Goal: Information Seeking & Learning: Learn about a topic

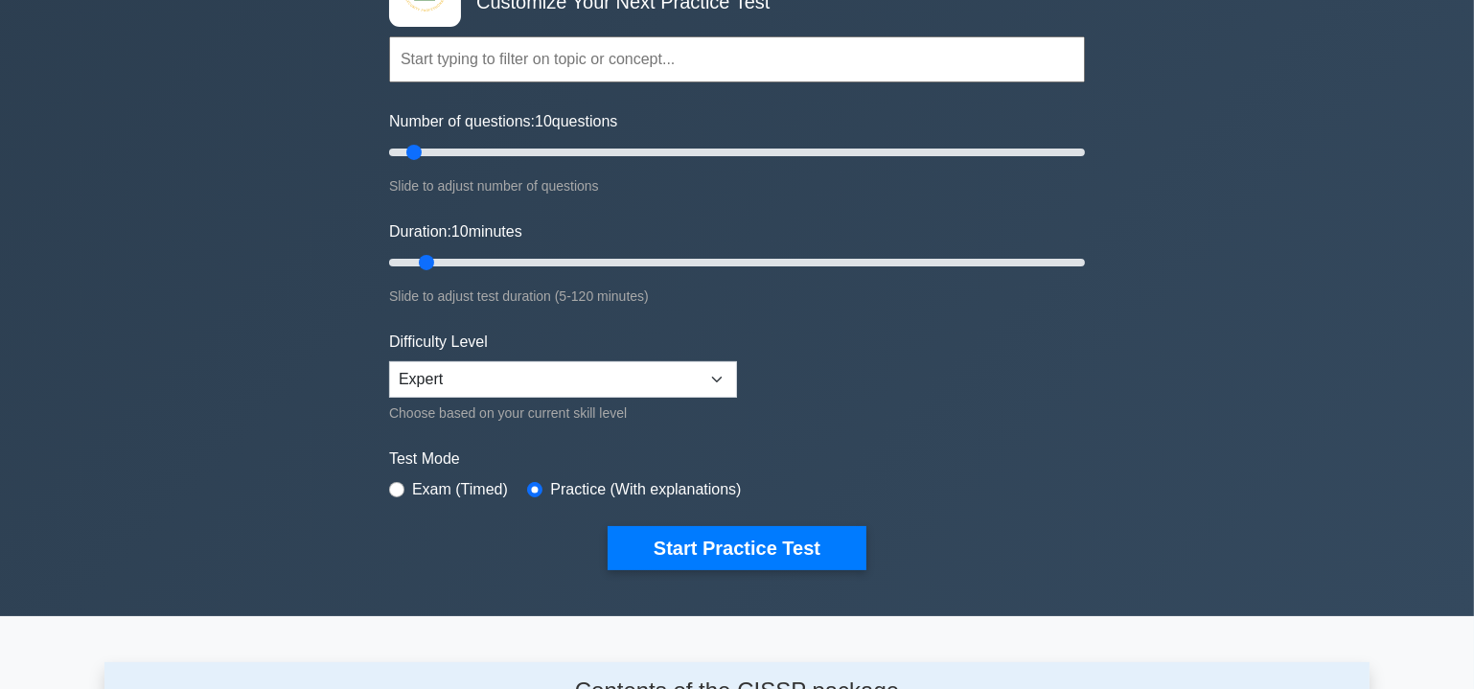
scroll to position [173, 0]
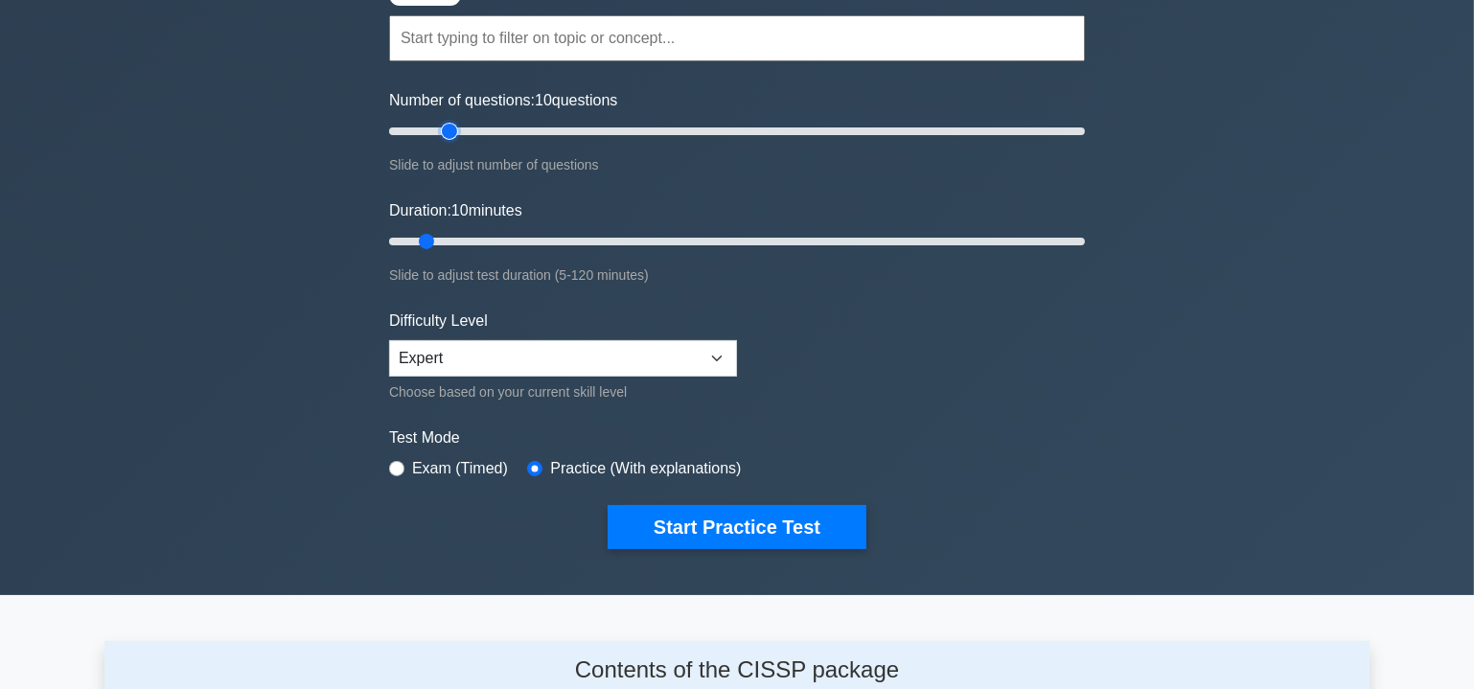
type input "20"
click at [442, 127] on input "Number of questions: 10 questions" at bounding box center [737, 131] width 696 height 23
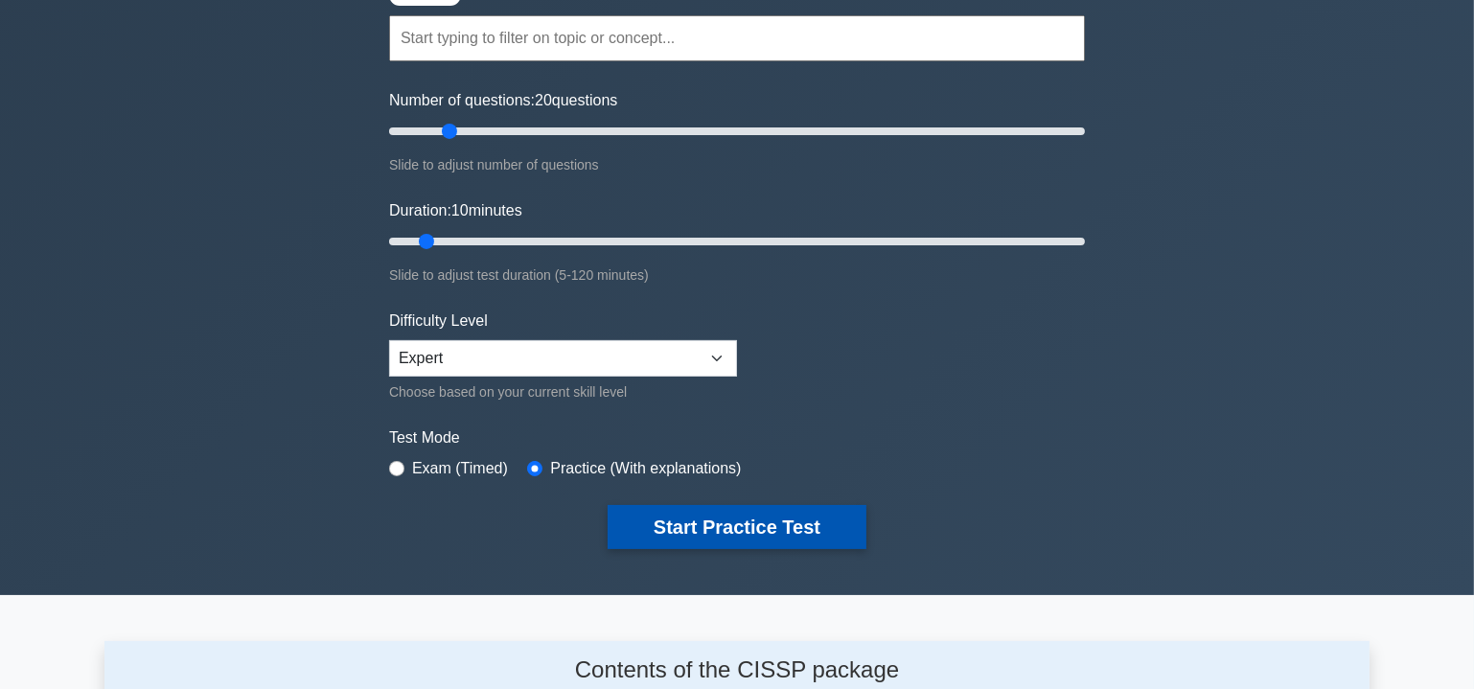
click at [705, 526] on button "Start Practice Test" at bounding box center [737, 527] width 259 height 44
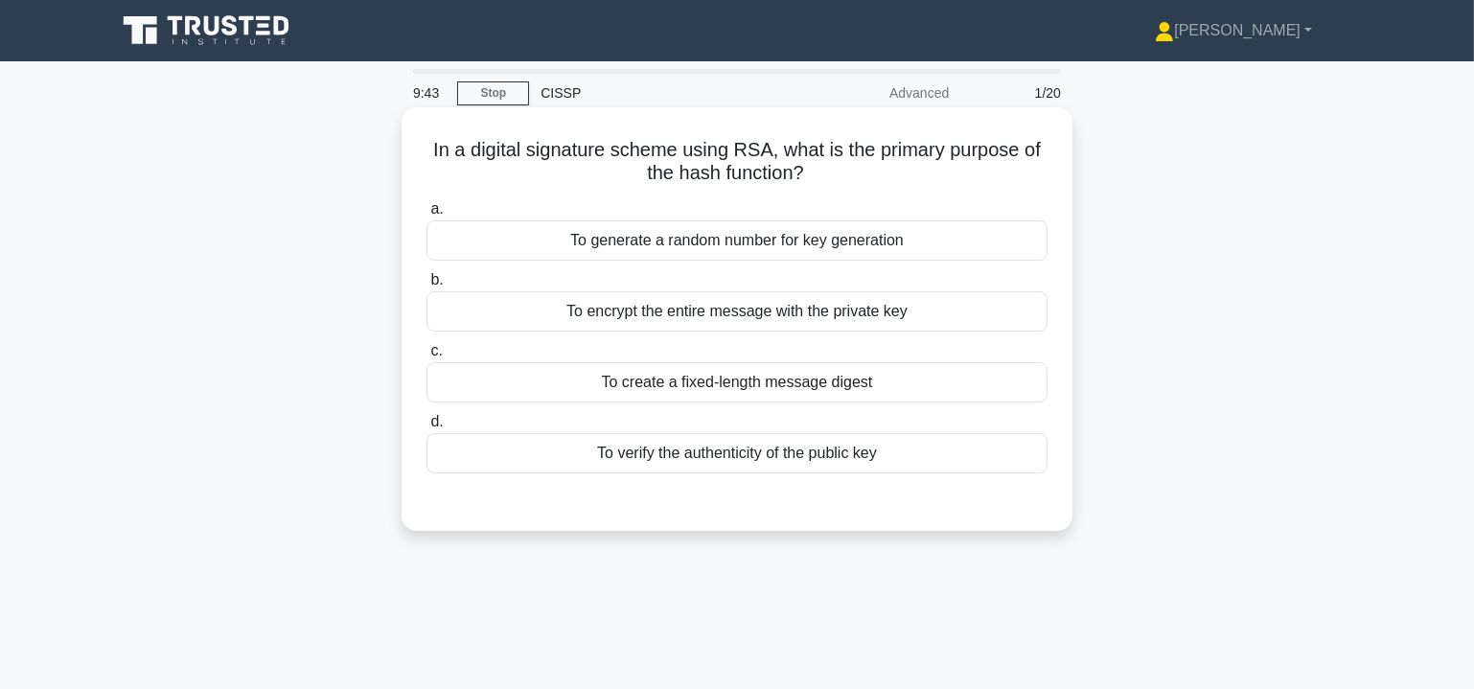
click at [852, 453] on div "To verify the authenticity of the public key" at bounding box center [737, 453] width 621 height 40
click at [427, 428] on input "d. To verify the authenticity of the public key" at bounding box center [427, 422] width 0 height 12
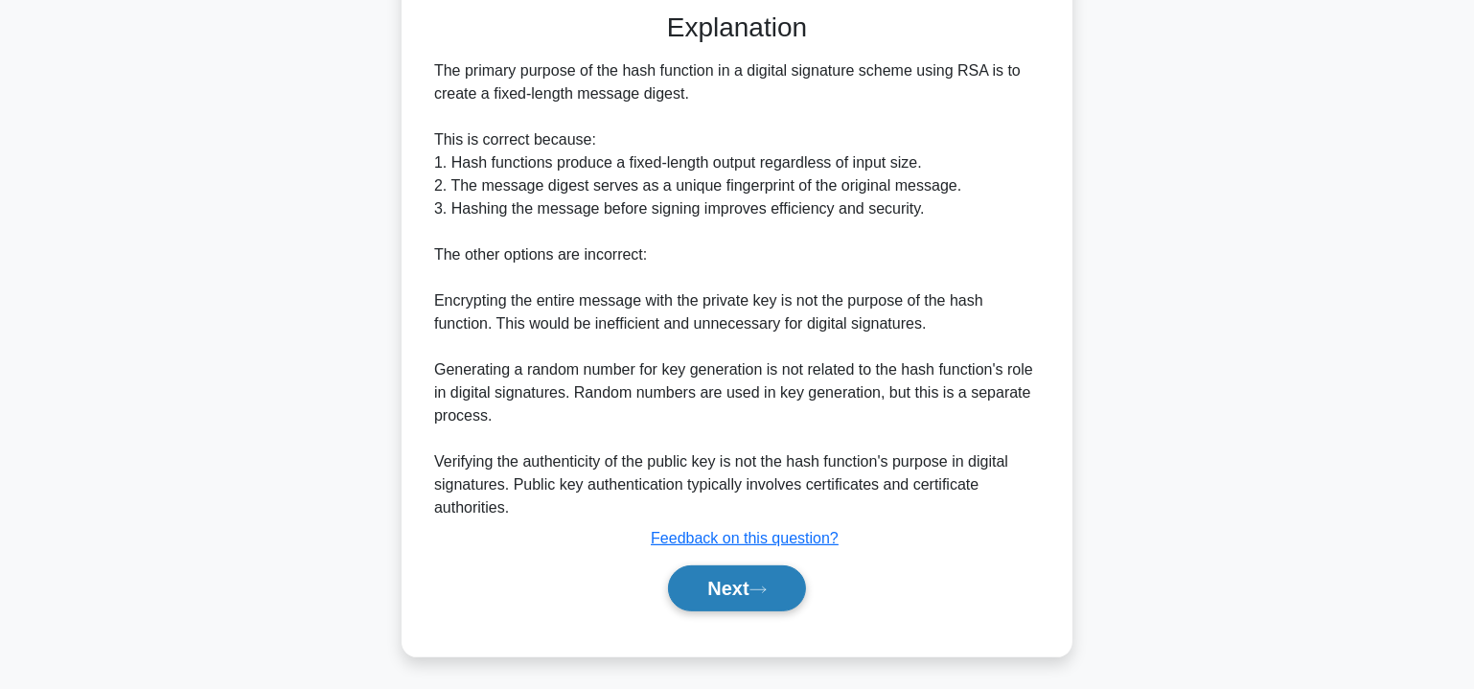
click at [760, 597] on button "Next" at bounding box center [736, 589] width 137 height 46
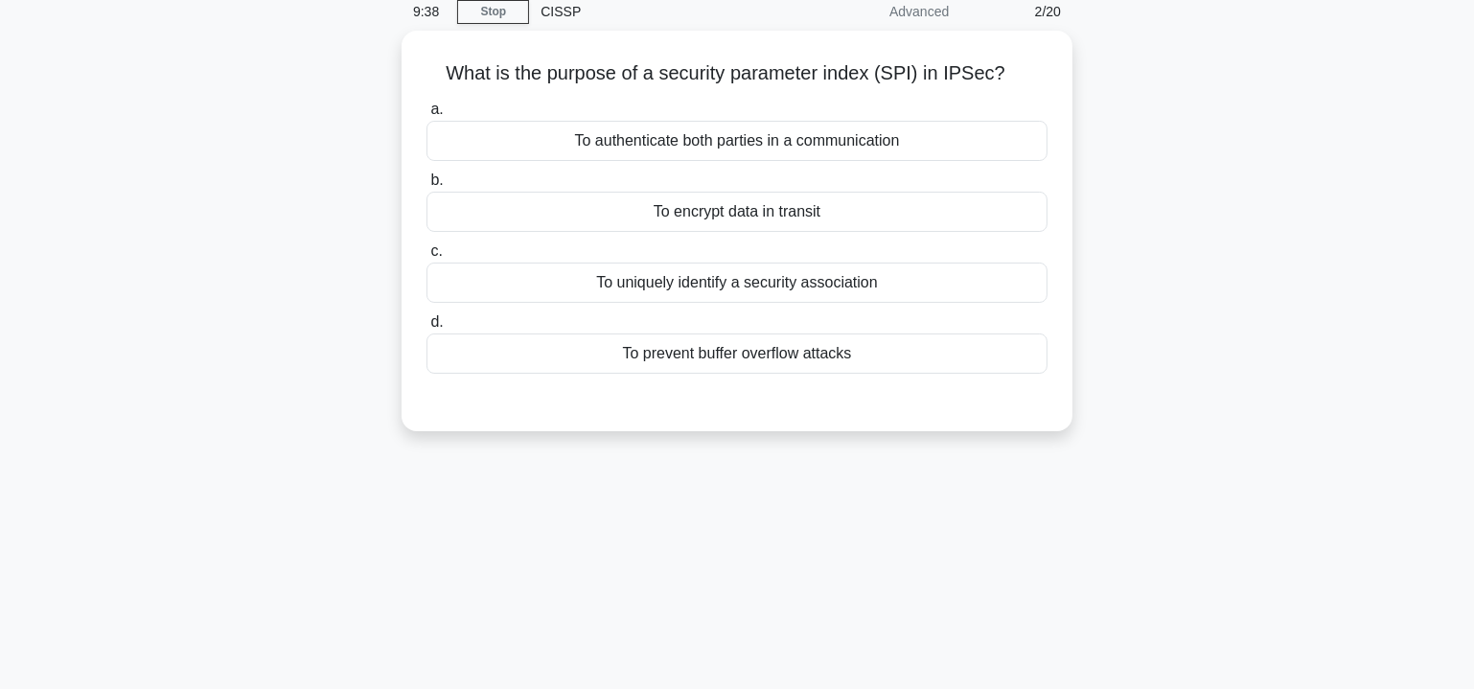
scroll to position [56, 0]
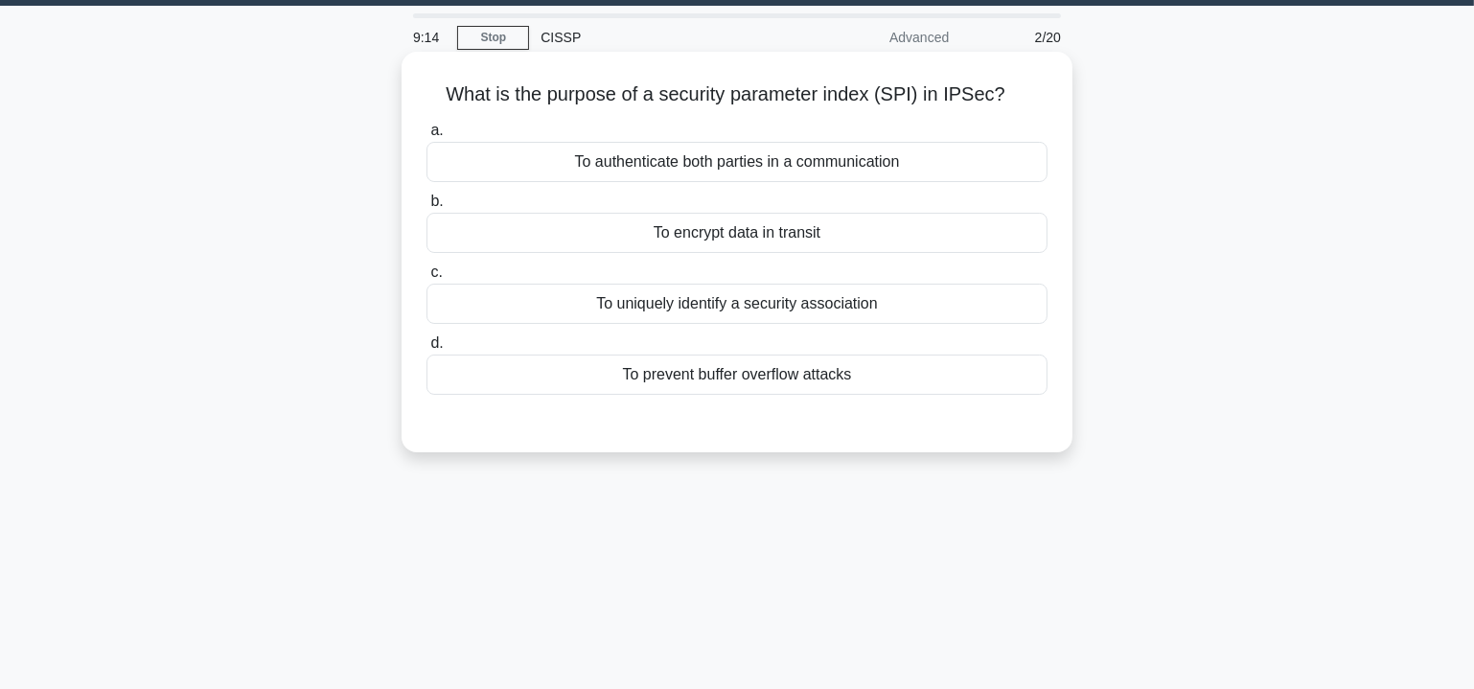
click at [753, 306] on div "To uniquely identify a security association" at bounding box center [737, 304] width 621 height 40
click at [427, 279] on input "c. To uniquely identify a security association" at bounding box center [427, 272] width 0 height 12
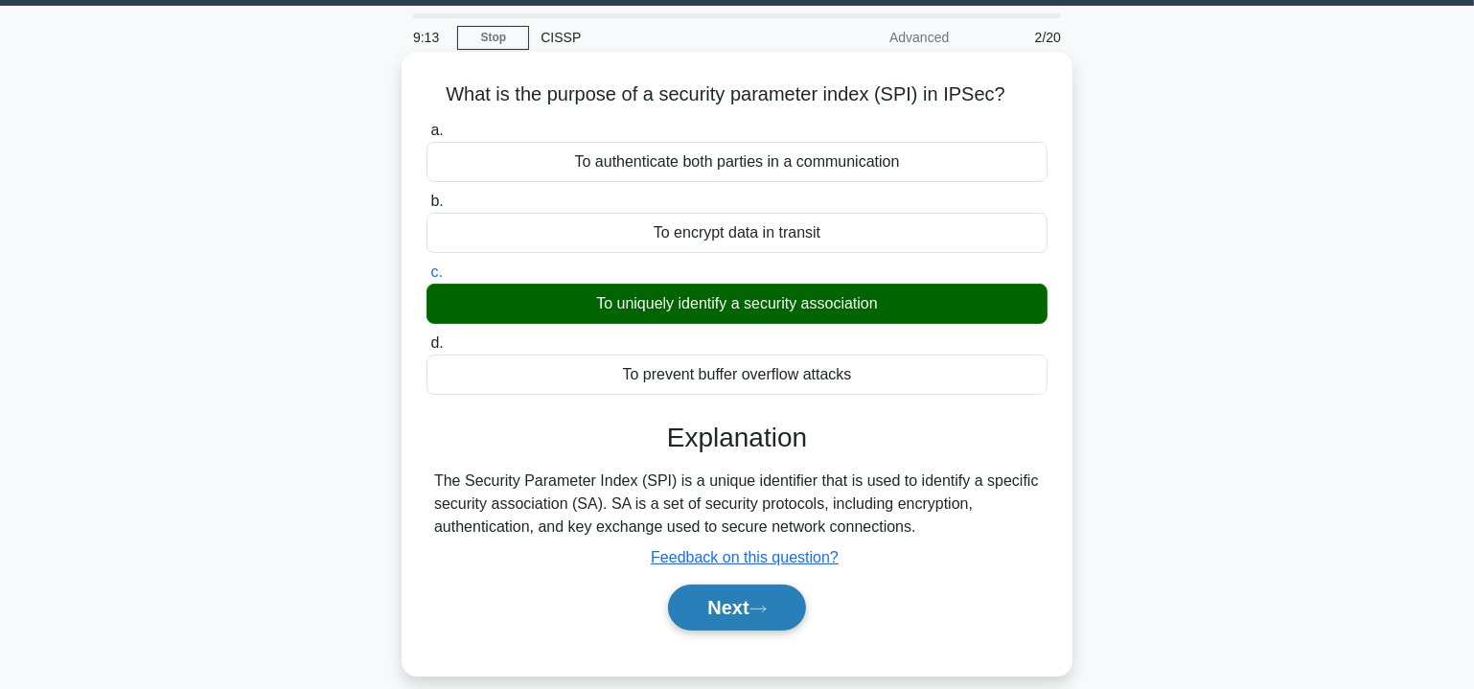
click at [729, 616] on button "Next" at bounding box center [736, 608] width 137 height 46
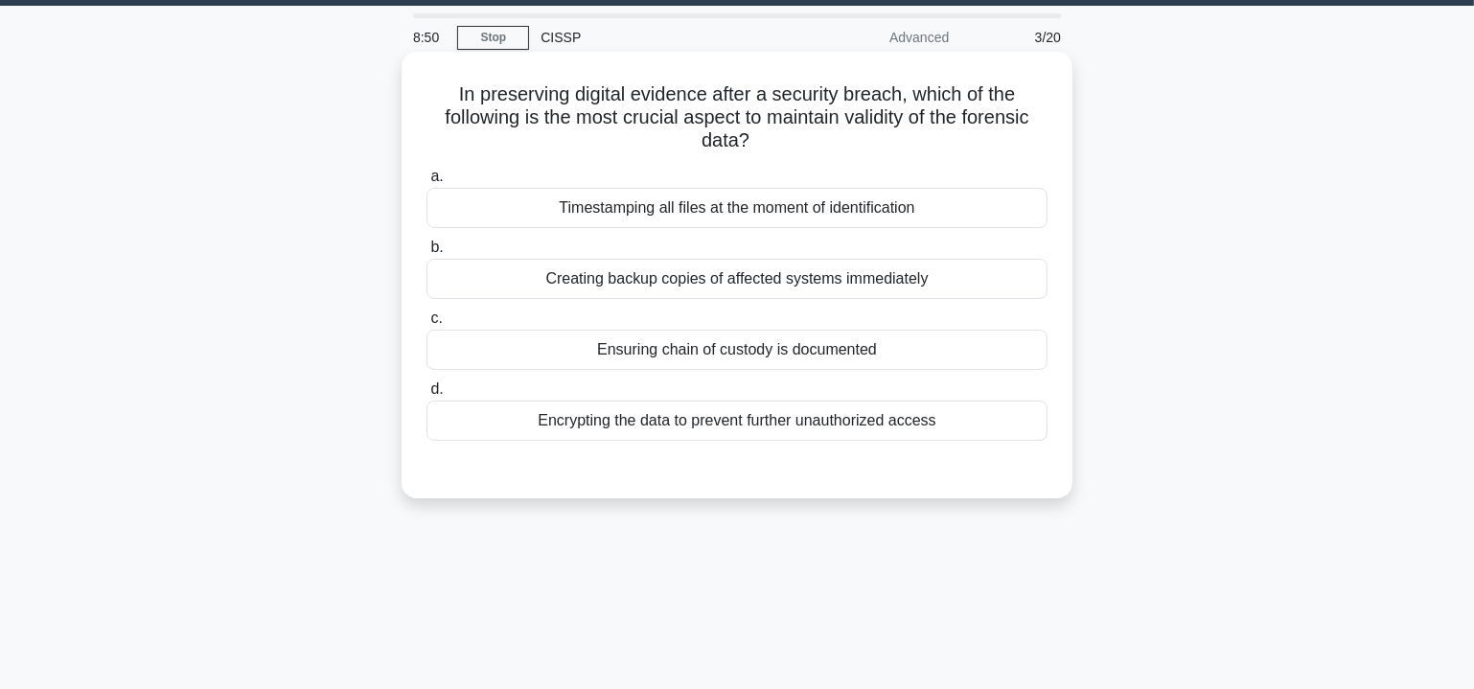
click at [751, 348] on div "Ensuring chain of custody is documented" at bounding box center [737, 350] width 621 height 40
click at [427, 325] on input "c. Ensuring chain of custody is documented" at bounding box center [427, 318] width 0 height 12
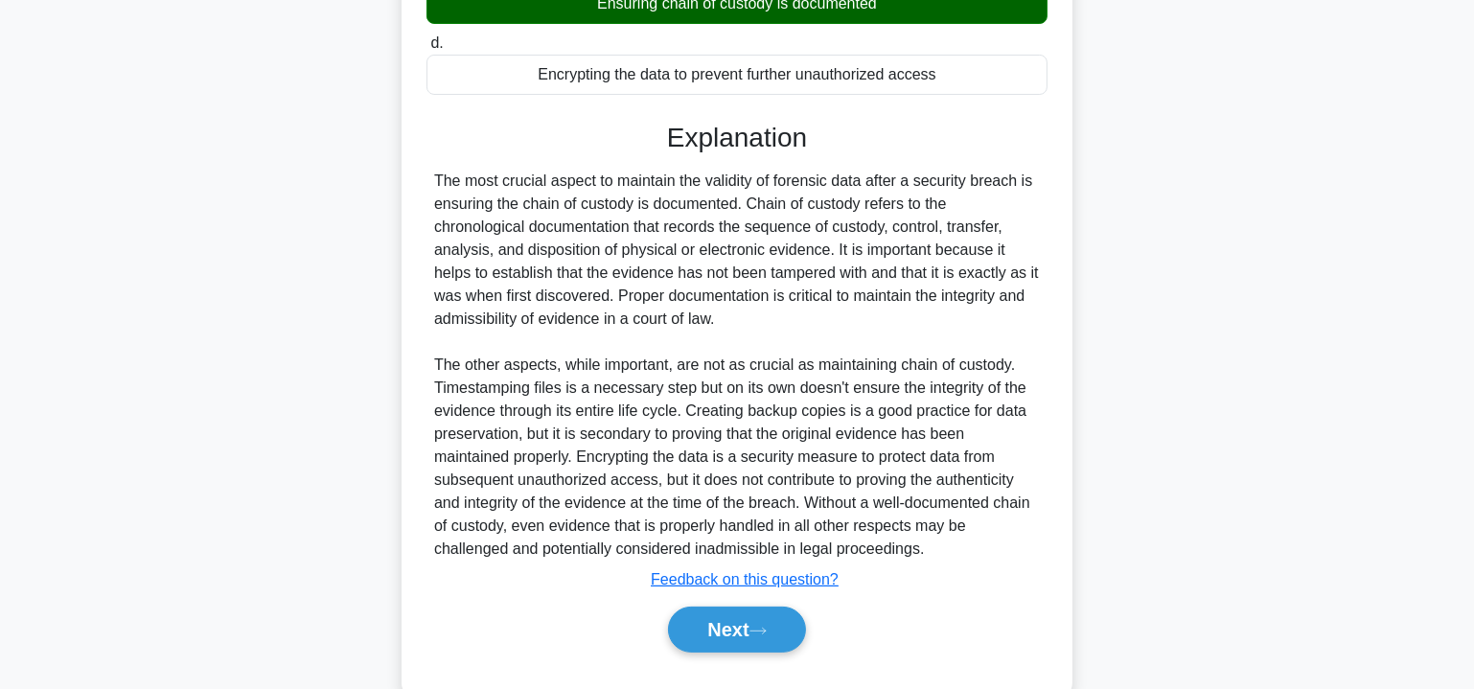
scroll to position [443, 0]
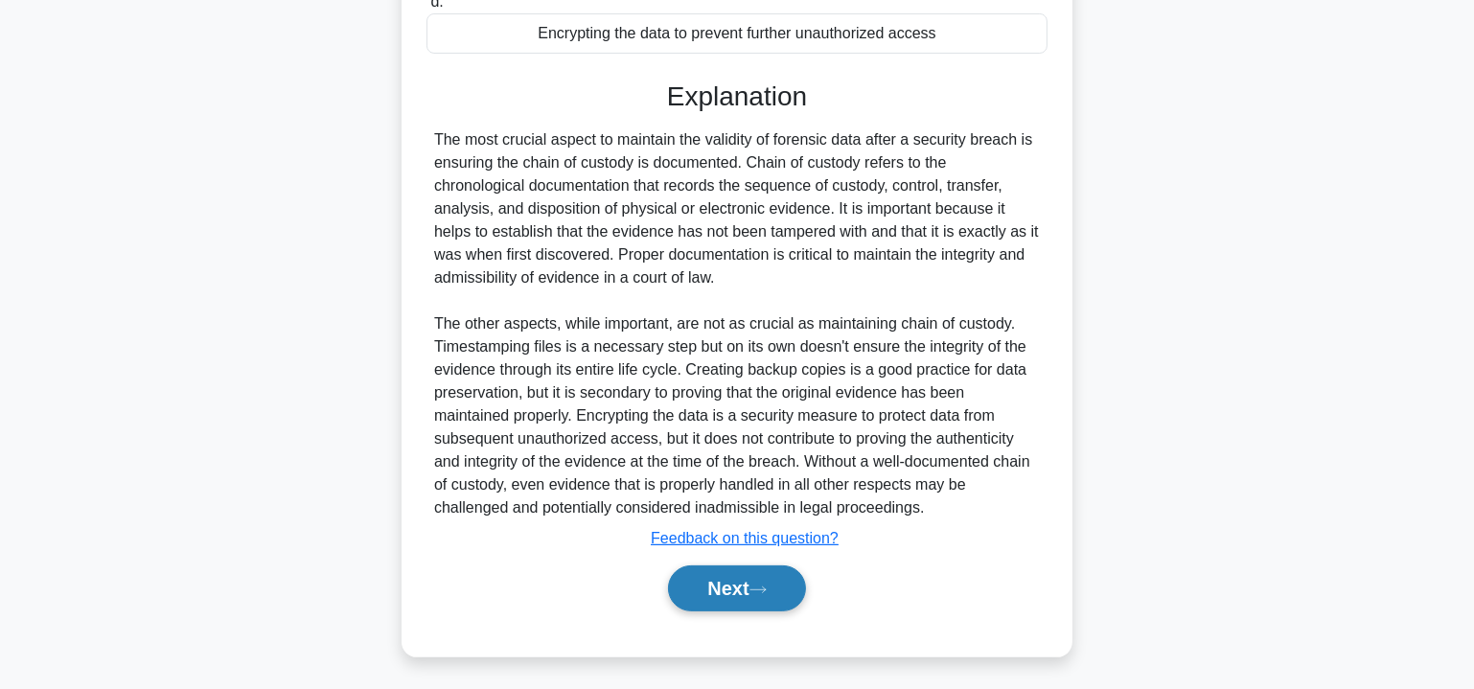
click at [719, 587] on button "Next" at bounding box center [736, 589] width 137 height 46
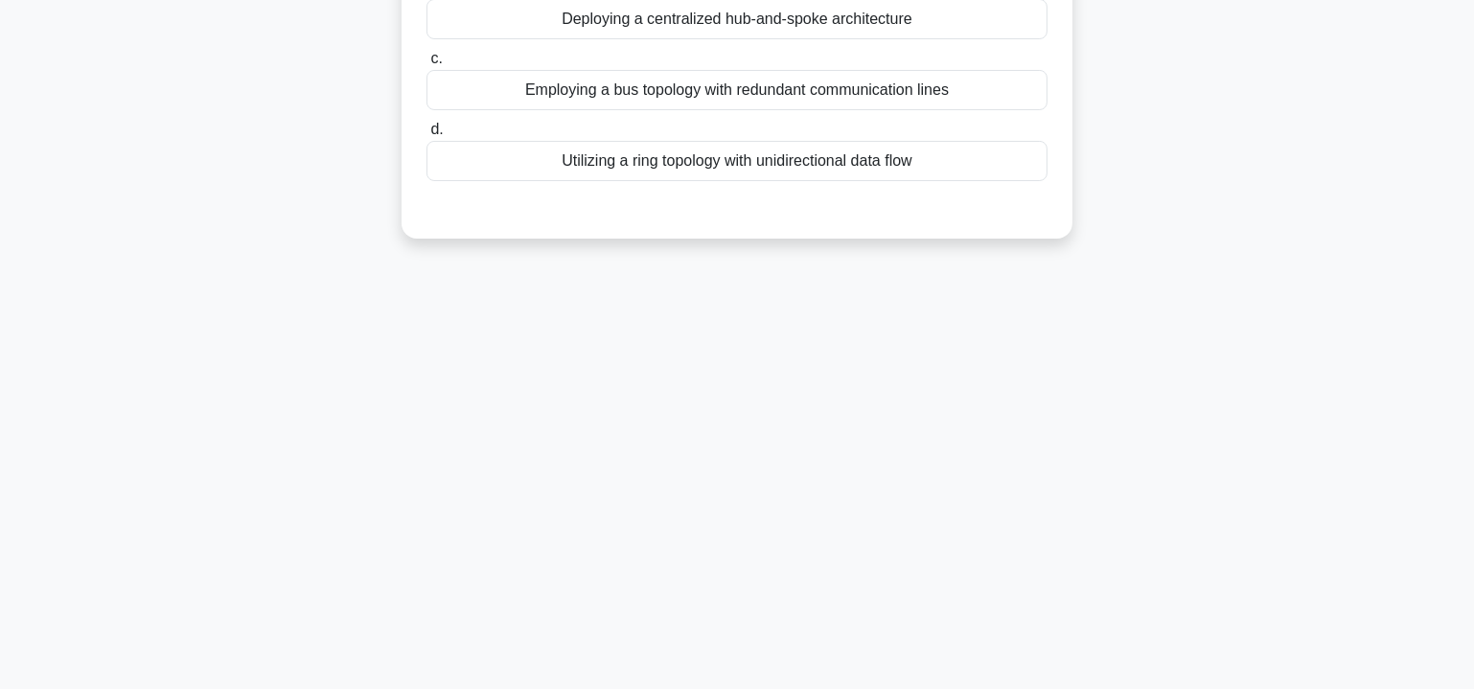
scroll to position [56, 0]
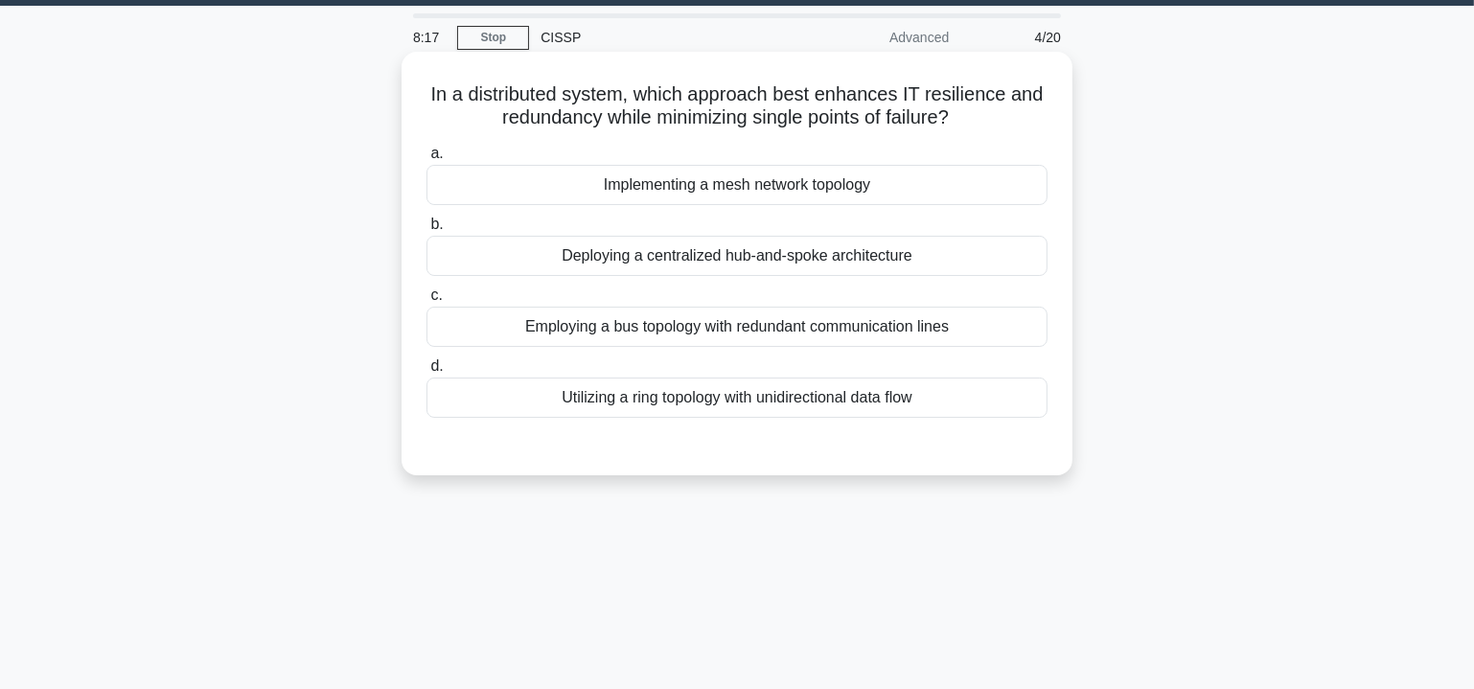
click at [683, 329] on div "Employing a bus topology with redundant communication lines" at bounding box center [737, 327] width 621 height 40
click at [427, 302] on input "c. Employing a bus topology with redundant communication lines" at bounding box center [427, 295] width 0 height 12
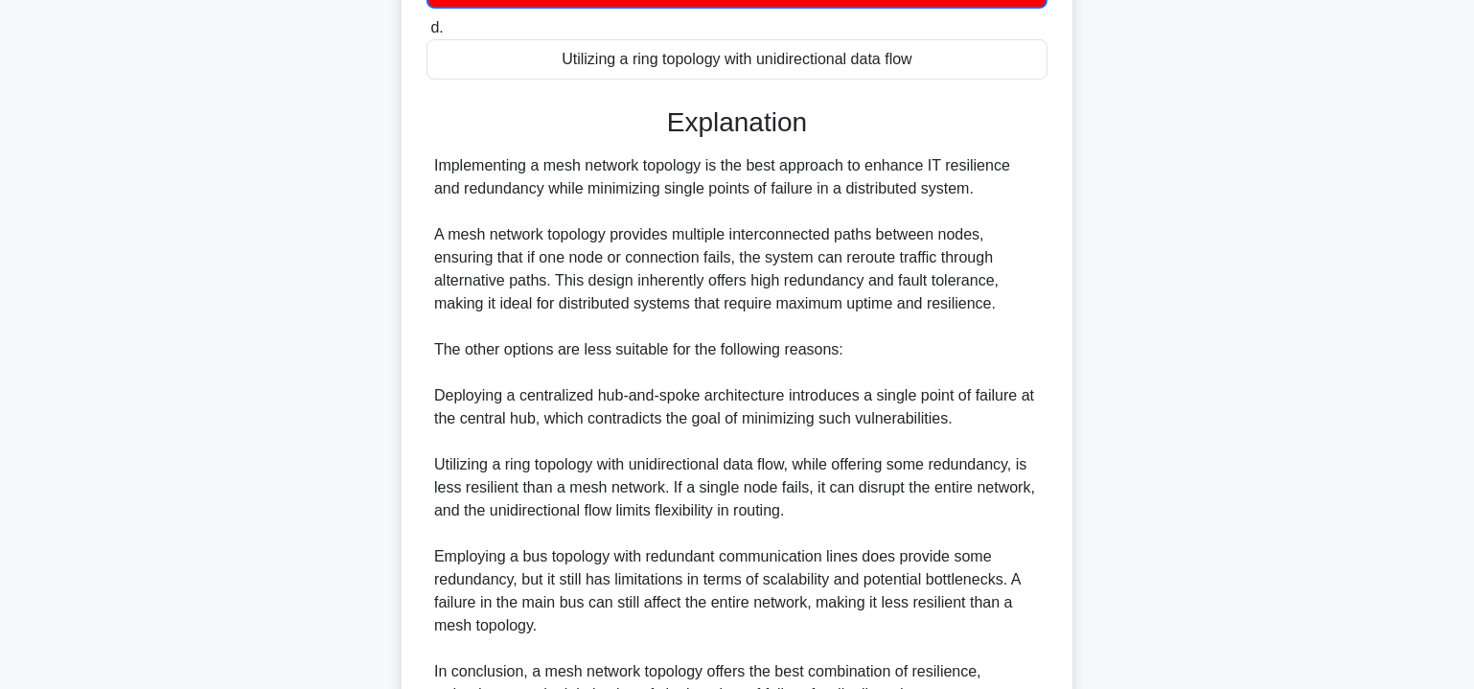
scroll to position [583, 0]
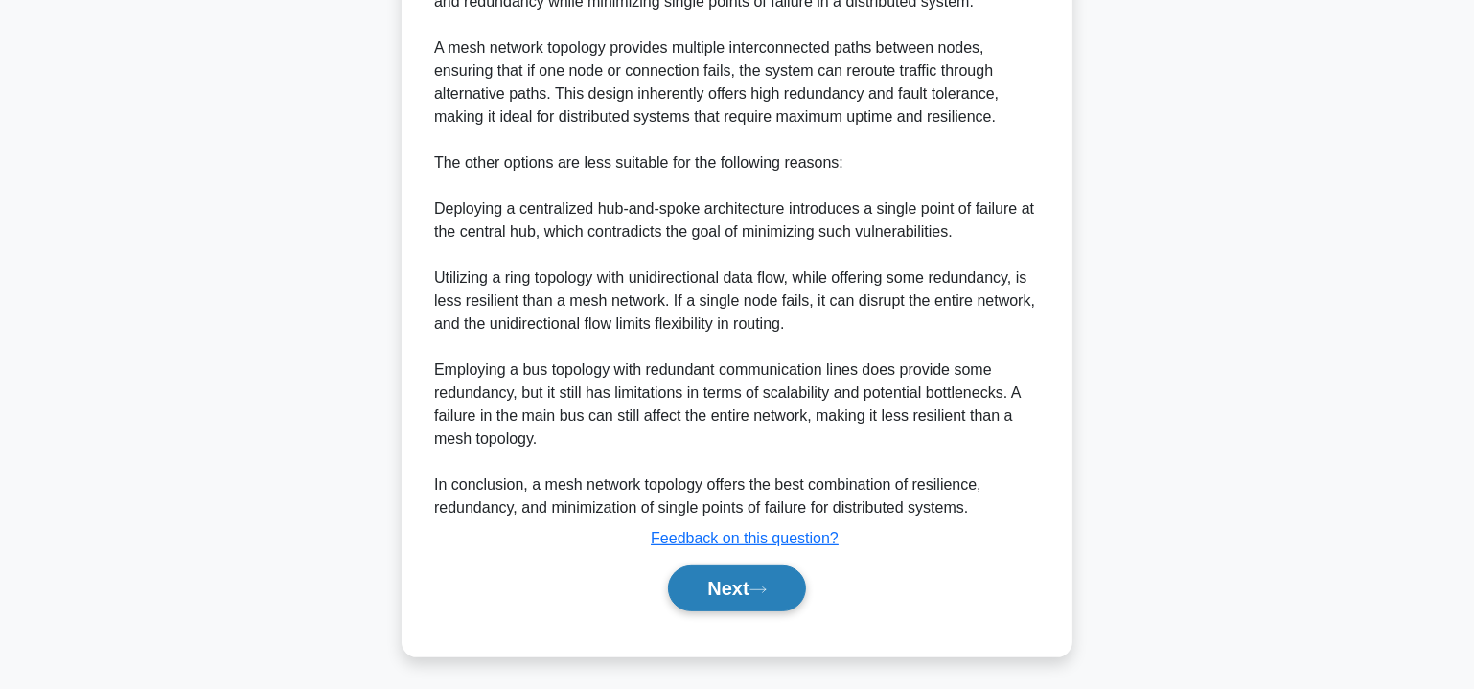
click at [784, 600] on button "Next" at bounding box center [736, 589] width 137 height 46
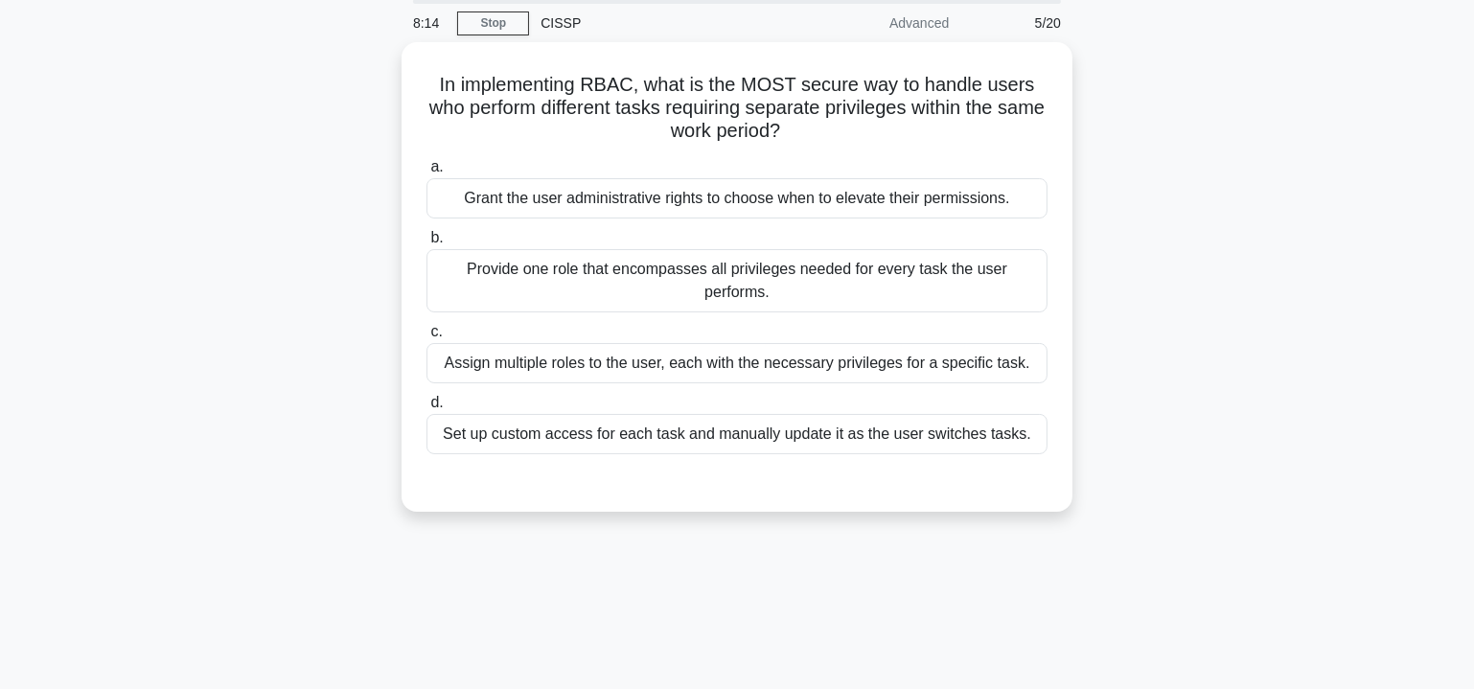
scroll to position [0, 0]
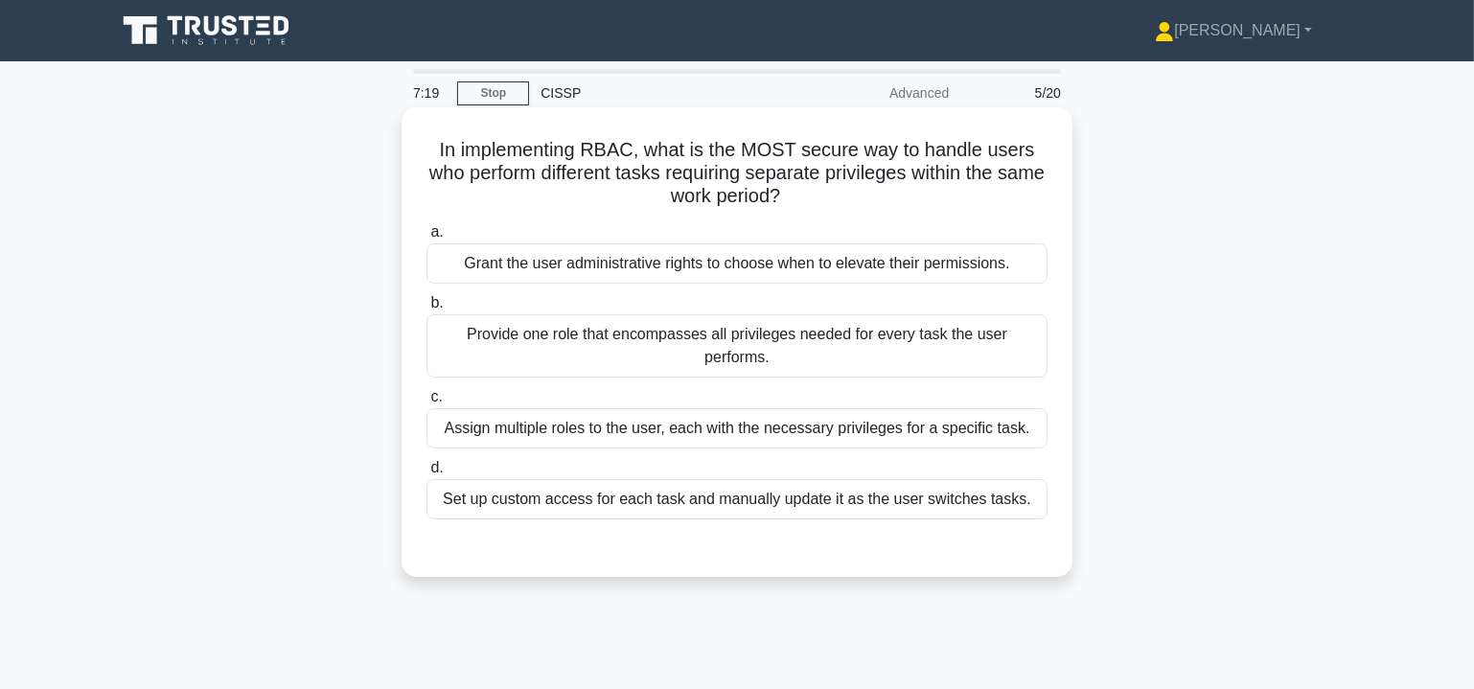
click at [668, 332] on div "Provide one role that encompasses all privileges needed for every task the user…" at bounding box center [737, 345] width 621 height 63
click at [427, 310] on input "b. Provide one role that encompasses all privileges needed for every task the u…" at bounding box center [427, 303] width 0 height 12
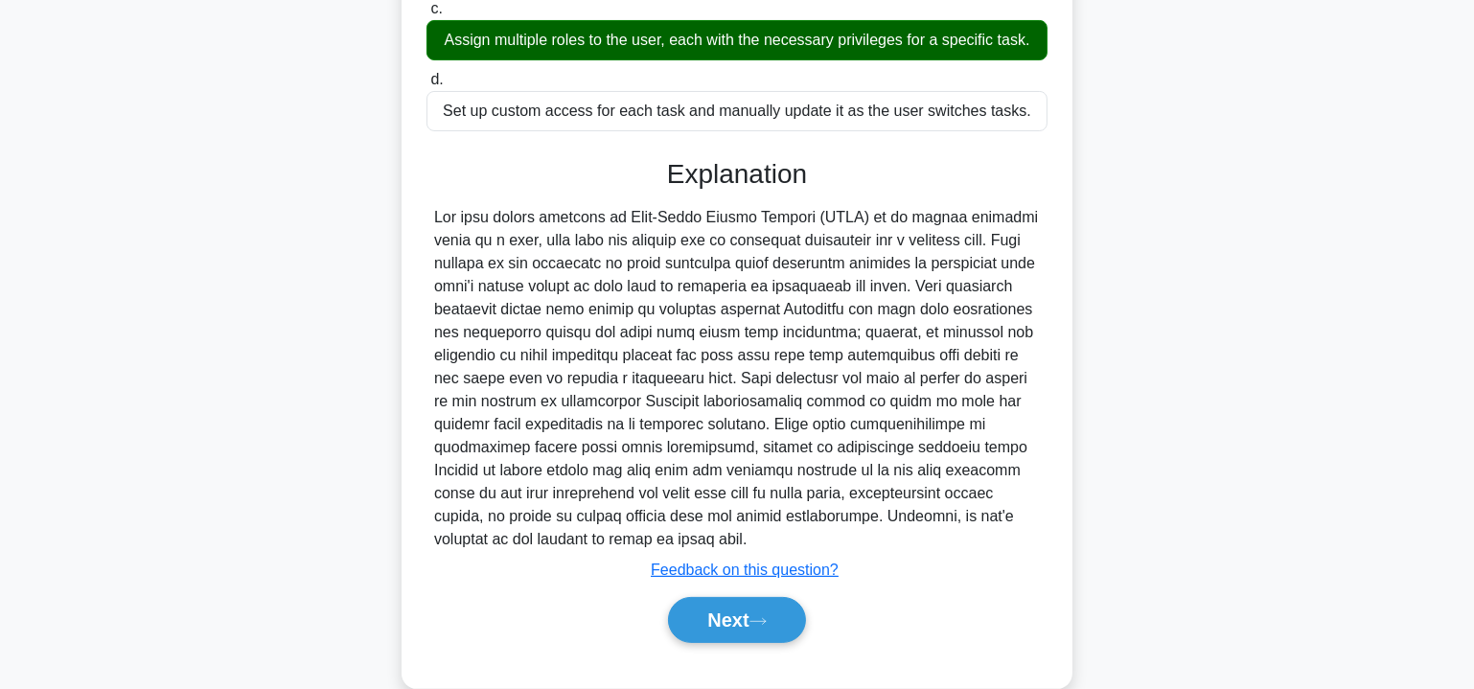
scroll to position [422, 0]
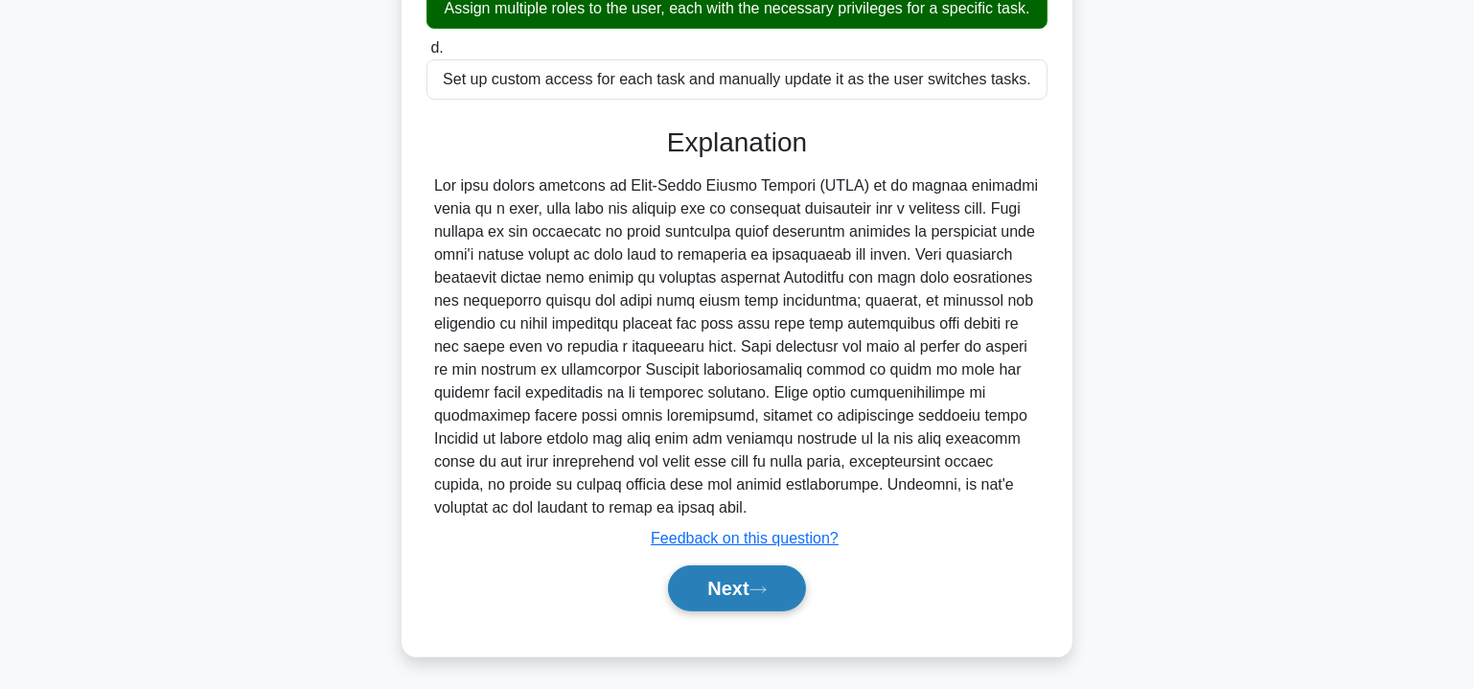
click at [756, 575] on button "Next" at bounding box center [736, 589] width 137 height 46
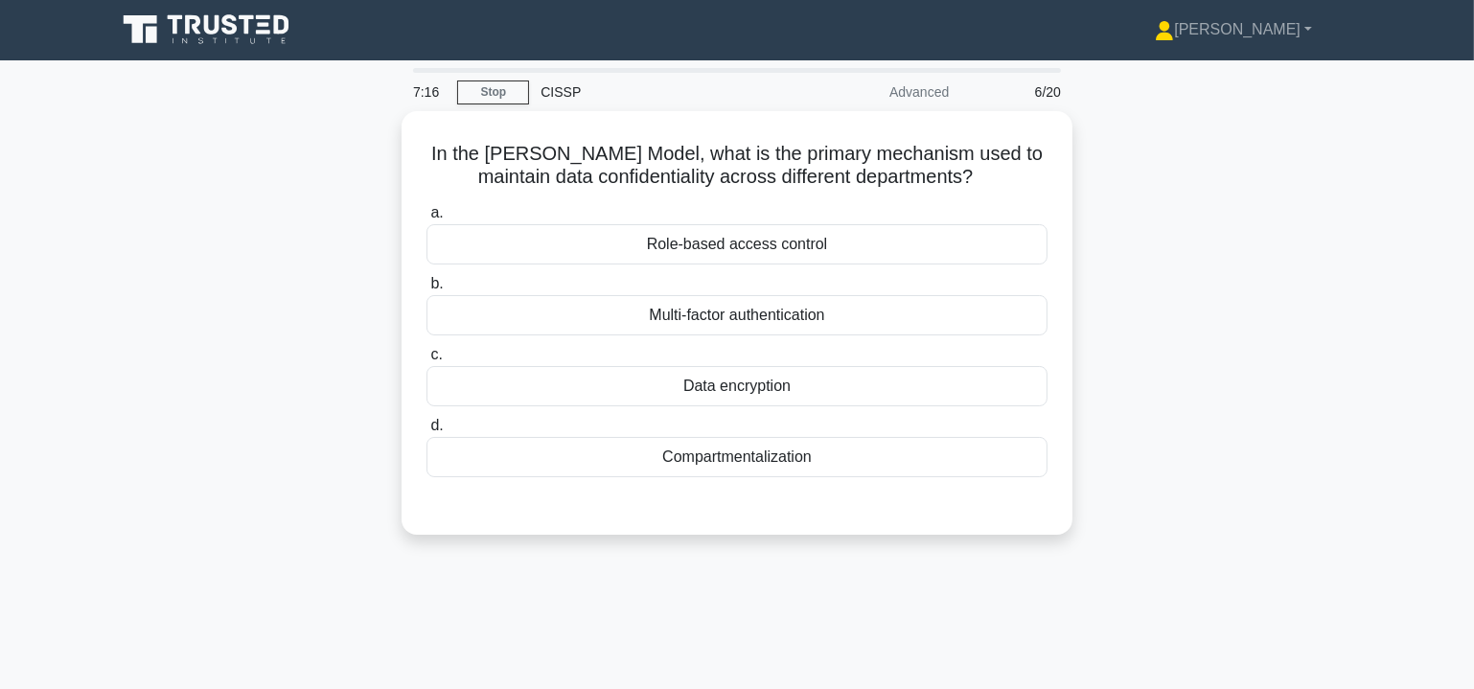
scroll to position [0, 0]
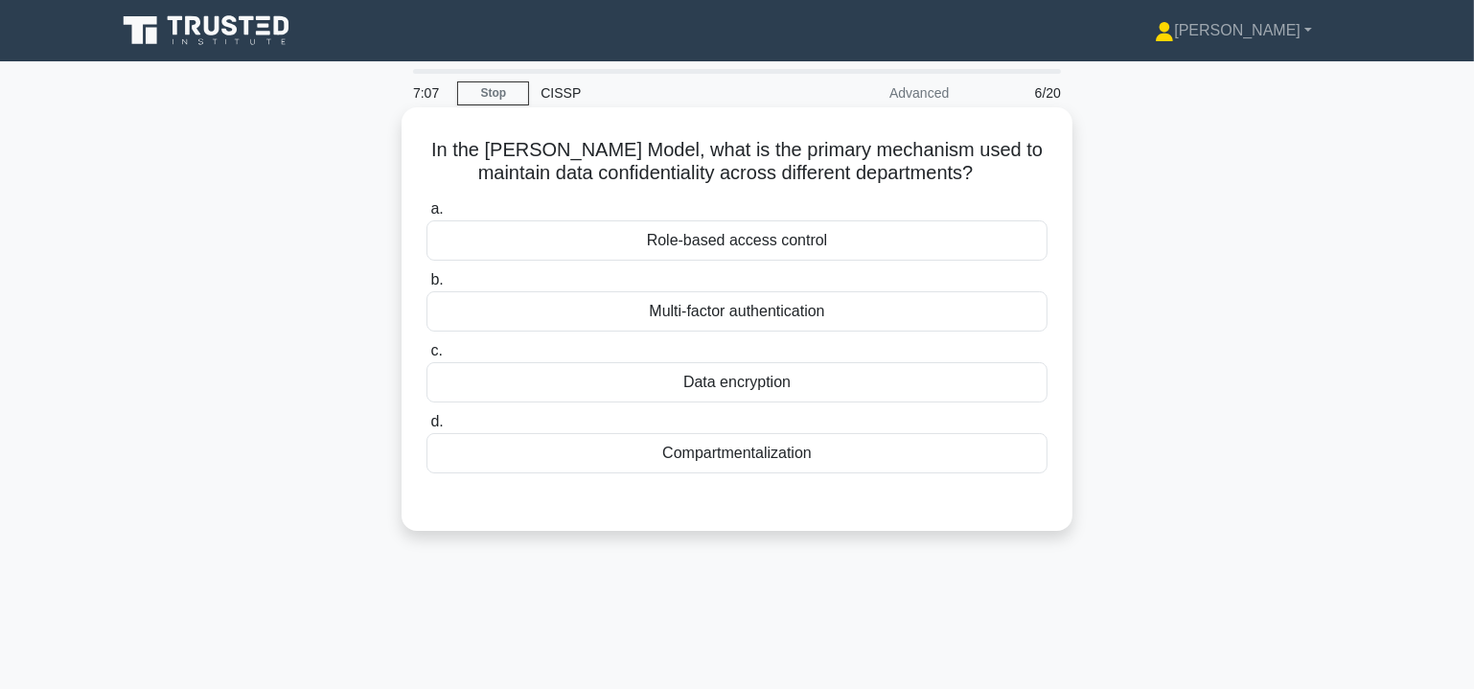
click at [805, 451] on div "Compartmentalization" at bounding box center [737, 453] width 621 height 40
click at [427, 428] on input "d. Compartmentalization" at bounding box center [427, 422] width 0 height 12
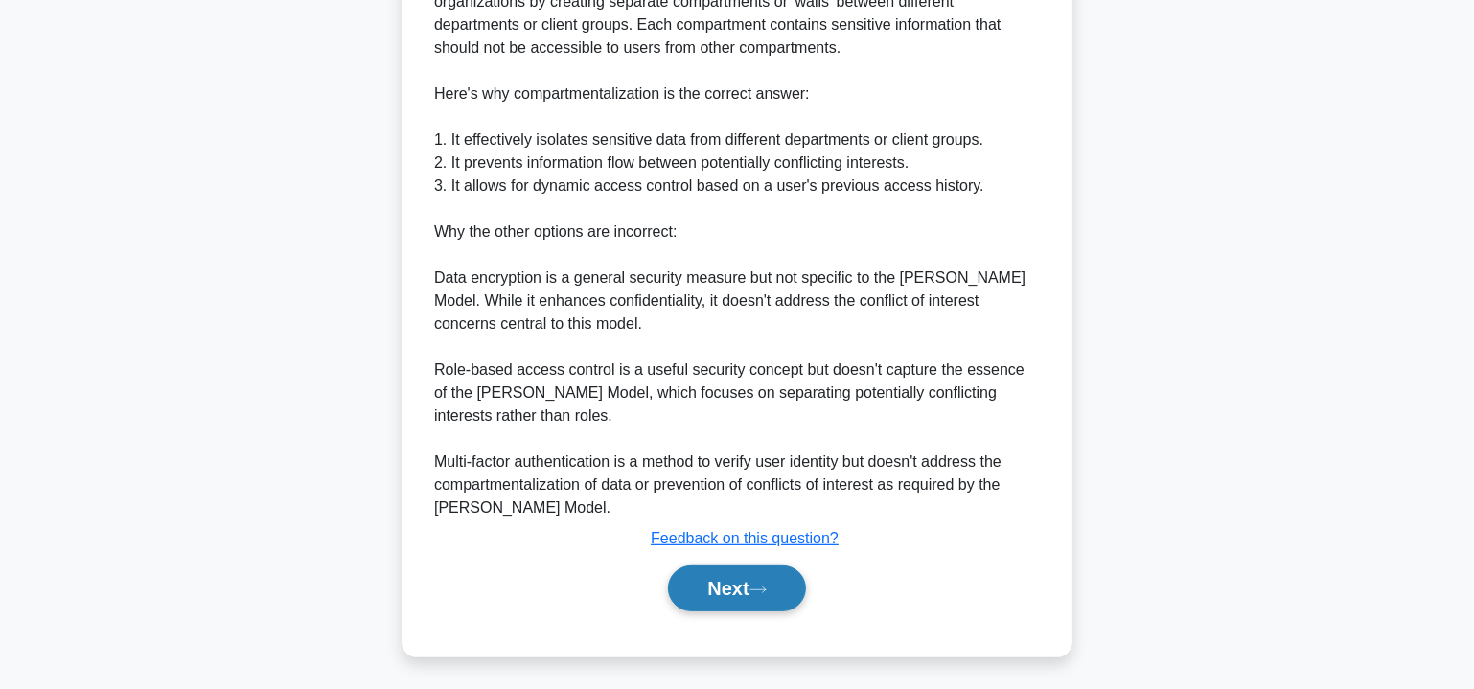
click at [767, 585] on icon at bounding box center [758, 590] width 17 height 11
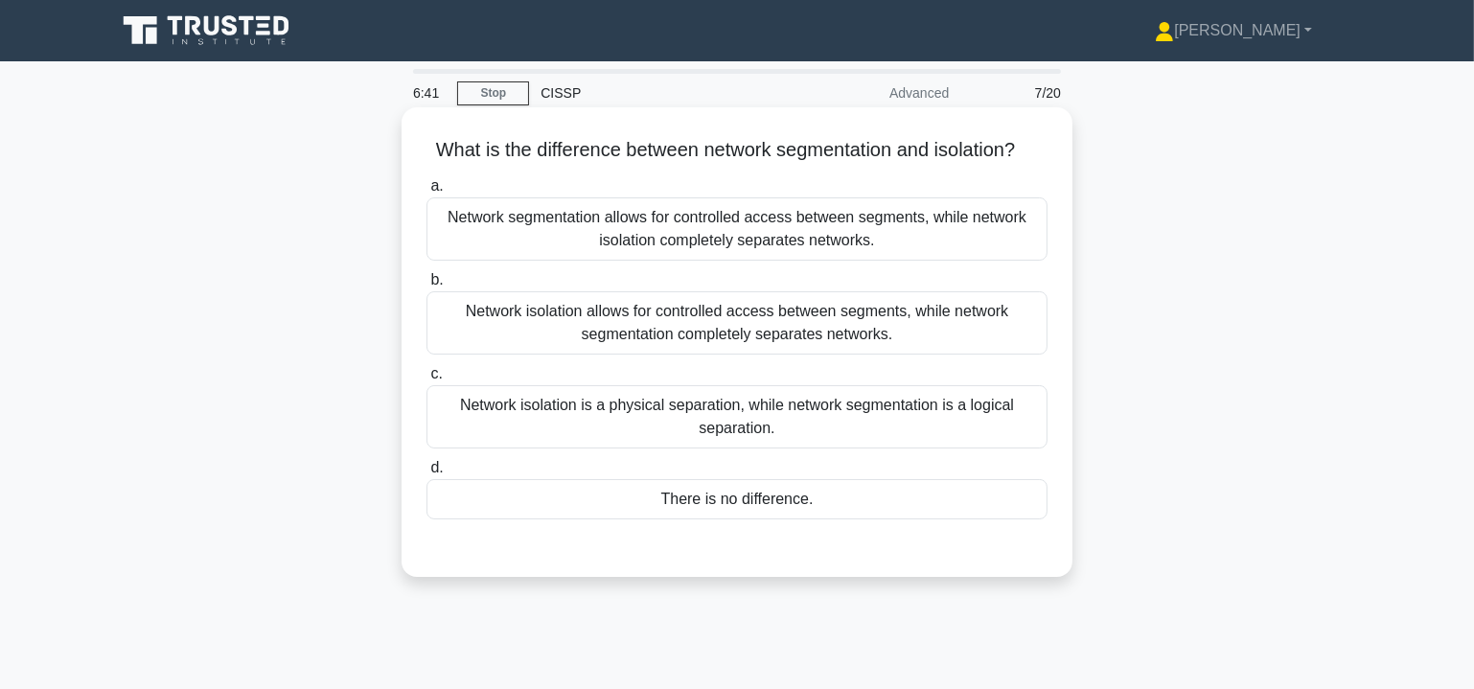
click at [768, 242] on div "Network segmentation allows for controlled access between segments, while netwo…" at bounding box center [737, 228] width 621 height 63
click at [427, 193] on input "a. Network segmentation allows for controlled access between segments, while ne…" at bounding box center [427, 186] width 0 height 12
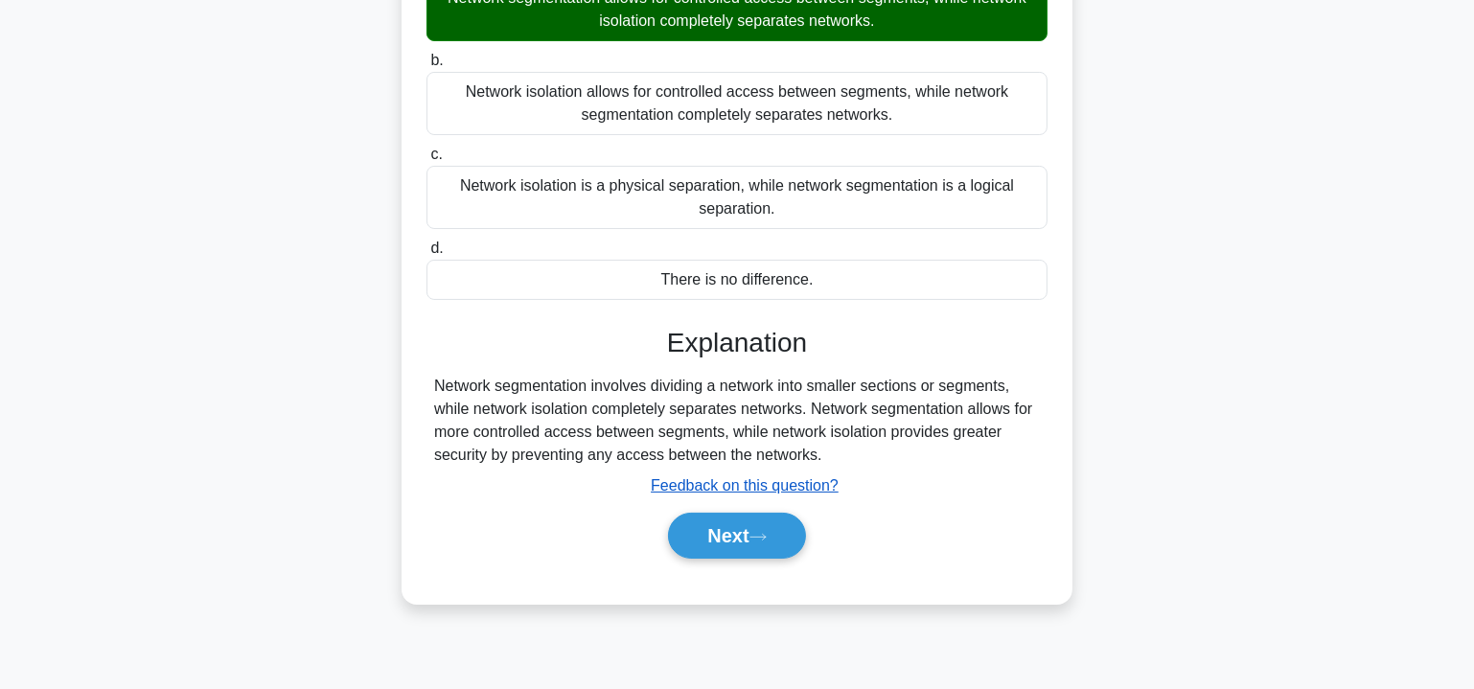
scroll to position [290, 0]
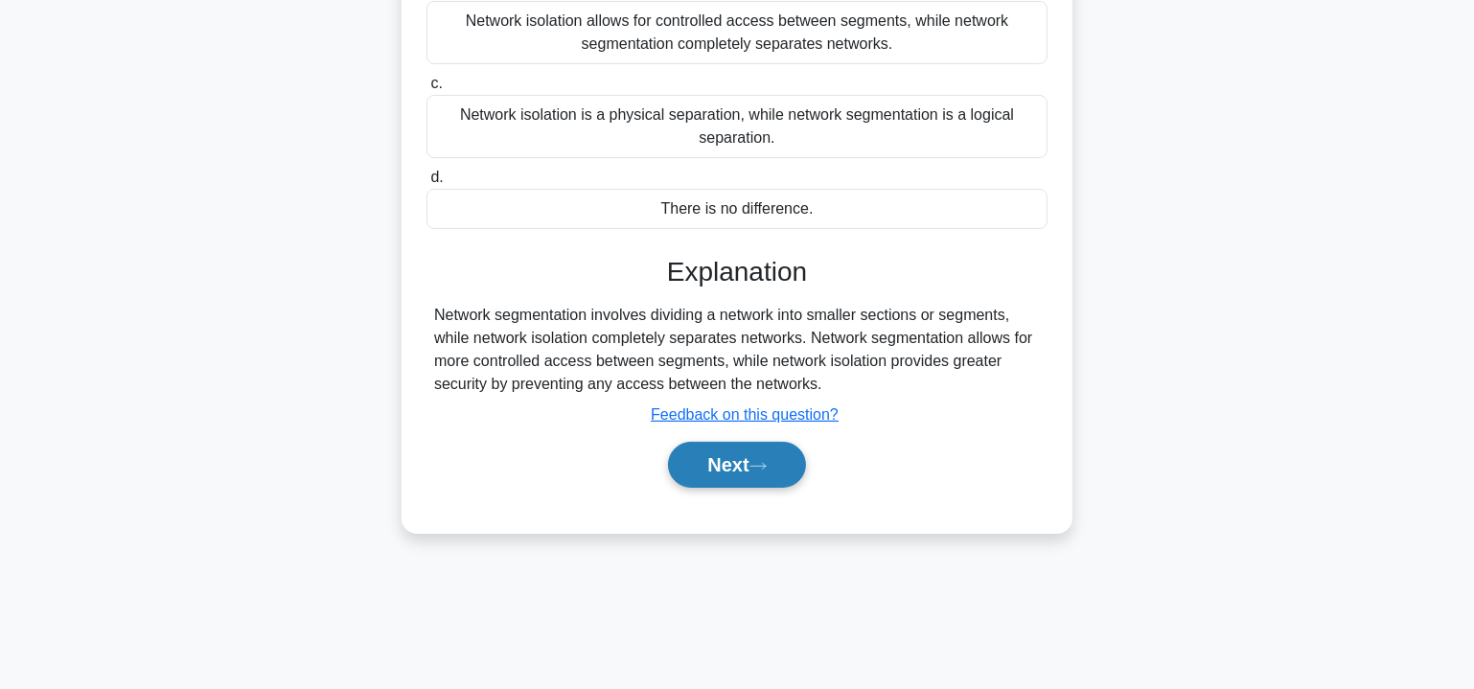
click at [762, 479] on button "Next" at bounding box center [736, 465] width 137 height 46
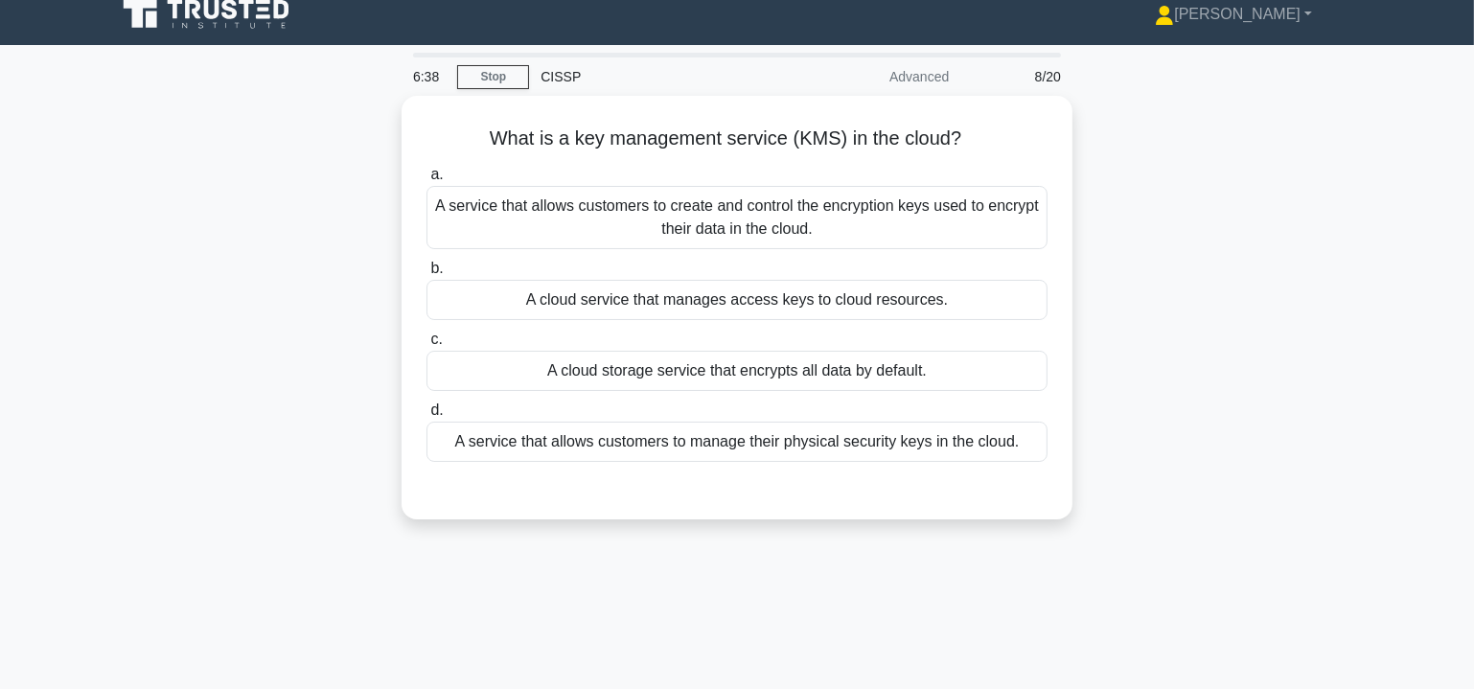
scroll to position [0, 0]
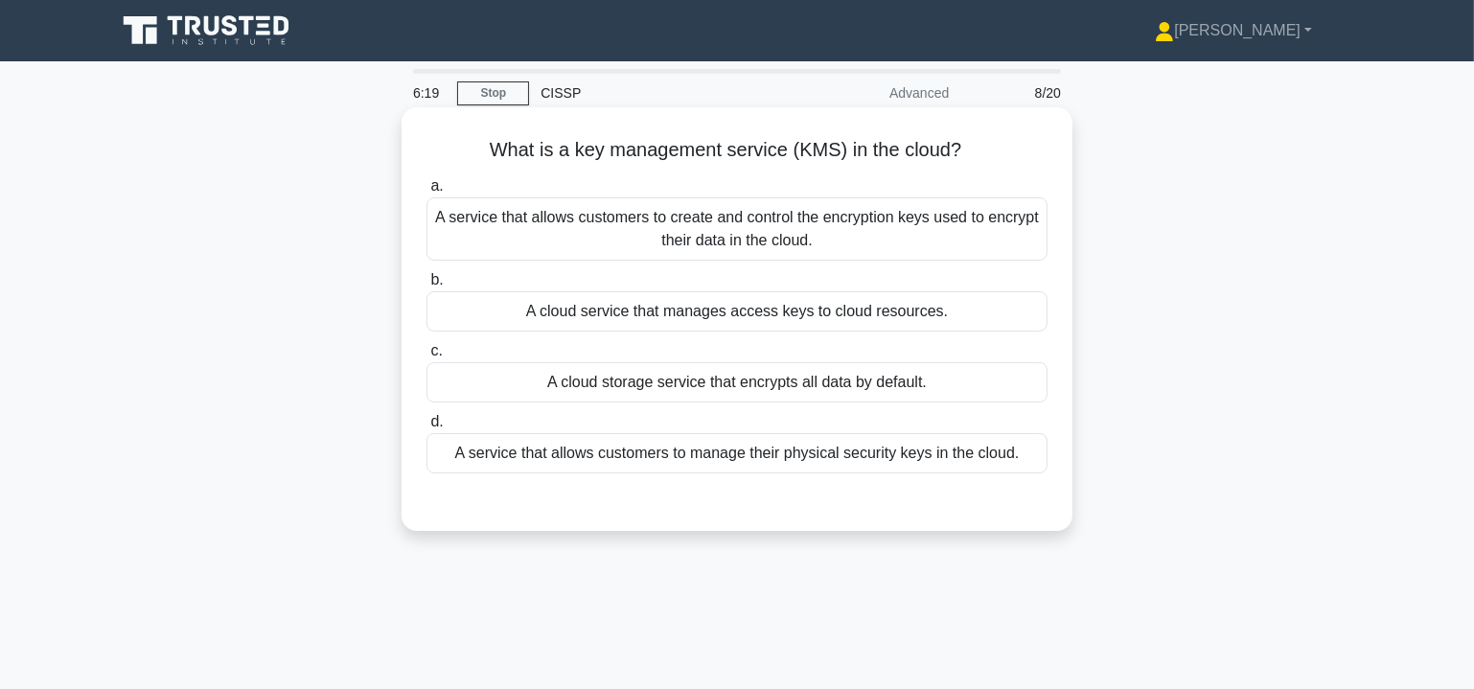
click at [841, 227] on div "A service that allows customers to create and control the encryption keys used …" at bounding box center [737, 228] width 621 height 63
click at [427, 193] on input "a. A service that allows customers to create and control the encryption keys us…" at bounding box center [427, 186] width 0 height 12
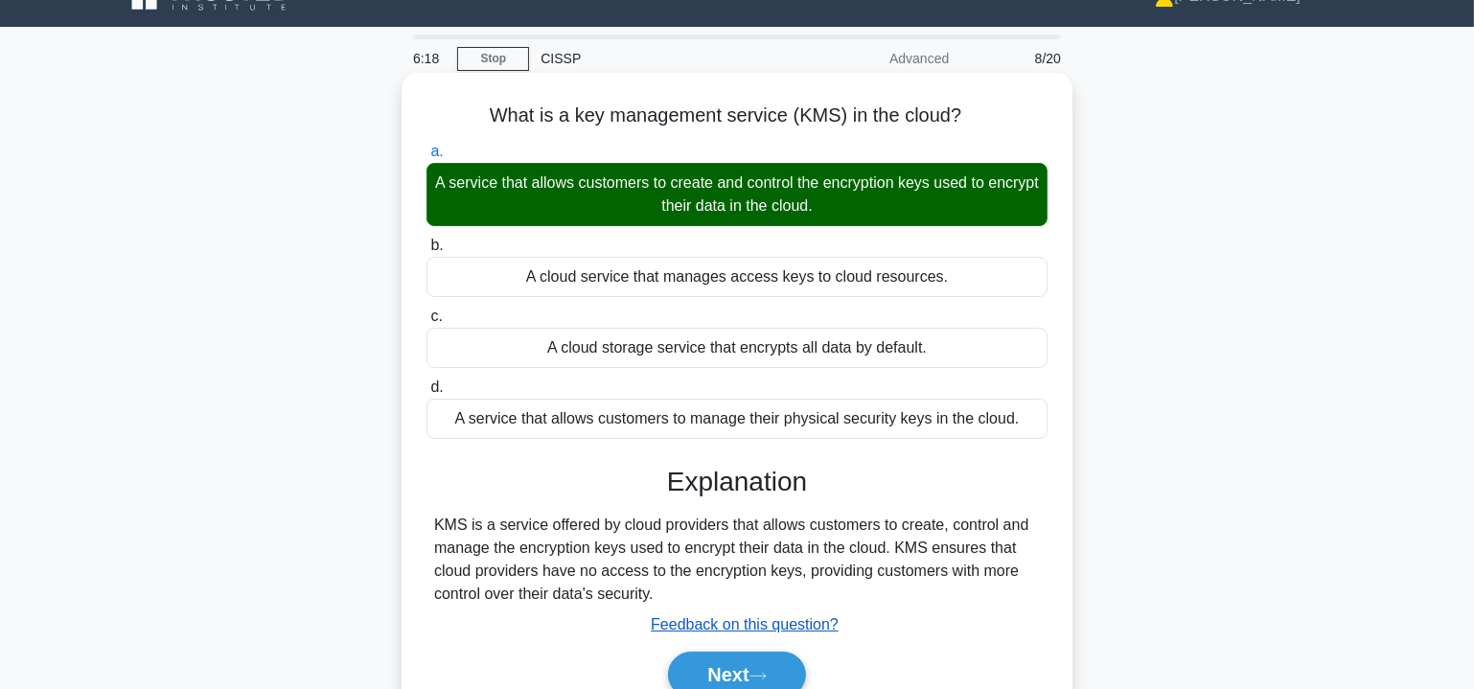
scroll to position [290, 0]
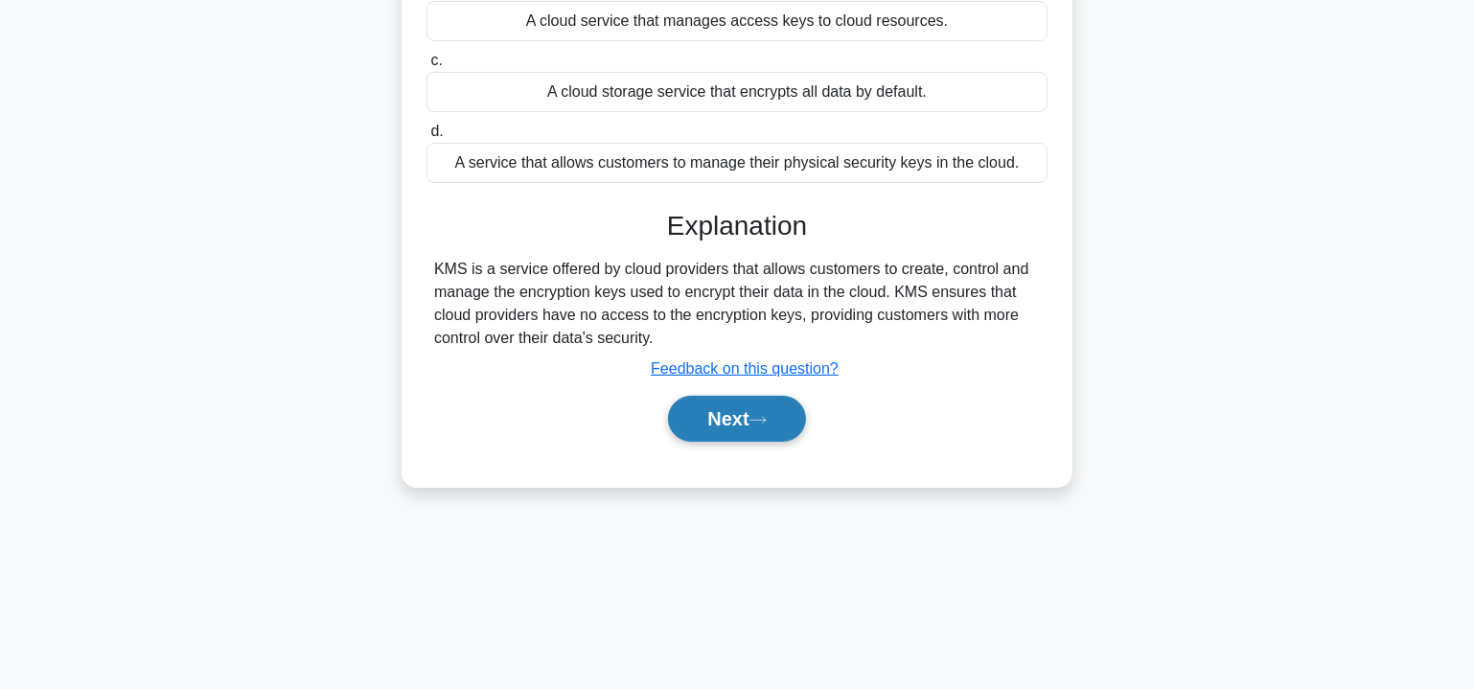
click at [745, 405] on button "Next" at bounding box center [736, 419] width 137 height 46
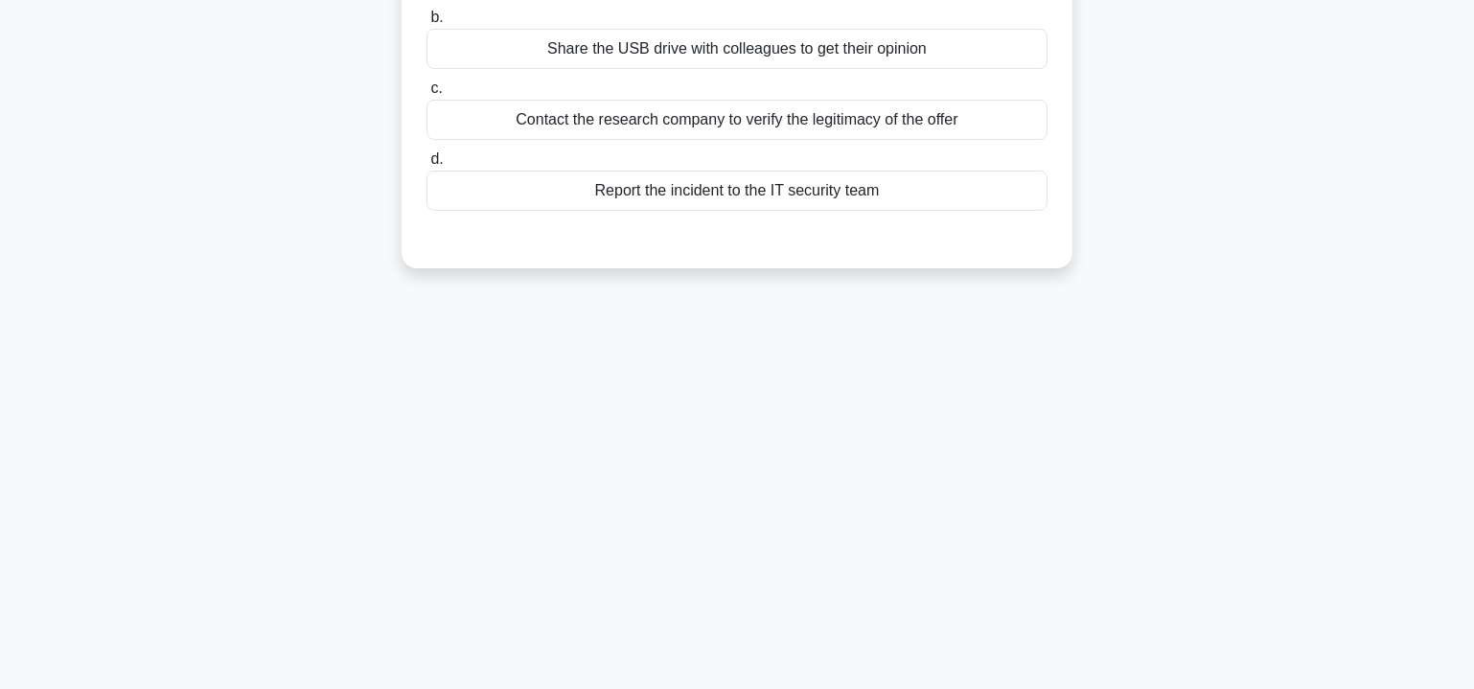
scroll to position [0, 0]
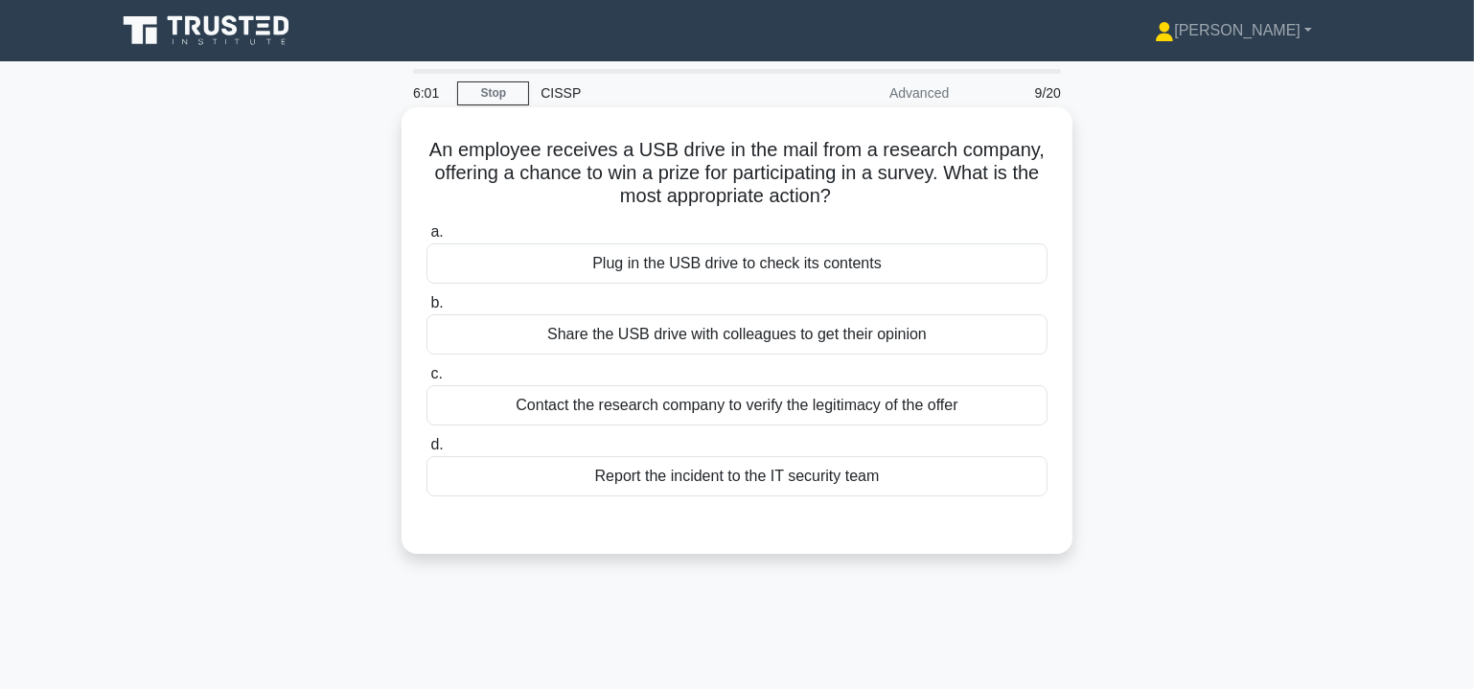
click at [695, 476] on div "Report the incident to the IT security team" at bounding box center [737, 476] width 621 height 40
click at [427, 451] on input "d. Report the incident to the IT security team" at bounding box center [427, 445] width 0 height 12
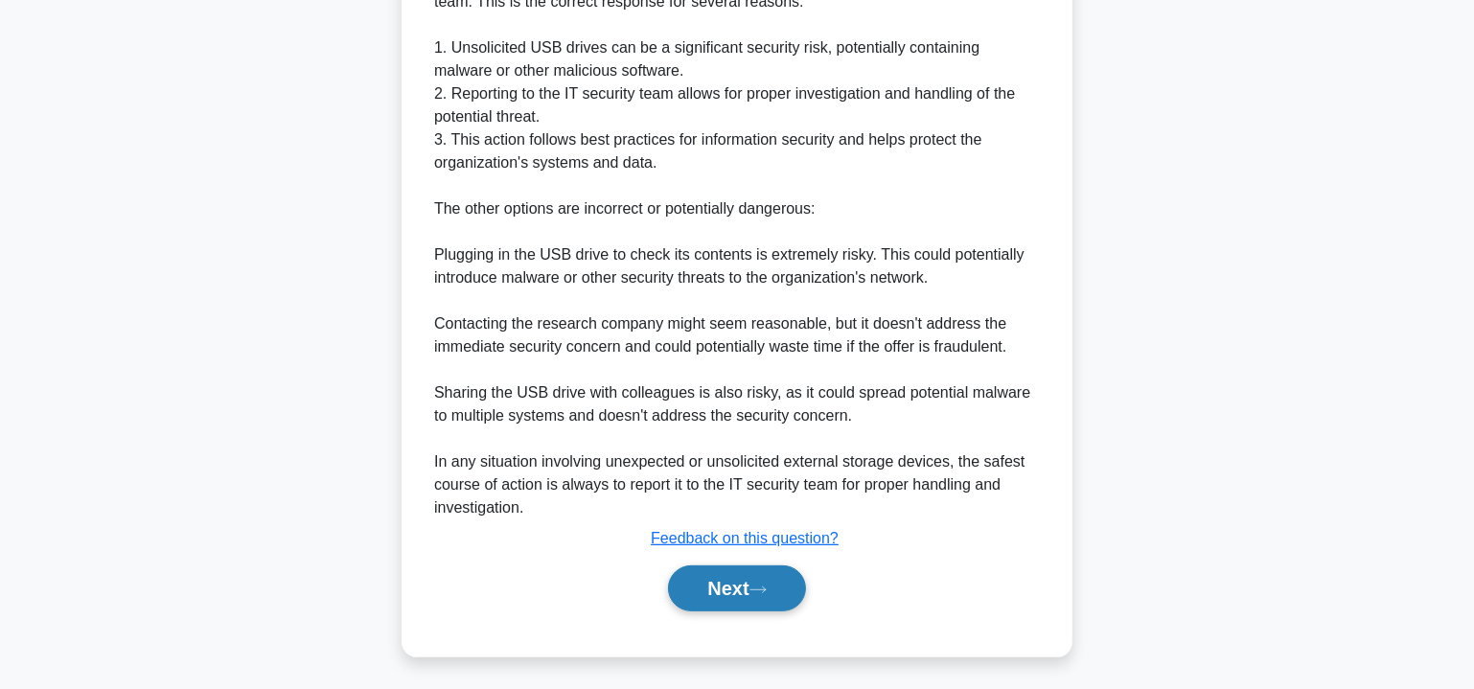
click at [747, 597] on button "Next" at bounding box center [736, 589] width 137 height 46
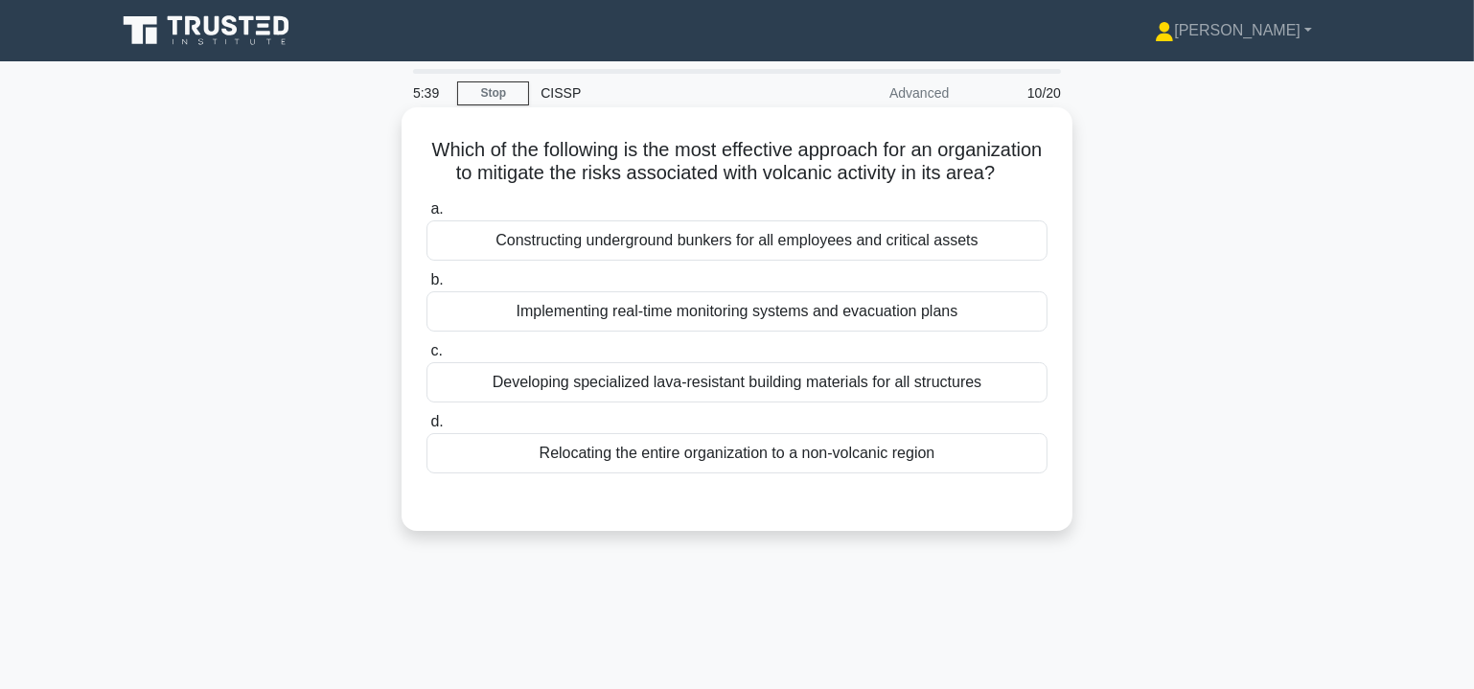
click at [881, 474] on div "Relocating the entire organization to a non-volcanic region" at bounding box center [737, 453] width 621 height 40
click at [427, 428] on input "d. Relocating the entire organization to a non-volcanic region" at bounding box center [427, 422] width 0 height 12
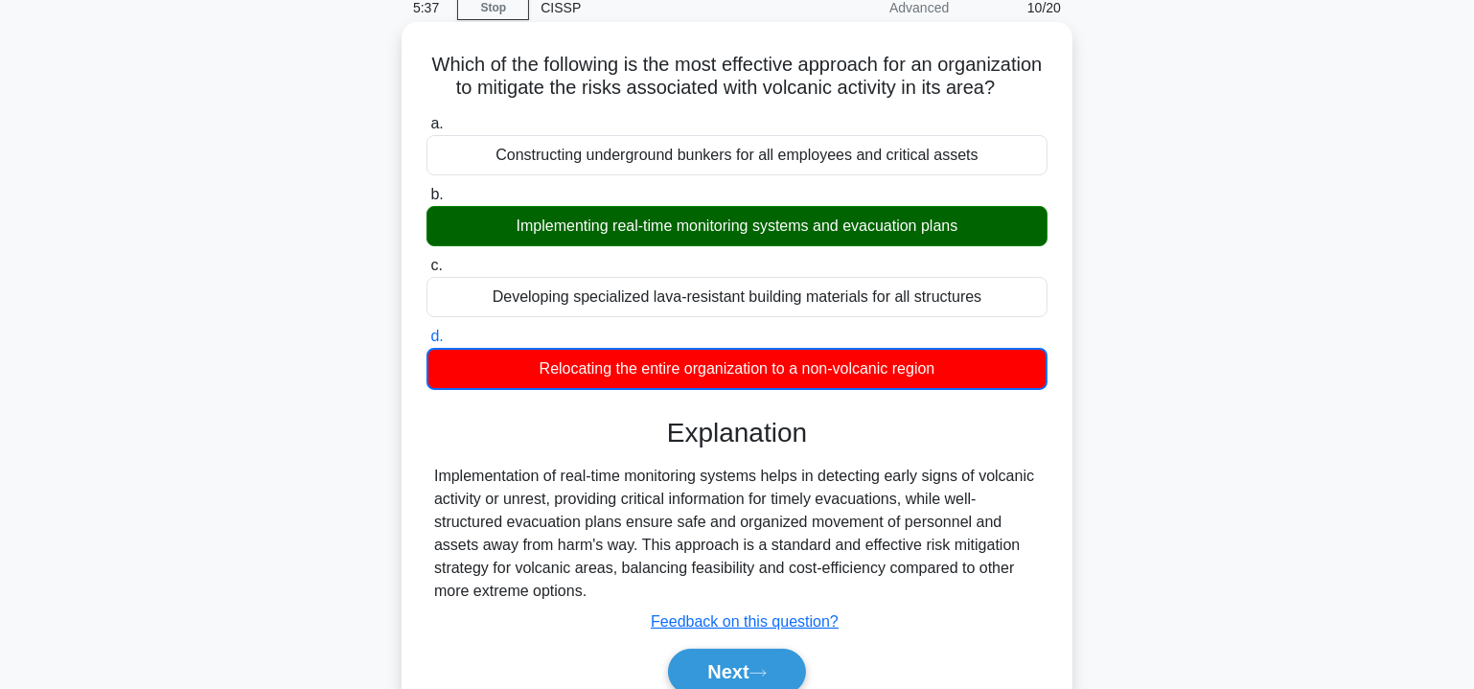
scroll to position [173, 0]
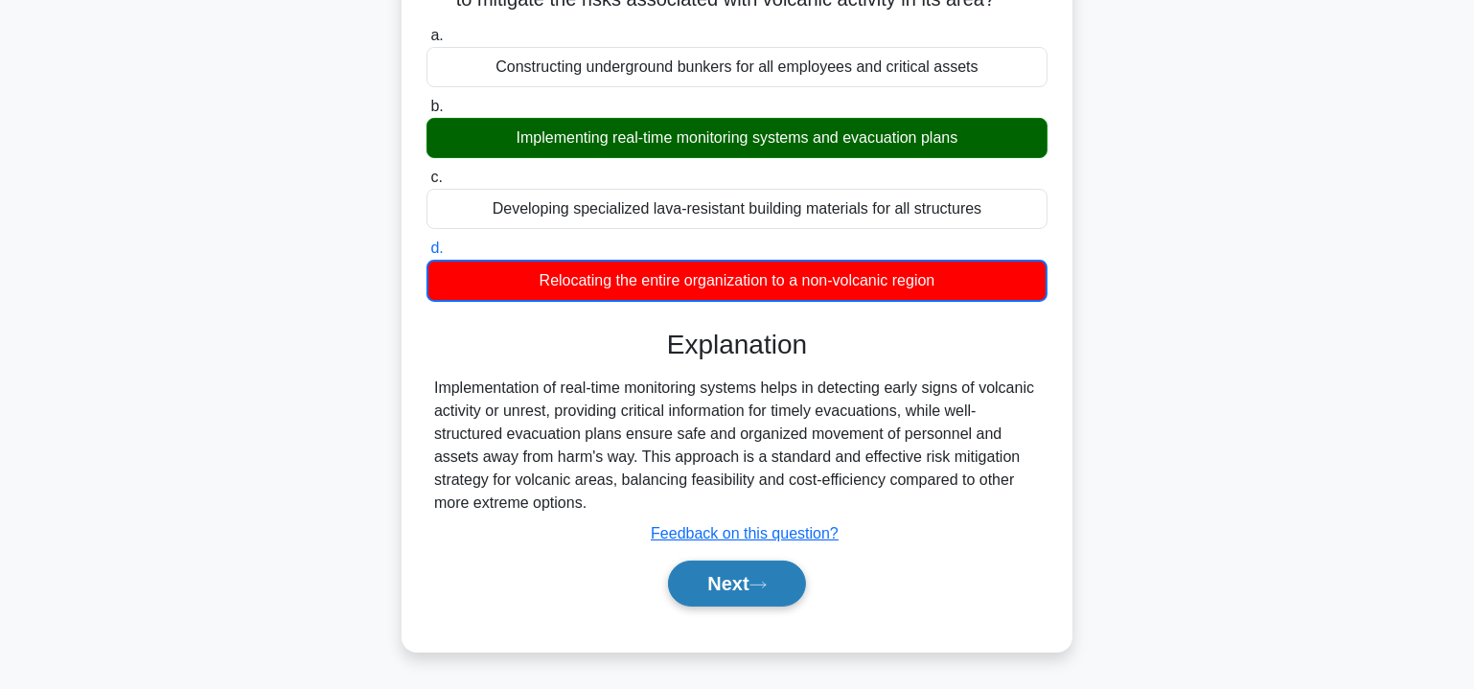
click at [748, 602] on button "Next" at bounding box center [736, 584] width 137 height 46
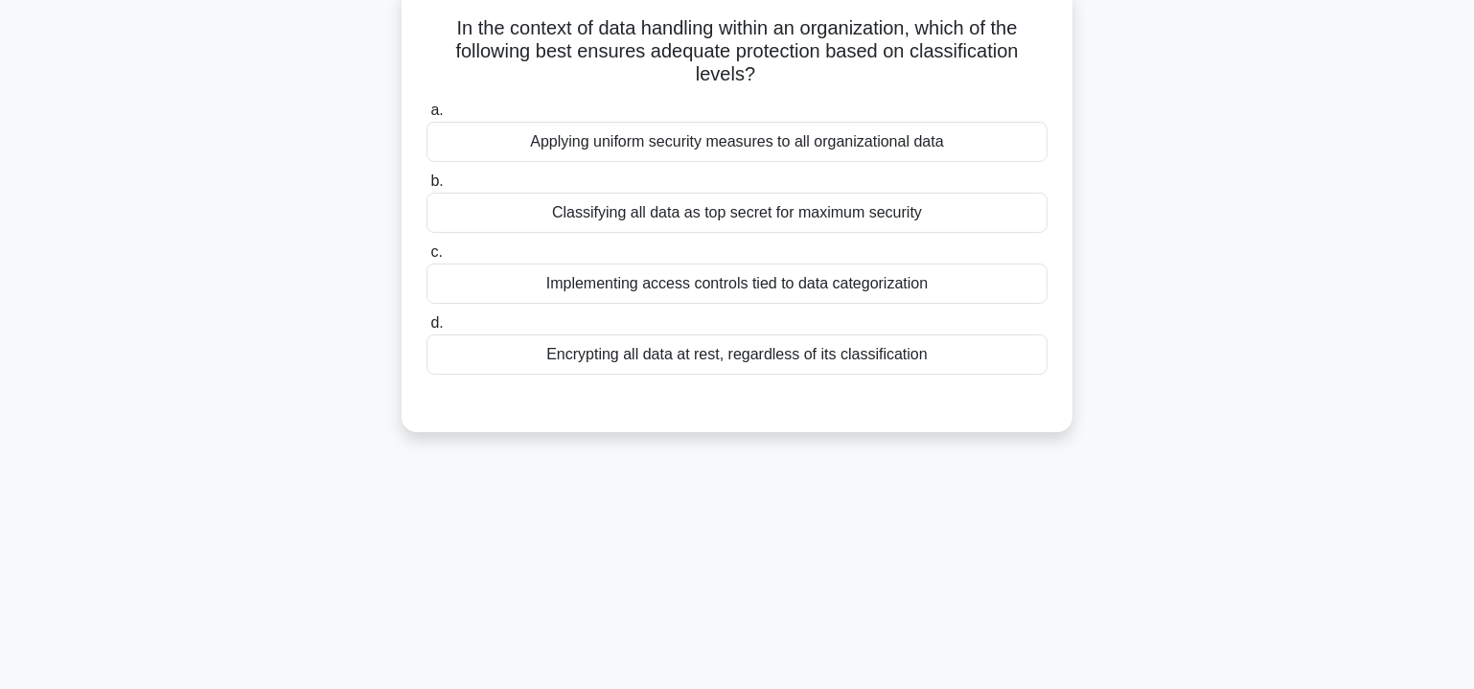
scroll to position [0, 0]
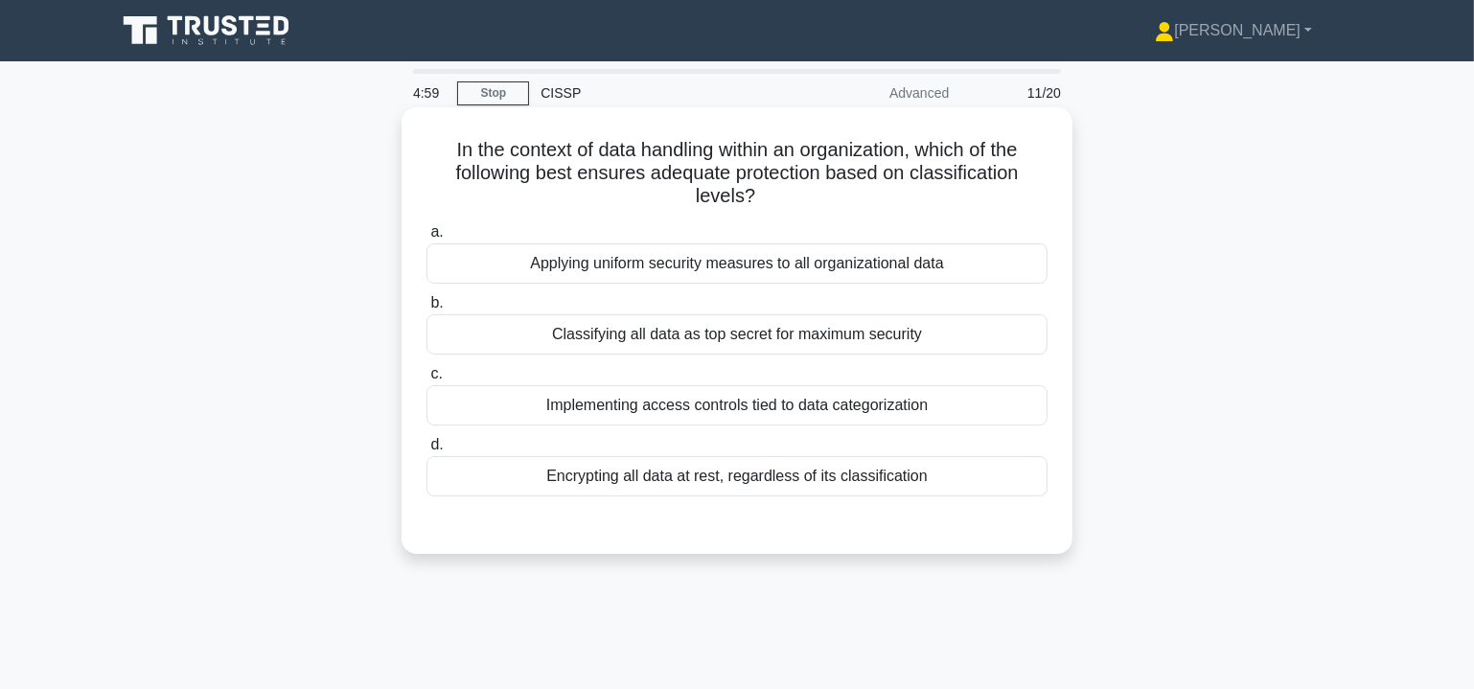
click at [806, 402] on div "Implementing access controls tied to data categorization" at bounding box center [737, 405] width 621 height 40
click at [427, 381] on input "c. Implementing access controls tied to data categorization" at bounding box center [427, 374] width 0 height 12
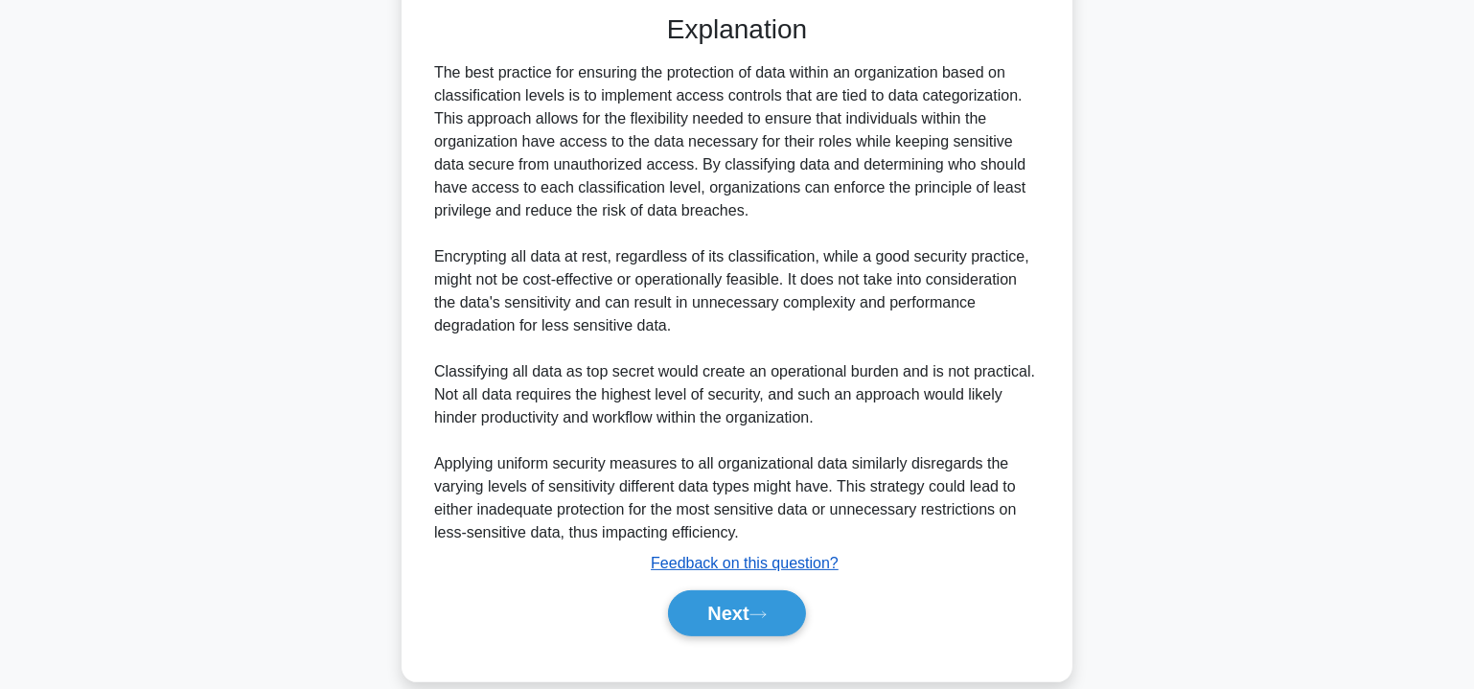
scroll to position [535, 0]
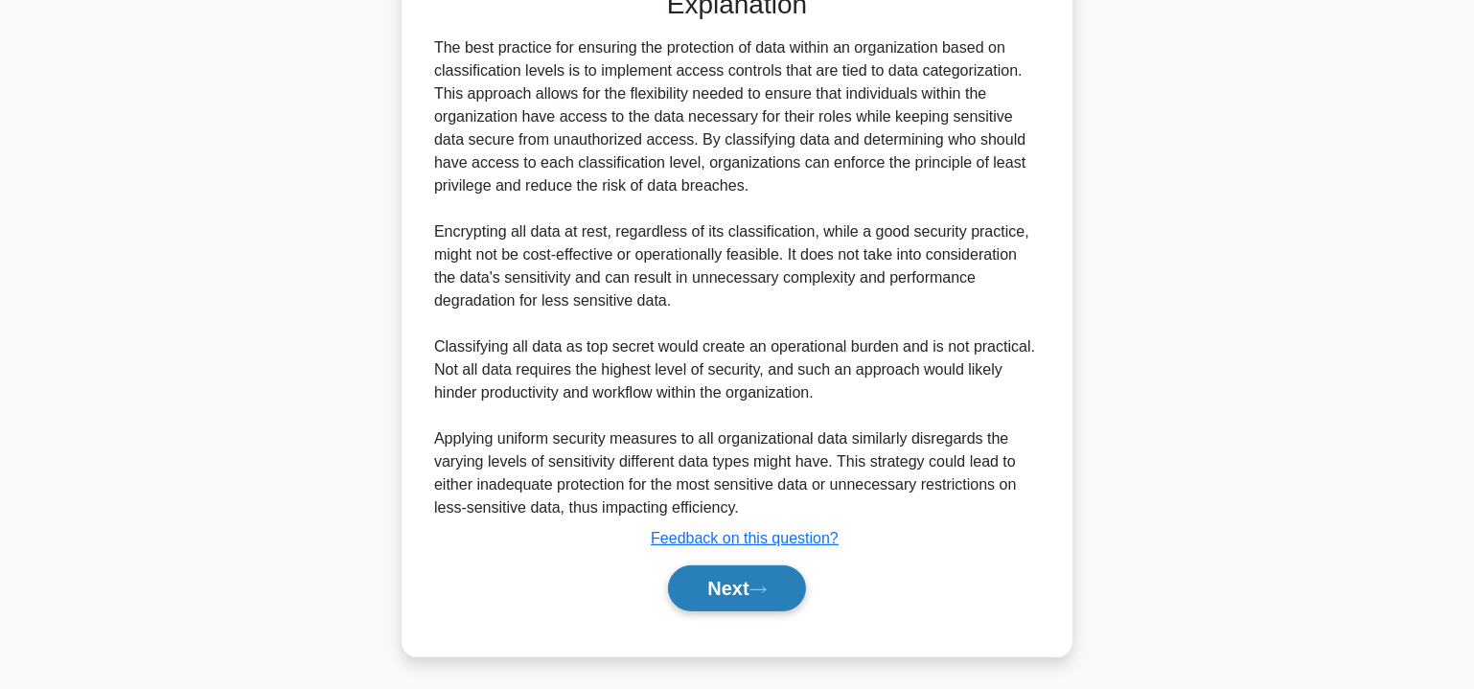
click at [722, 585] on button "Next" at bounding box center [736, 589] width 137 height 46
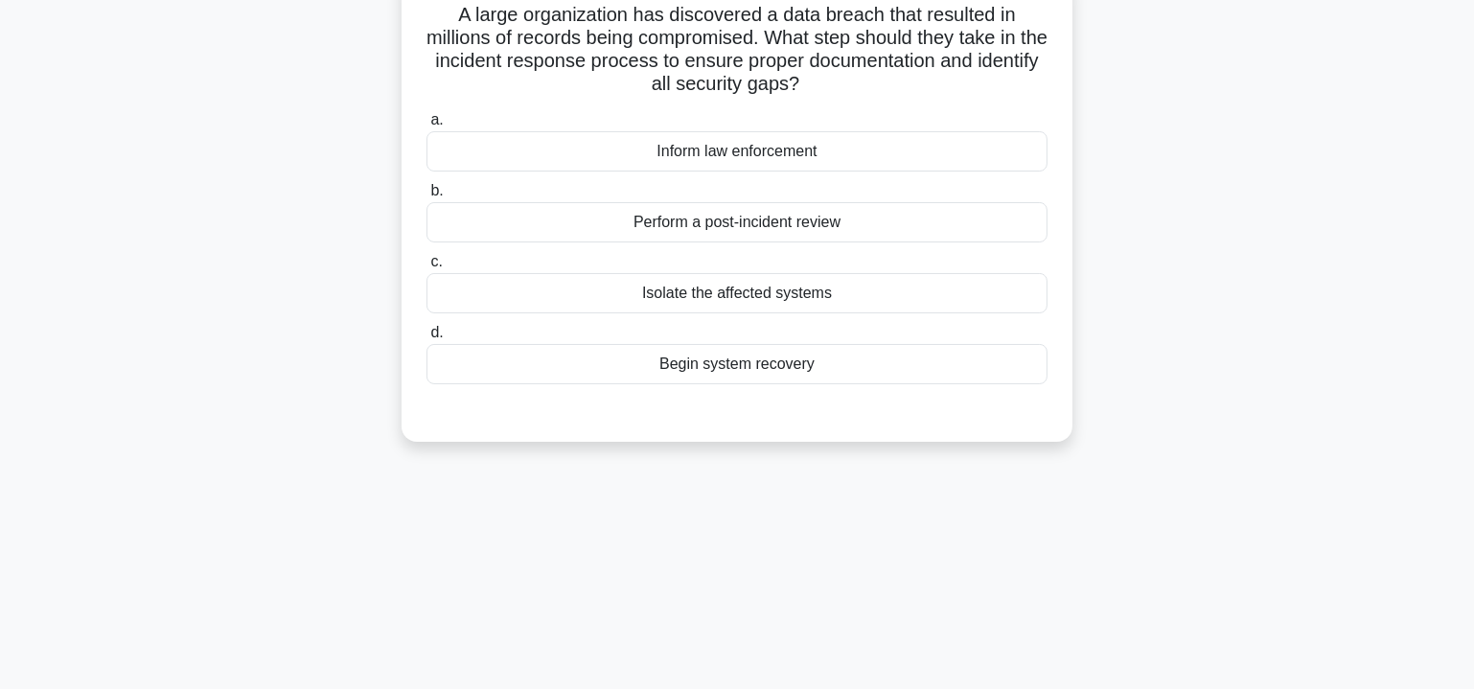
scroll to position [56, 0]
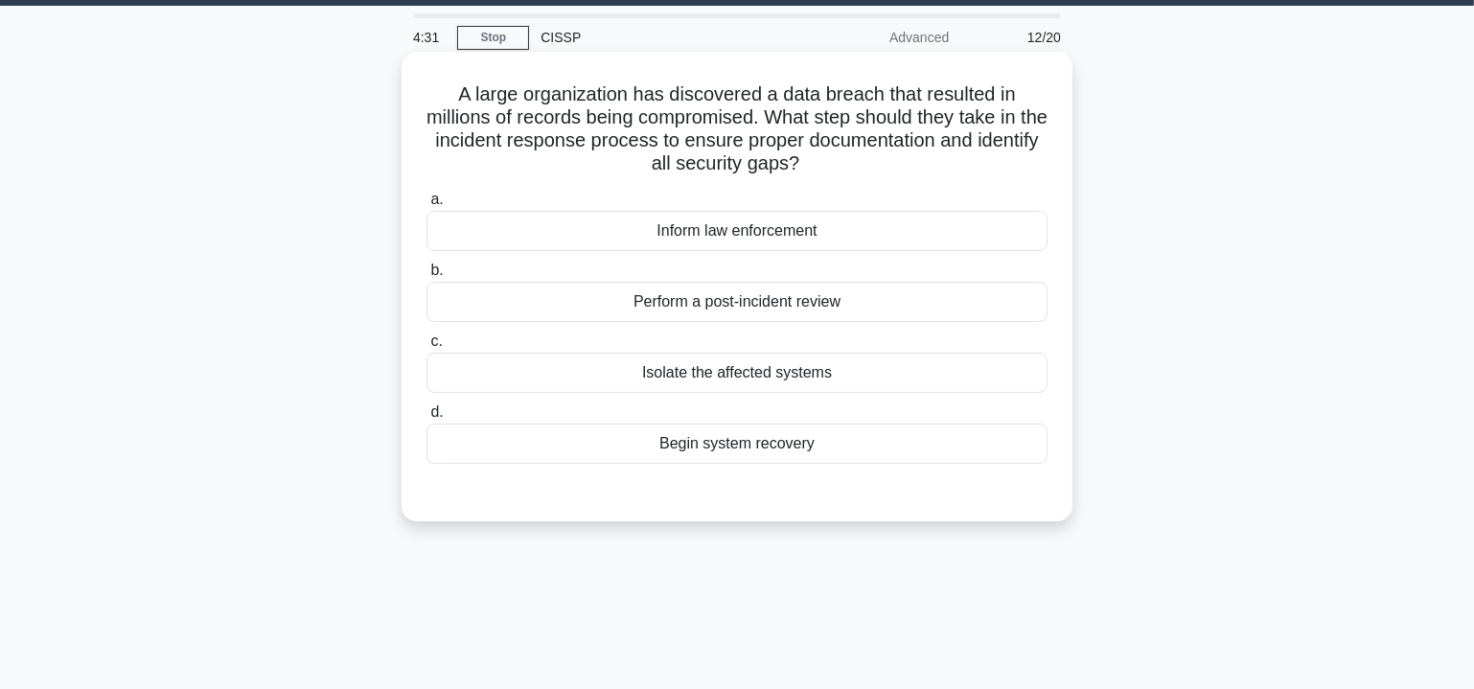
click at [774, 310] on div "Perform a post-incident review" at bounding box center [737, 302] width 621 height 40
click at [427, 277] on input "b. Perform a post-incident review" at bounding box center [427, 271] width 0 height 12
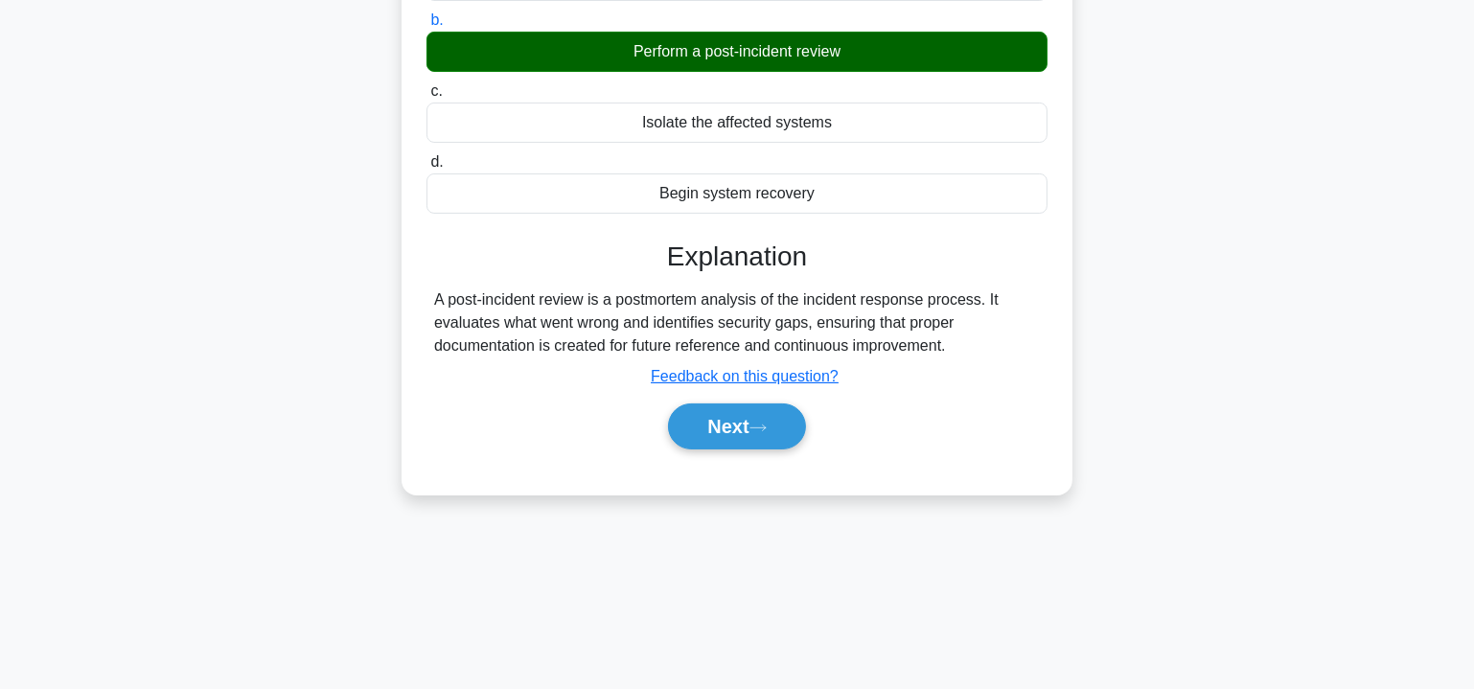
scroll to position [346, 0]
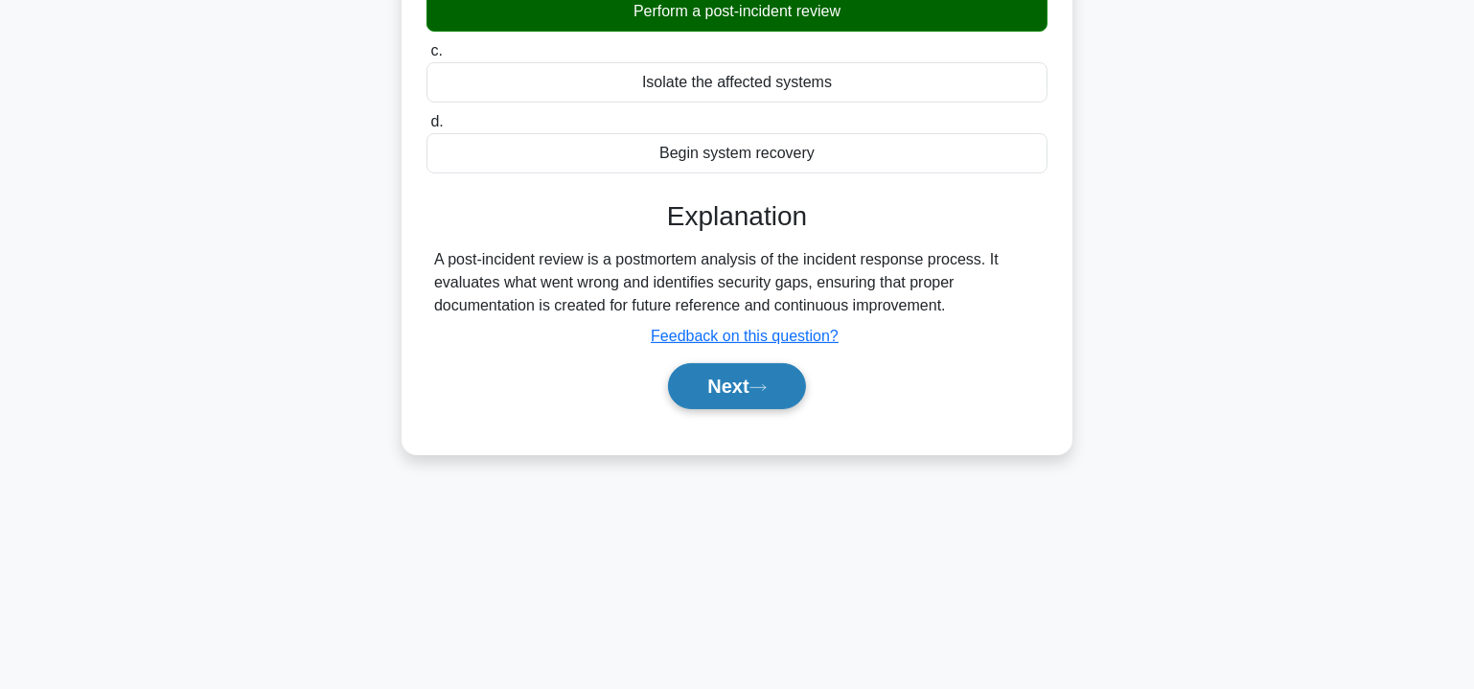
click at [756, 381] on button "Next" at bounding box center [736, 386] width 137 height 46
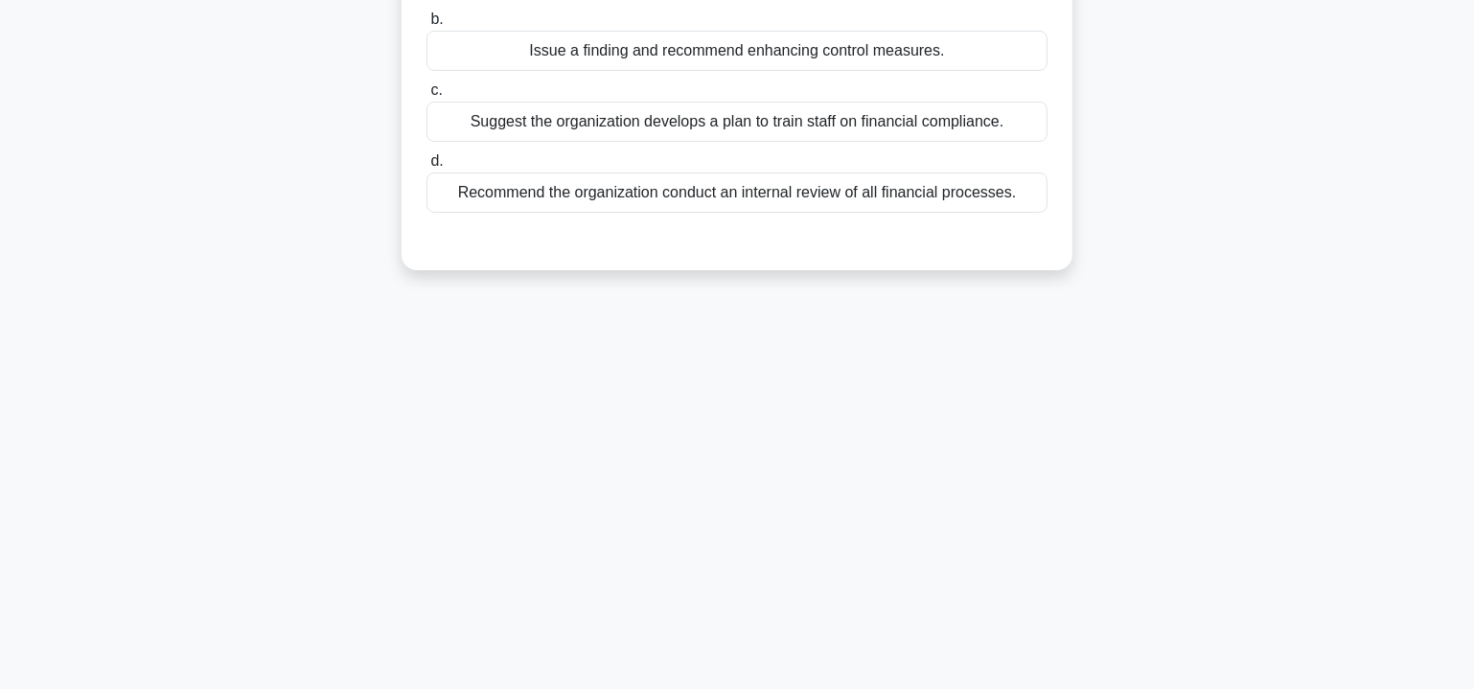
scroll to position [0, 0]
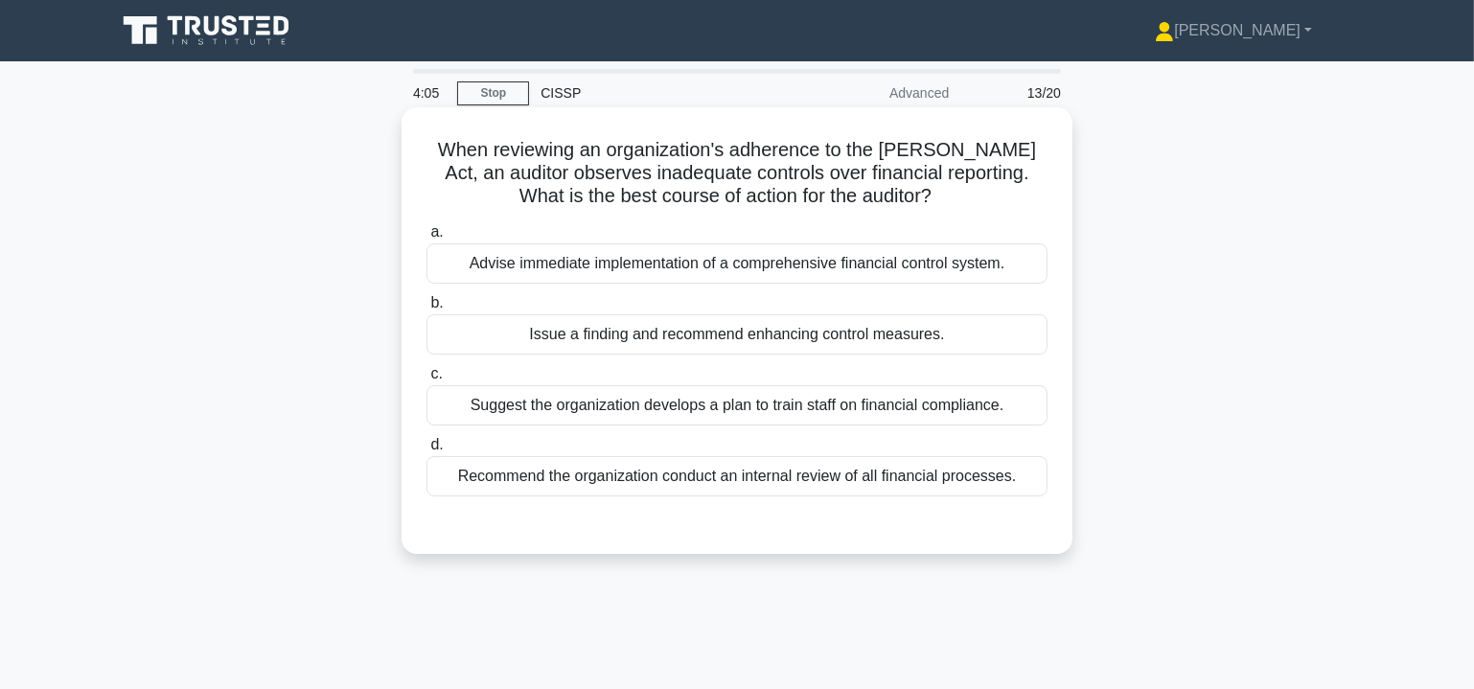
click at [691, 269] on div "Advise immediate implementation of a comprehensive financial control system." at bounding box center [737, 263] width 621 height 40
click at [427, 239] on input "a. Advise immediate implementation of a comprehensive financial control system." at bounding box center [427, 232] width 0 height 12
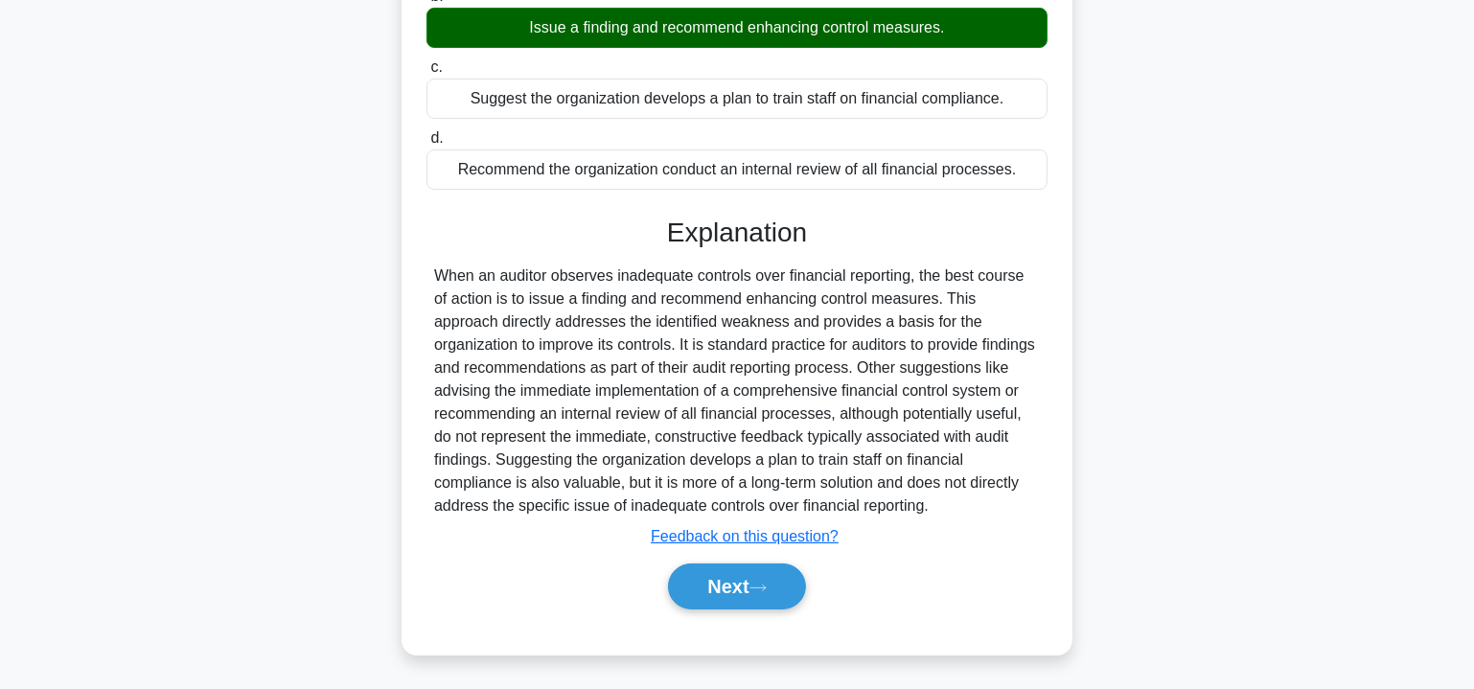
scroll to position [346, 0]
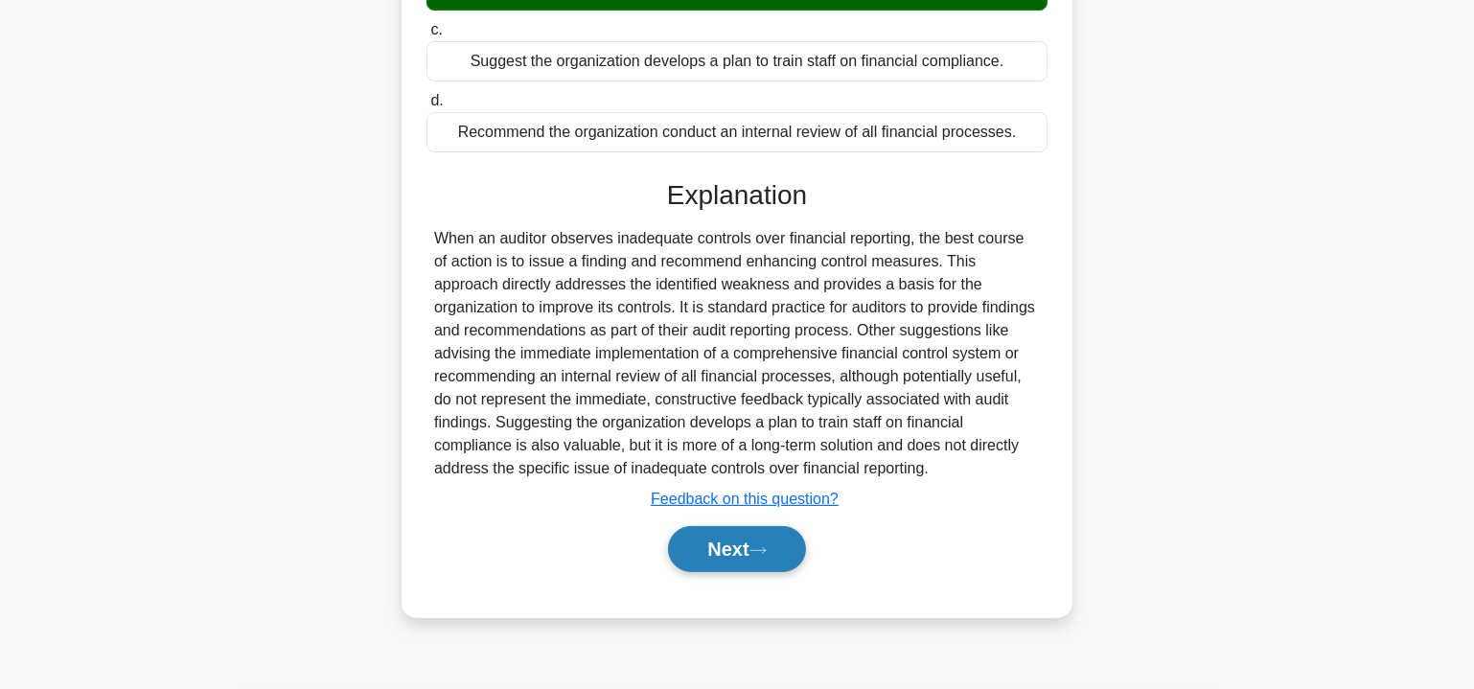
click at [744, 558] on button "Next" at bounding box center [736, 549] width 137 height 46
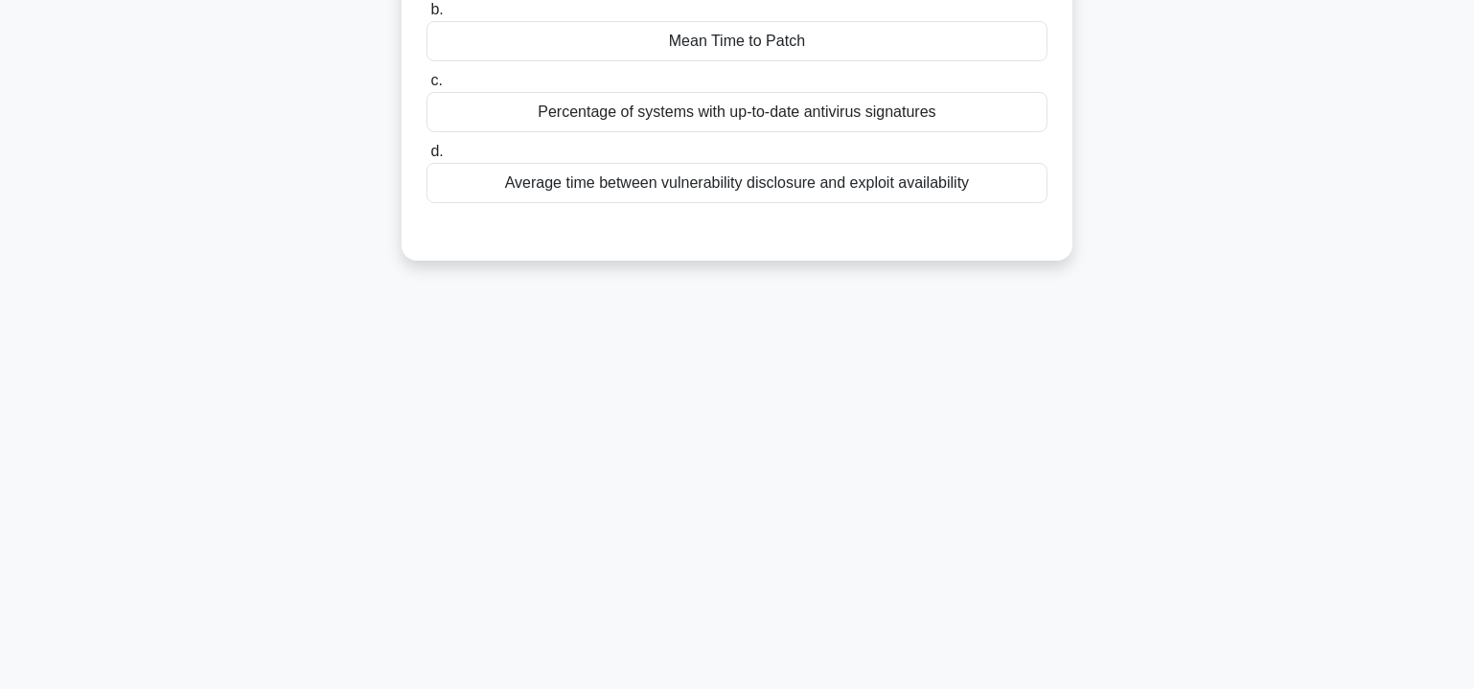
scroll to position [0, 0]
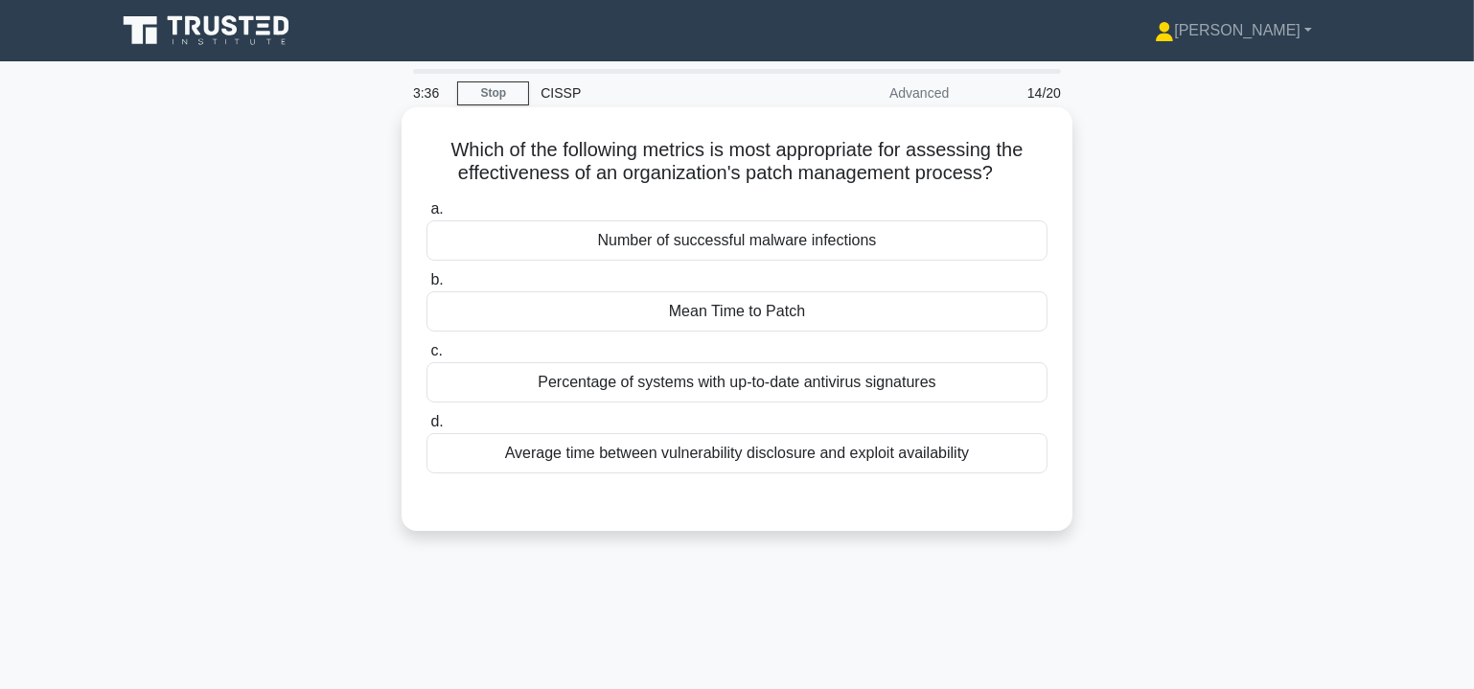
click at [724, 315] on div "Mean Time to Patch" at bounding box center [737, 311] width 621 height 40
click at [427, 287] on input "b. Mean Time to Patch" at bounding box center [427, 280] width 0 height 12
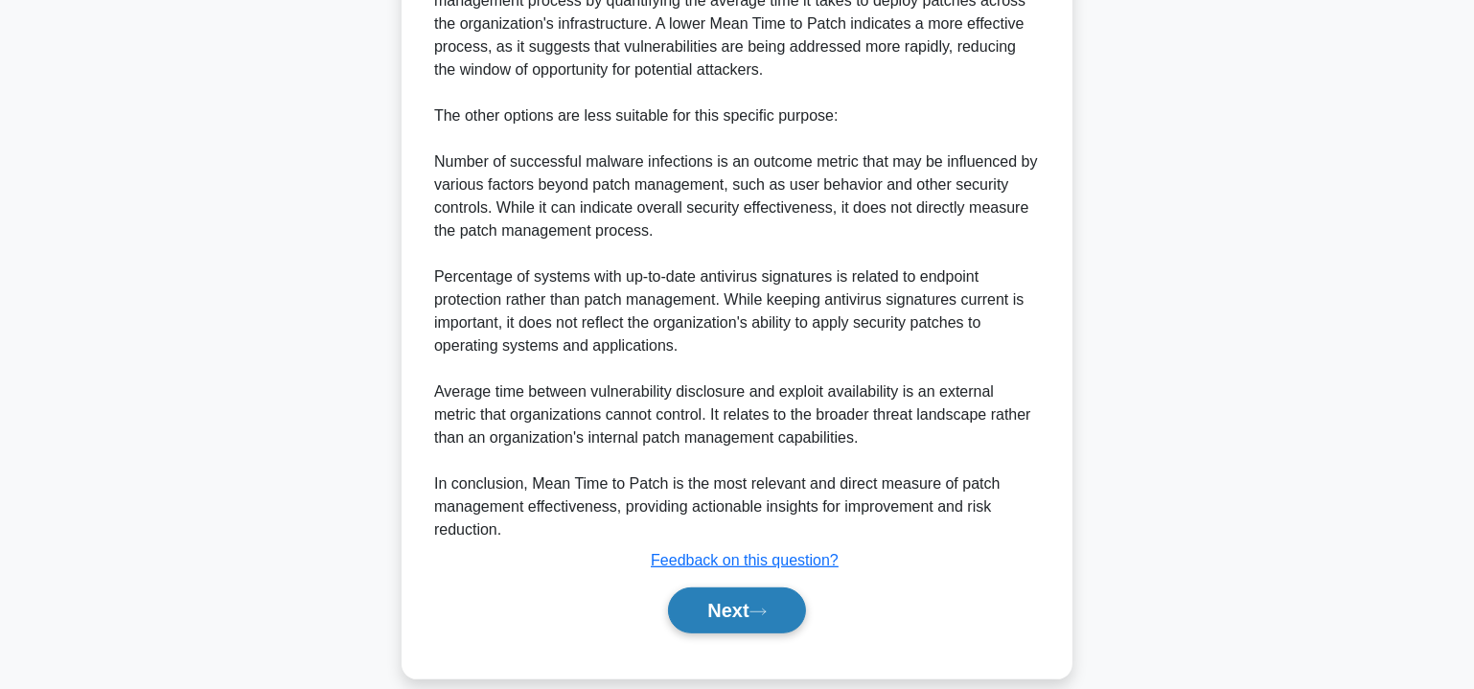
click at [744, 597] on button "Next" at bounding box center [736, 611] width 137 height 46
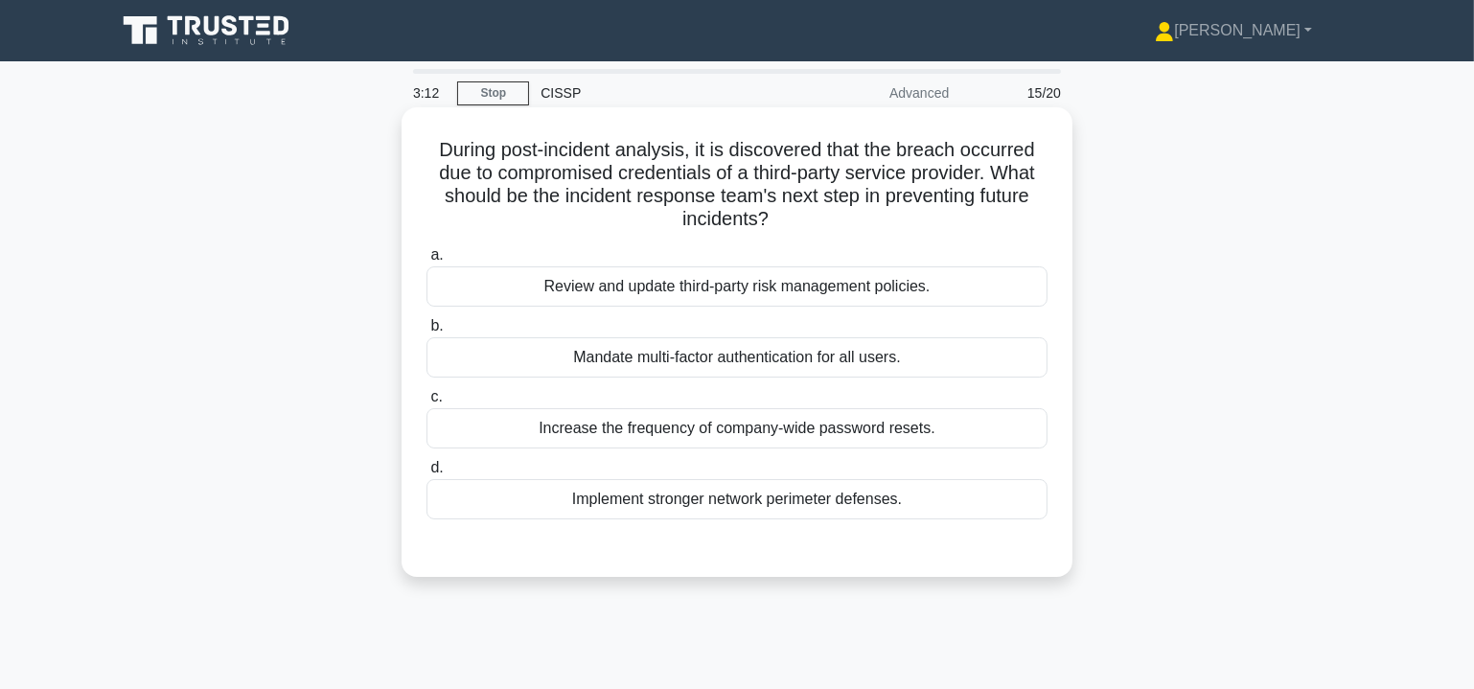
click at [738, 289] on div "Review and update third-party risk management policies." at bounding box center [737, 286] width 621 height 40
click at [427, 262] on input "a. Review and update third-party risk management policies." at bounding box center [427, 255] width 0 height 12
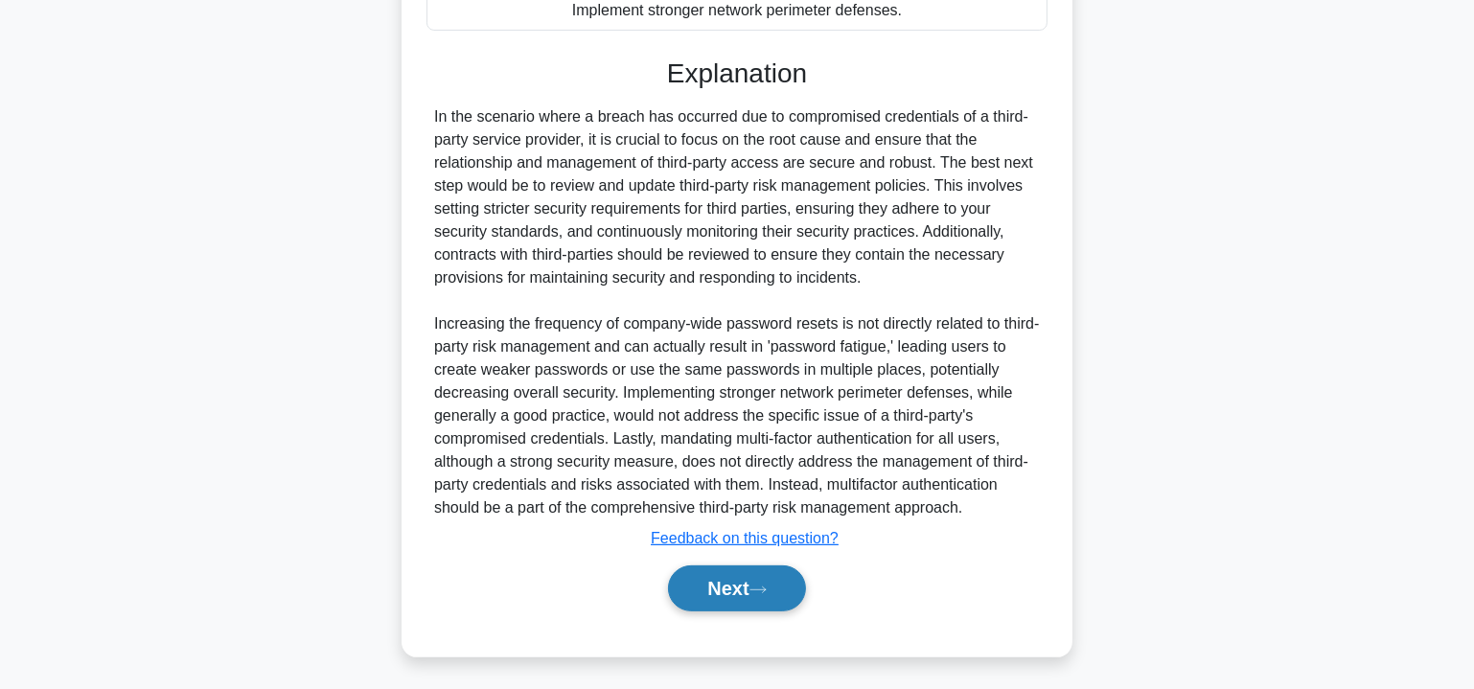
click at [747, 593] on button "Next" at bounding box center [736, 589] width 137 height 46
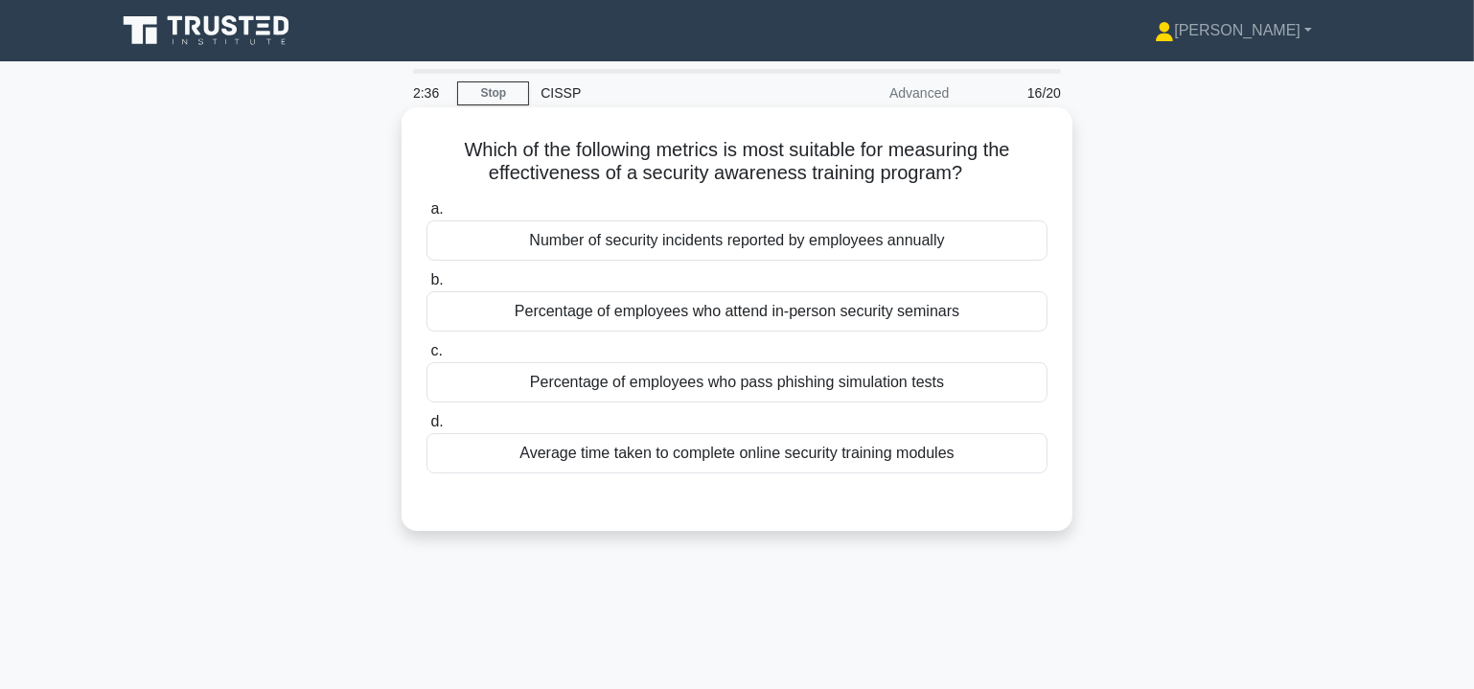
click at [778, 380] on div "Percentage of employees who pass phishing simulation tests" at bounding box center [737, 382] width 621 height 40
click at [427, 358] on input "c. Percentage of employees who pass phishing simulation tests" at bounding box center [427, 351] width 0 height 12
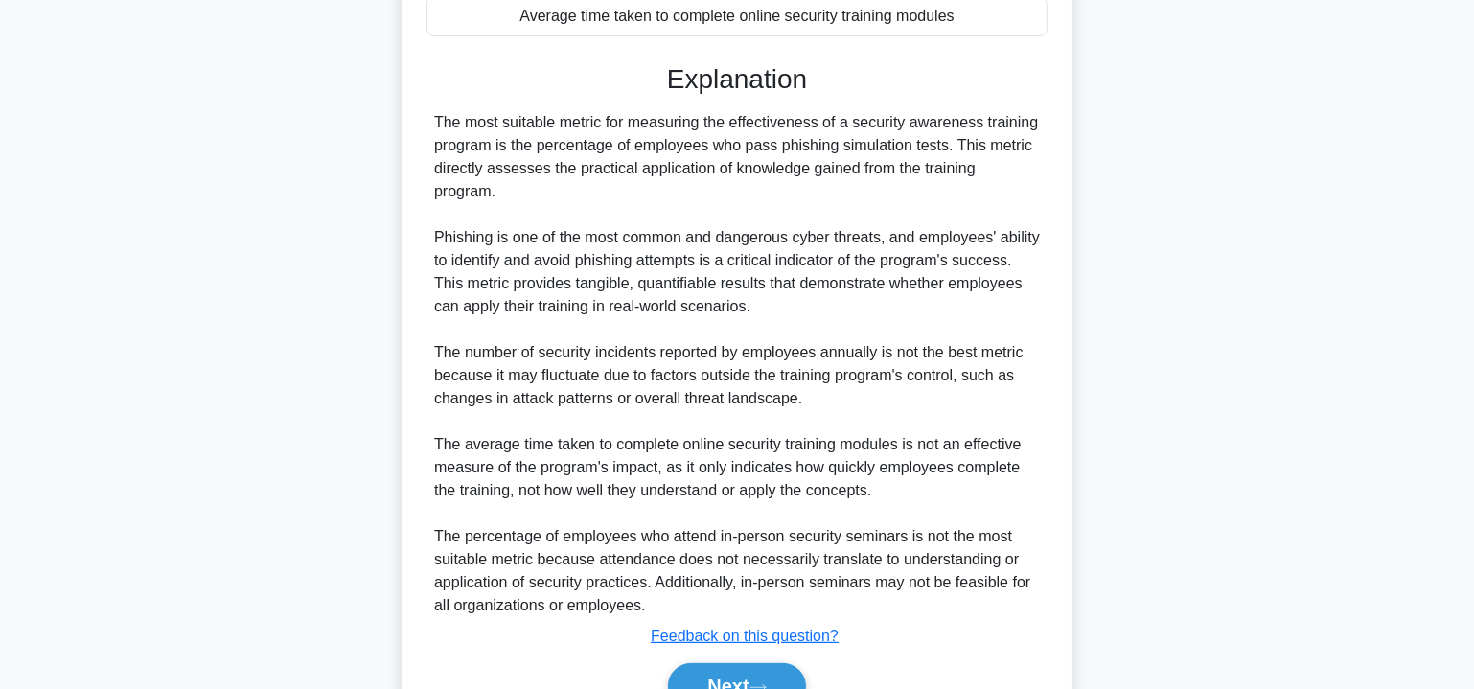
scroll to position [535, 0]
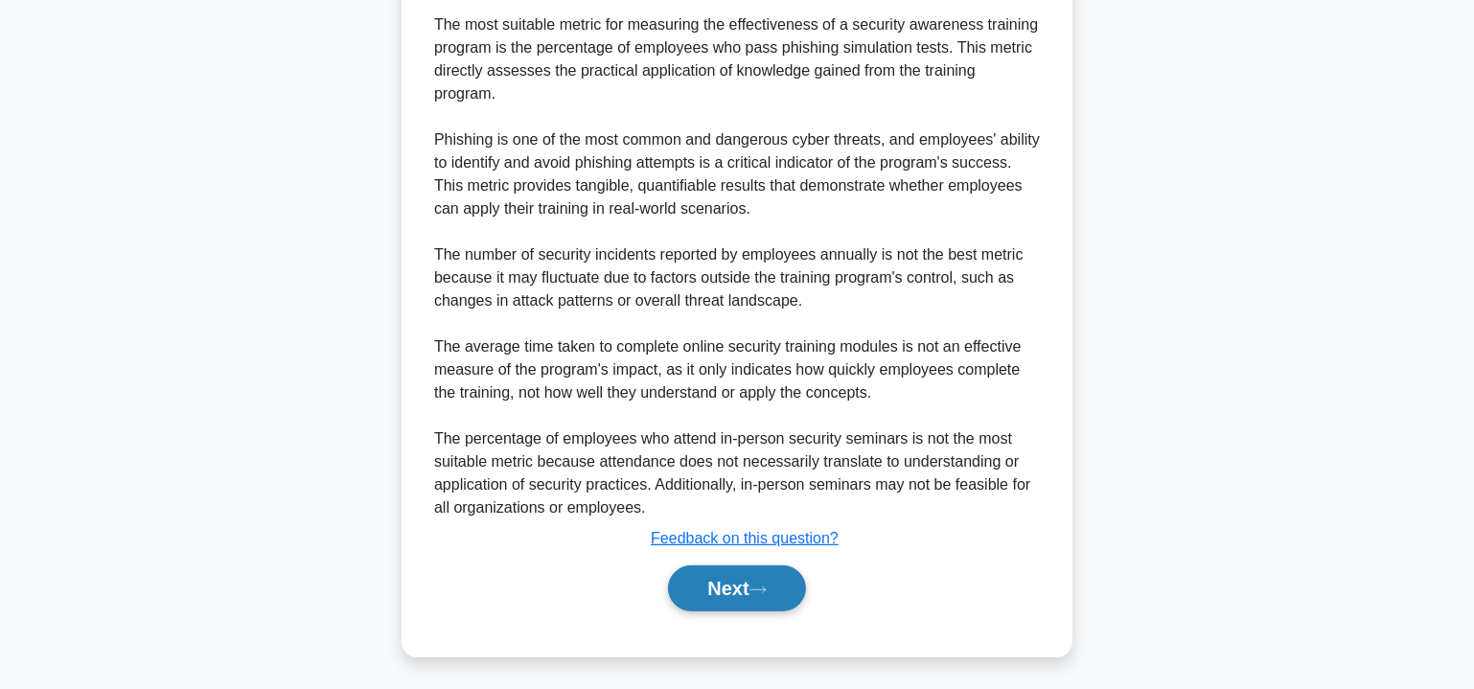
click at [741, 574] on button "Next" at bounding box center [736, 589] width 137 height 46
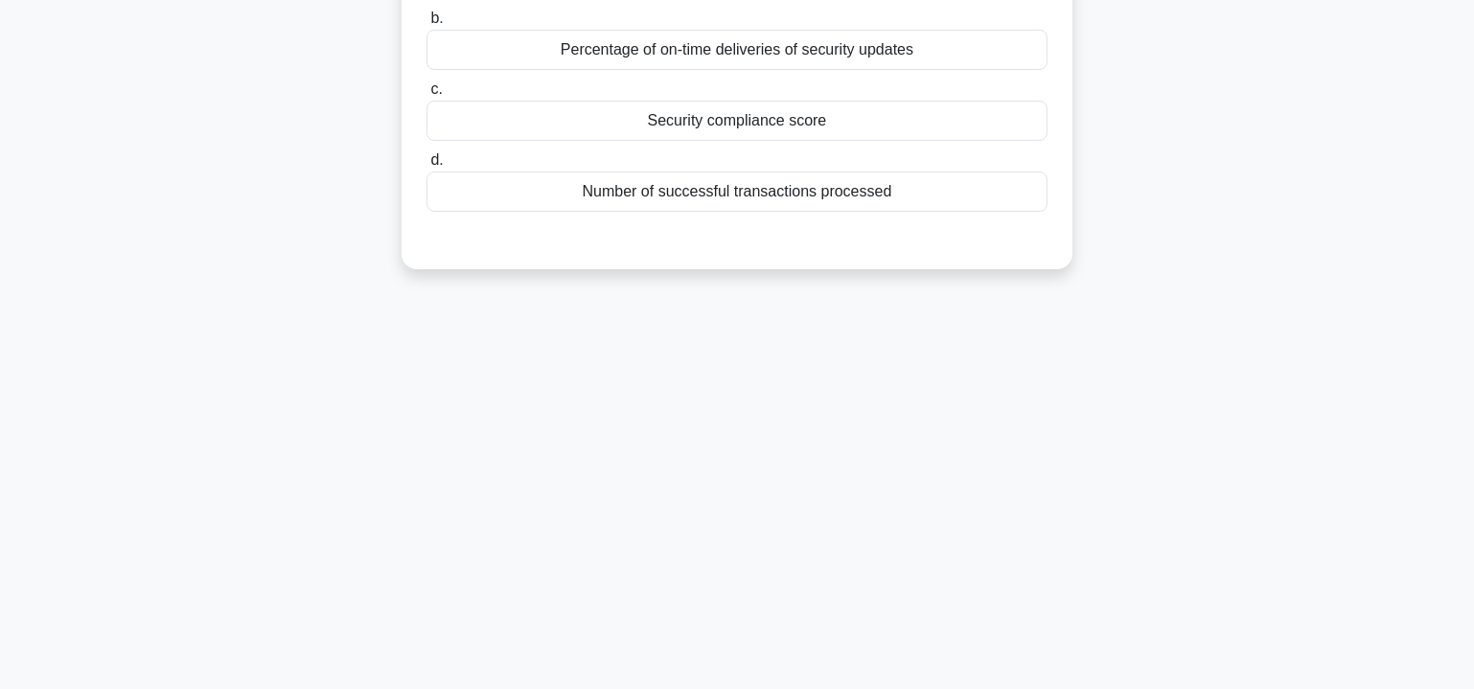
scroll to position [0, 0]
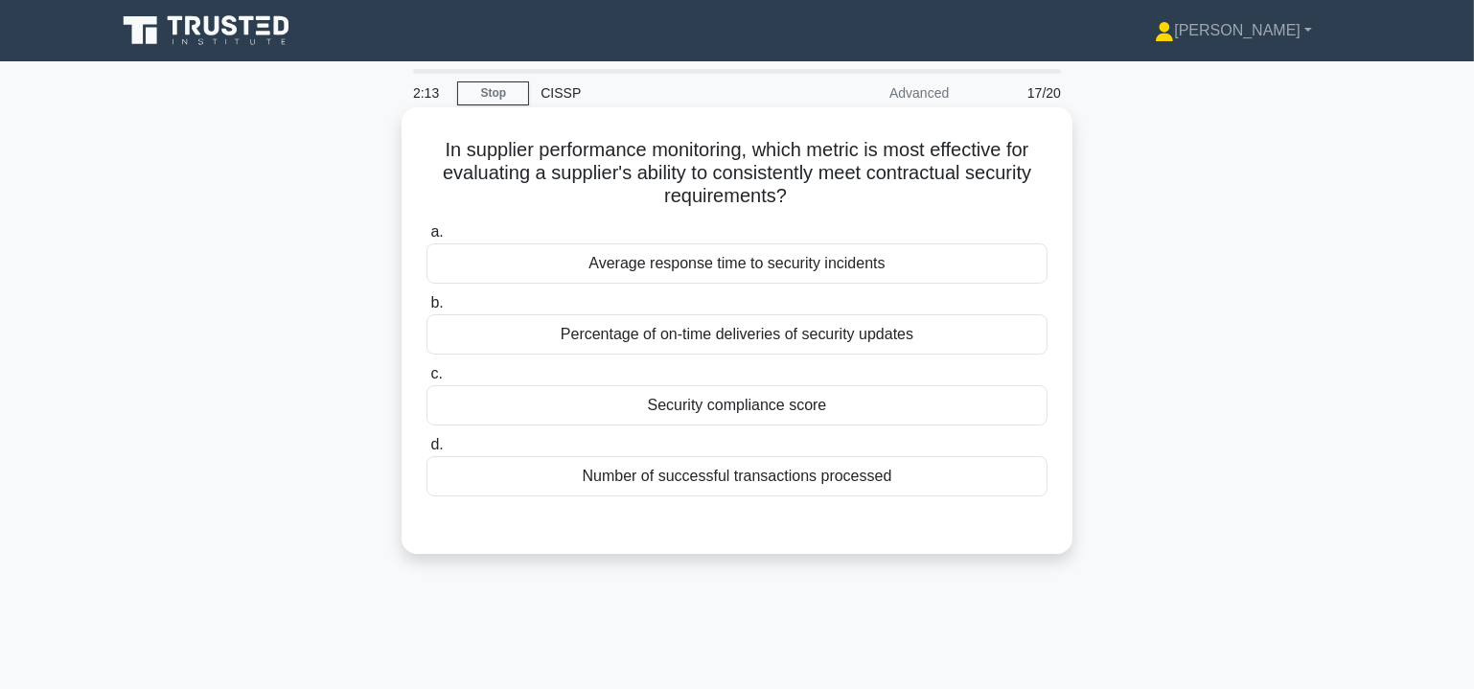
click at [859, 405] on div "Security compliance score" at bounding box center [737, 405] width 621 height 40
click at [427, 381] on input "c. Security compliance score" at bounding box center [427, 374] width 0 height 12
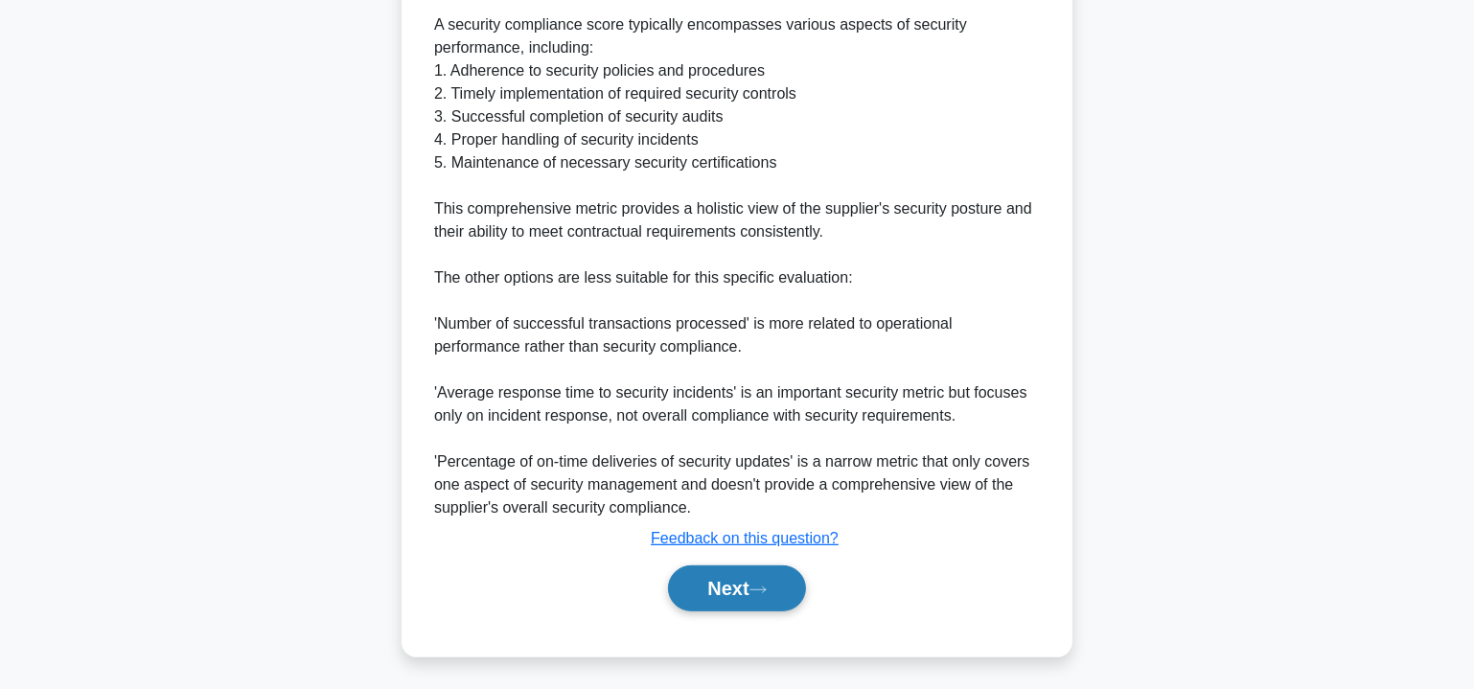
click at [753, 581] on button "Next" at bounding box center [736, 589] width 137 height 46
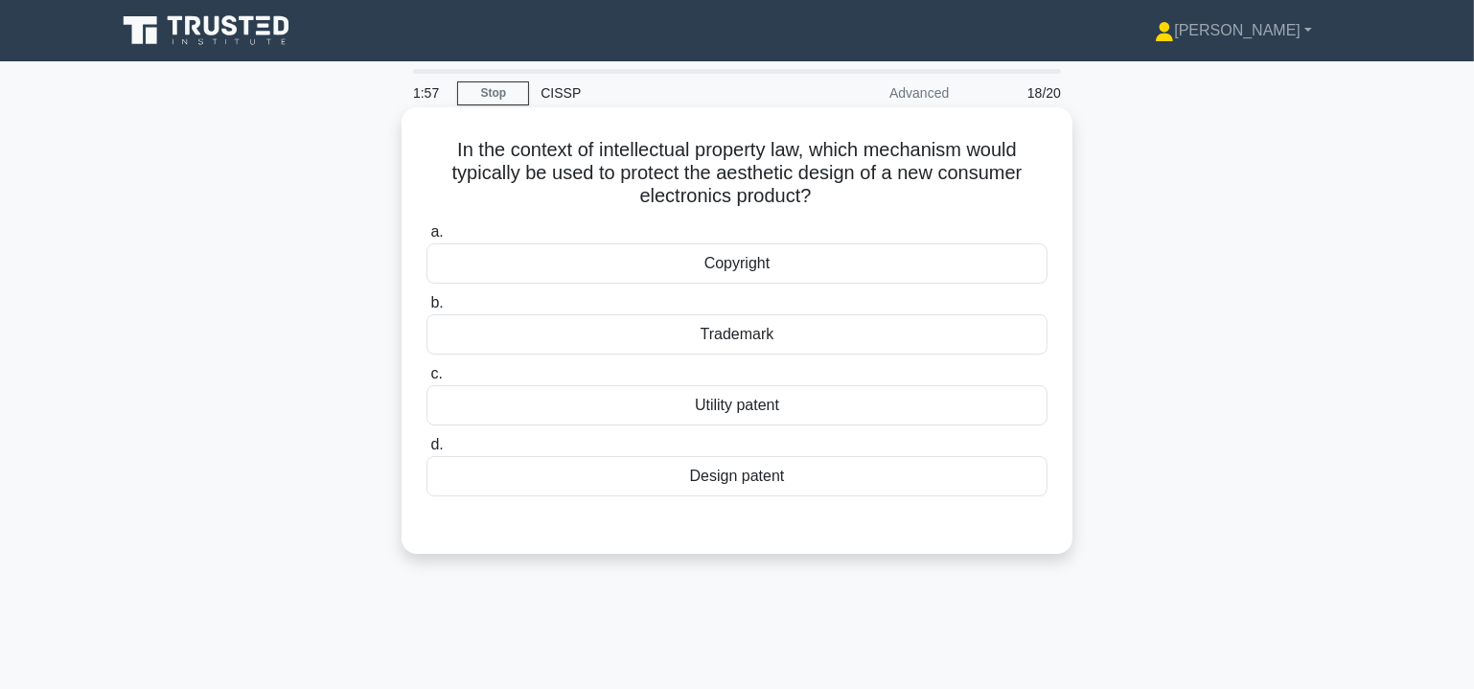
click at [791, 478] on div "Design patent" at bounding box center [737, 476] width 621 height 40
click at [427, 451] on input "d. Design patent" at bounding box center [427, 445] width 0 height 12
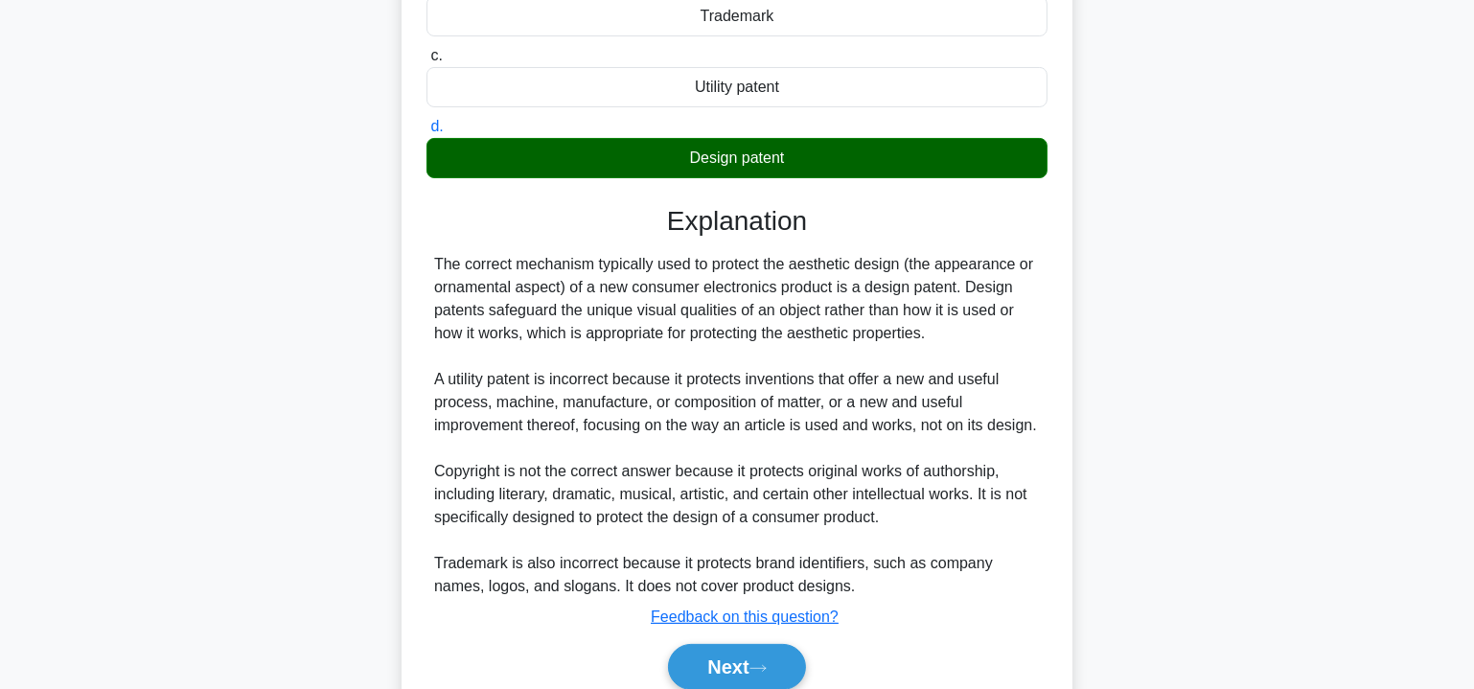
scroll to position [397, 0]
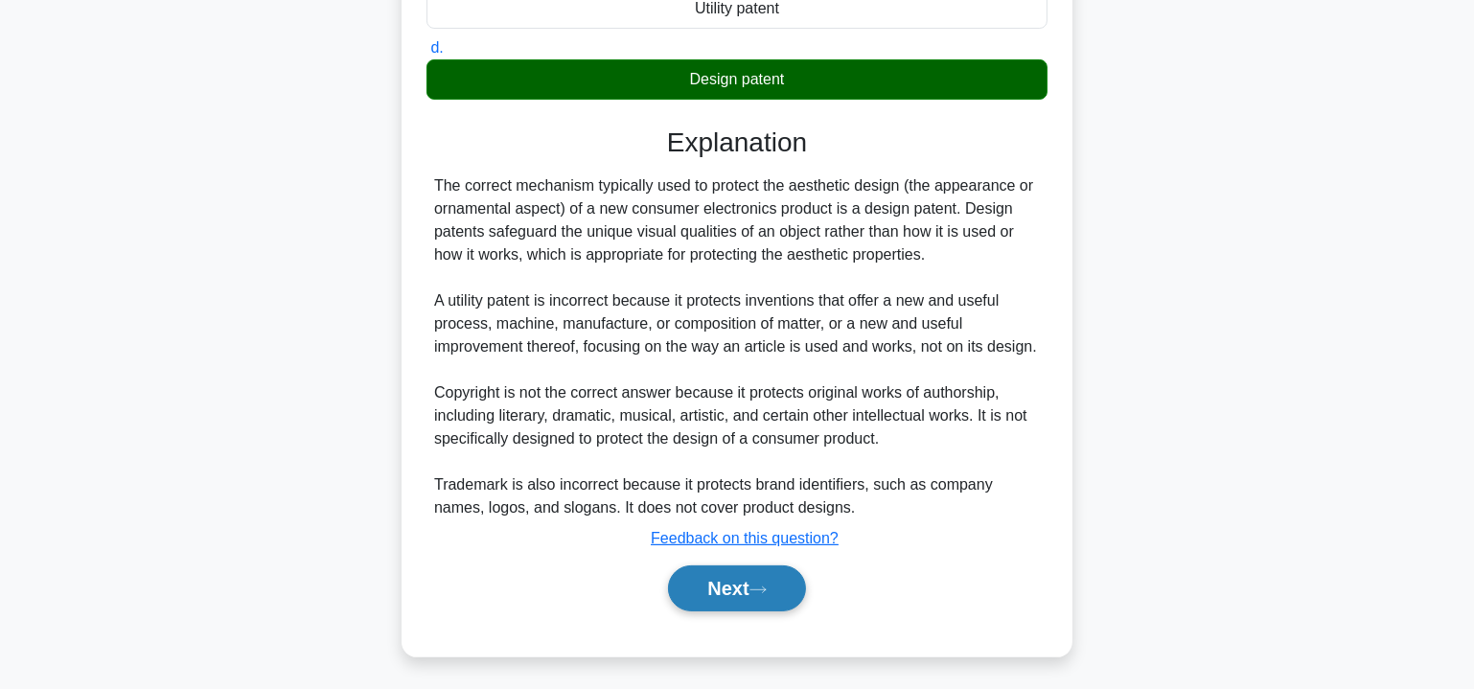
click at [739, 584] on button "Next" at bounding box center [736, 589] width 137 height 46
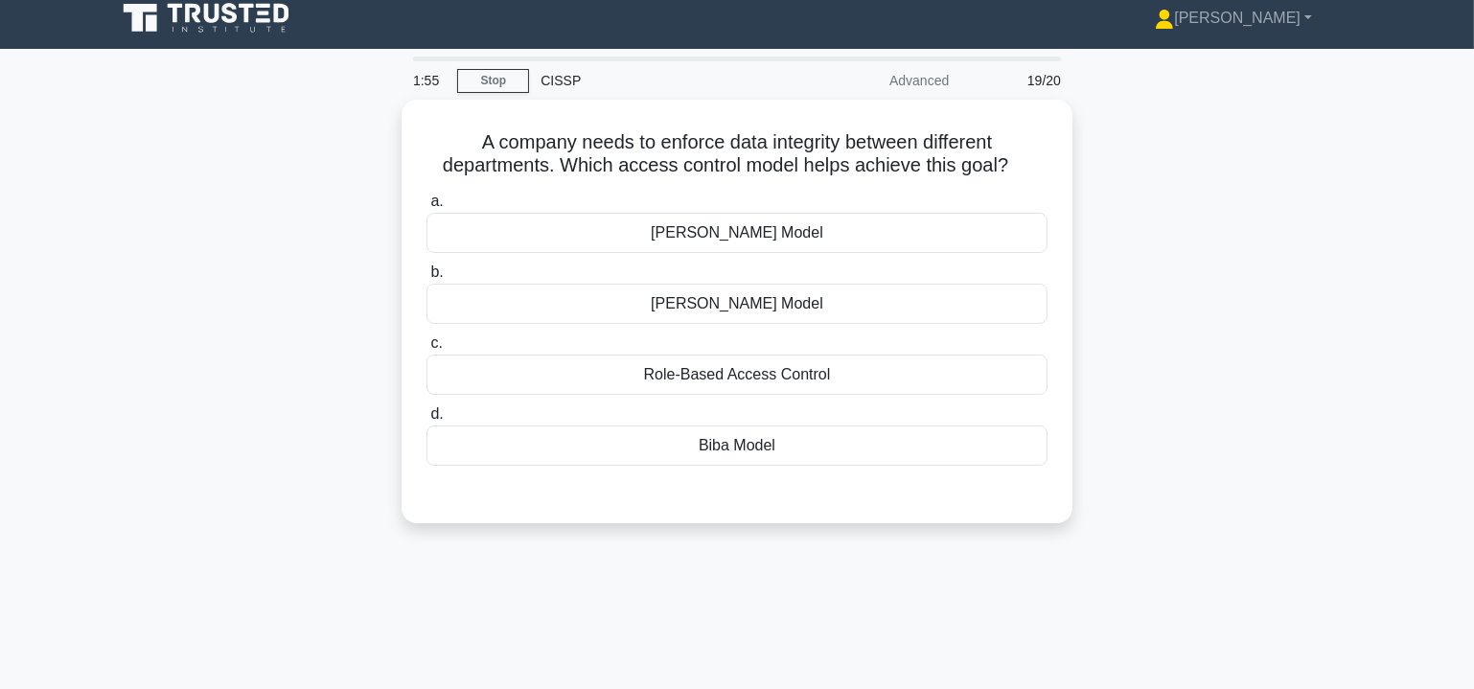
scroll to position [0, 0]
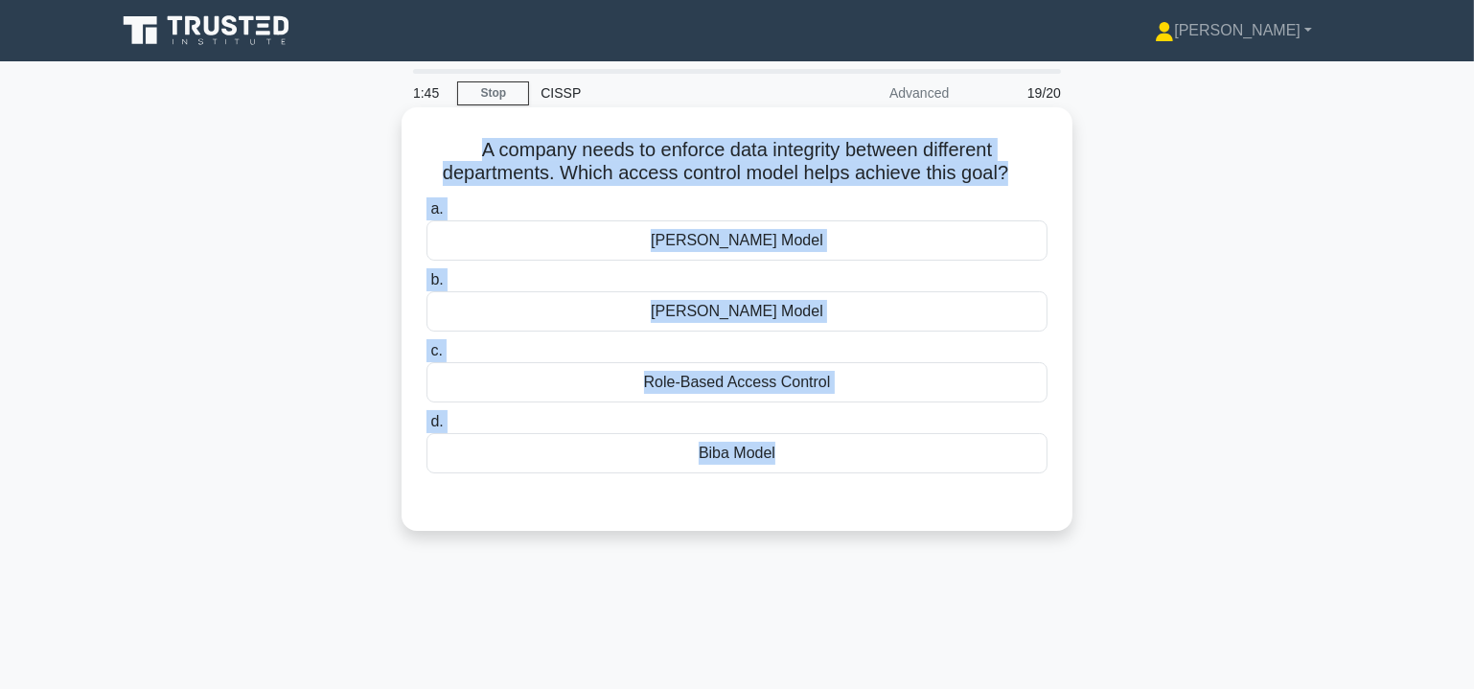
drag, startPoint x: 455, startPoint y: 142, endPoint x: 850, endPoint y: 478, distance: 518.8
click at [850, 478] on div "A company needs to enforce data integrity between different departments. Which …" at bounding box center [737, 319] width 656 height 408
copy div "A company needs to enforce data integrity between different departments. Which …"
click at [759, 313] on div "[PERSON_NAME] Model" at bounding box center [737, 311] width 621 height 40
click at [427, 287] on input "[PERSON_NAME] Model" at bounding box center [427, 280] width 0 height 12
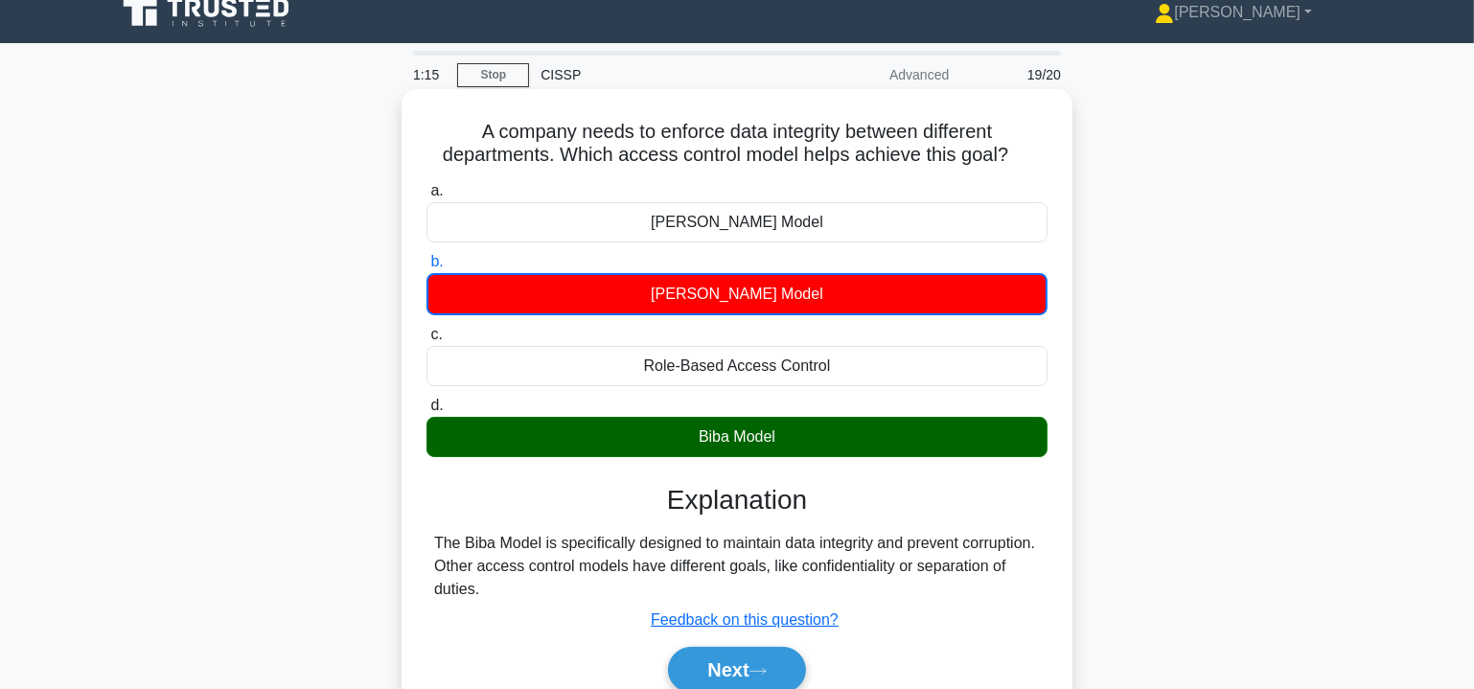
scroll to position [58, 0]
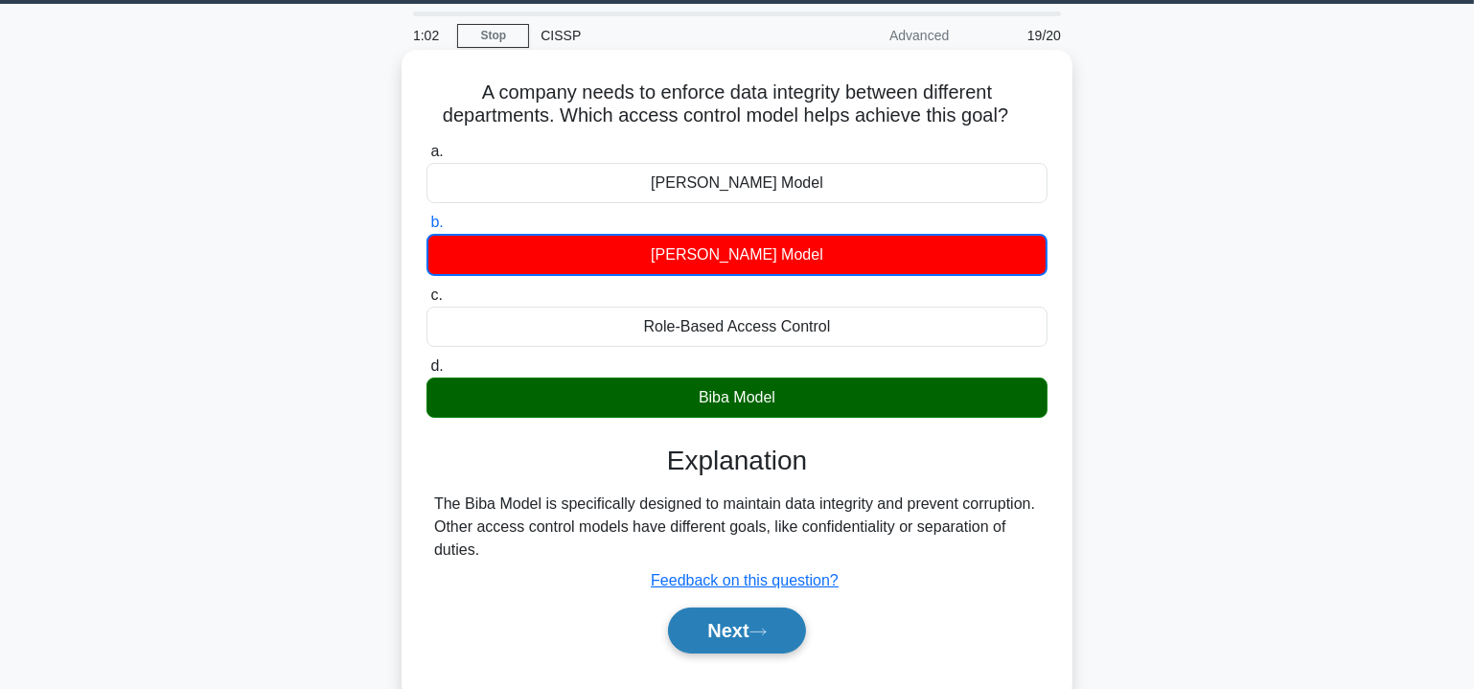
click at [753, 628] on button "Next" at bounding box center [736, 631] width 137 height 46
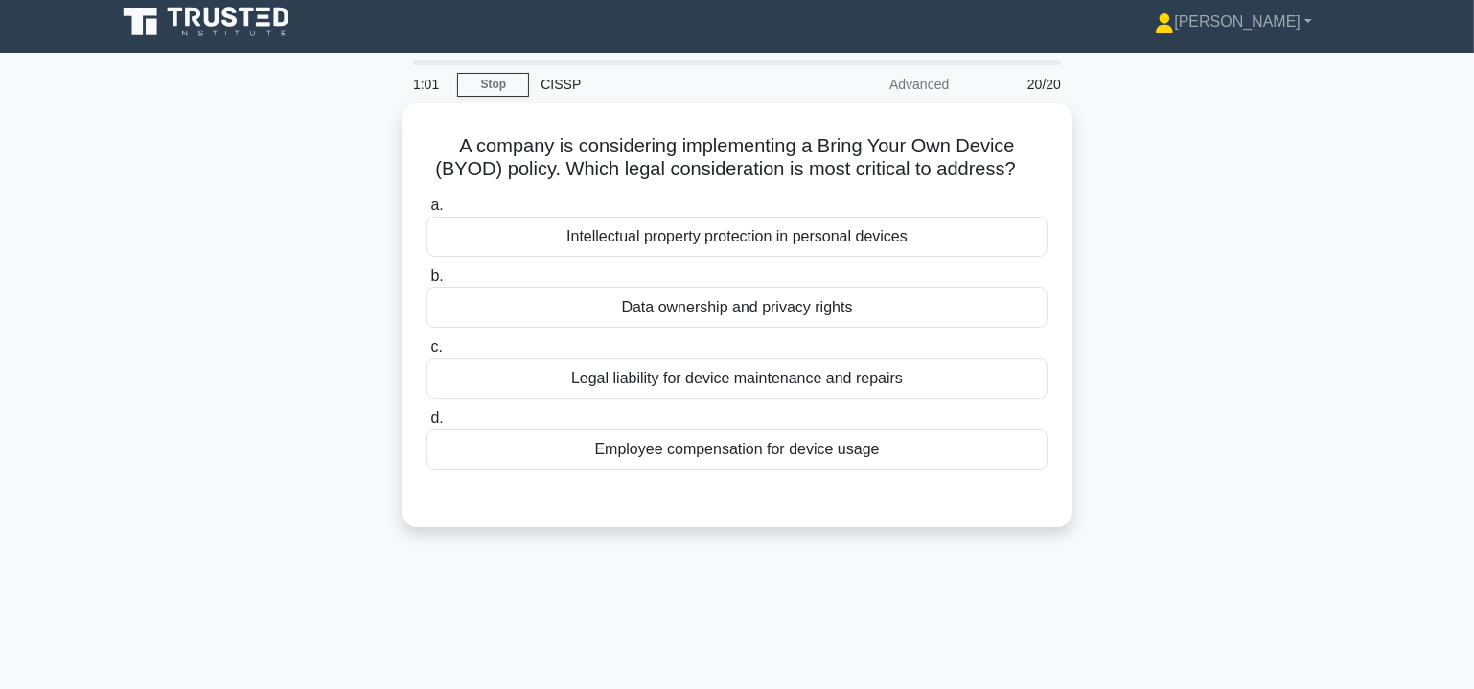
scroll to position [0, 0]
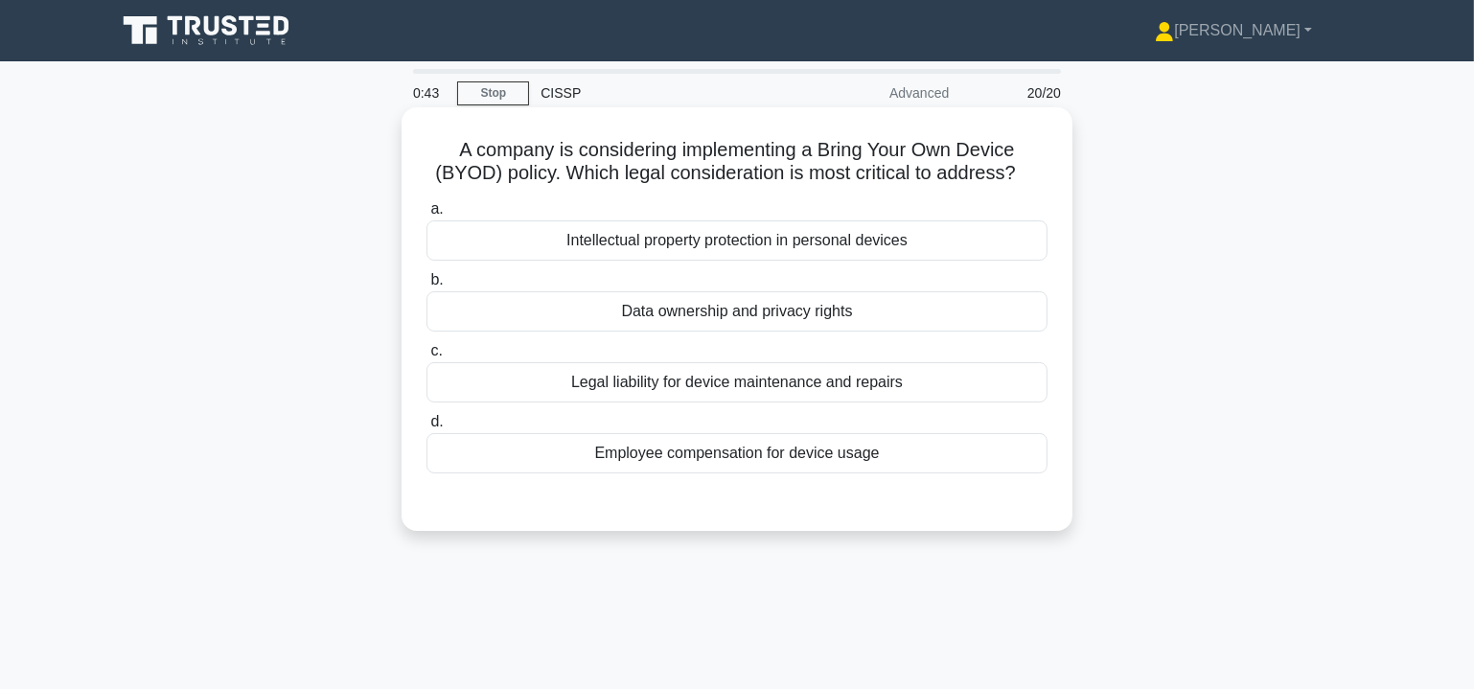
click at [796, 381] on div "Legal liability for device maintenance and repairs" at bounding box center [737, 382] width 621 height 40
click at [427, 358] on input "c. Legal liability for device maintenance and repairs" at bounding box center [427, 351] width 0 height 12
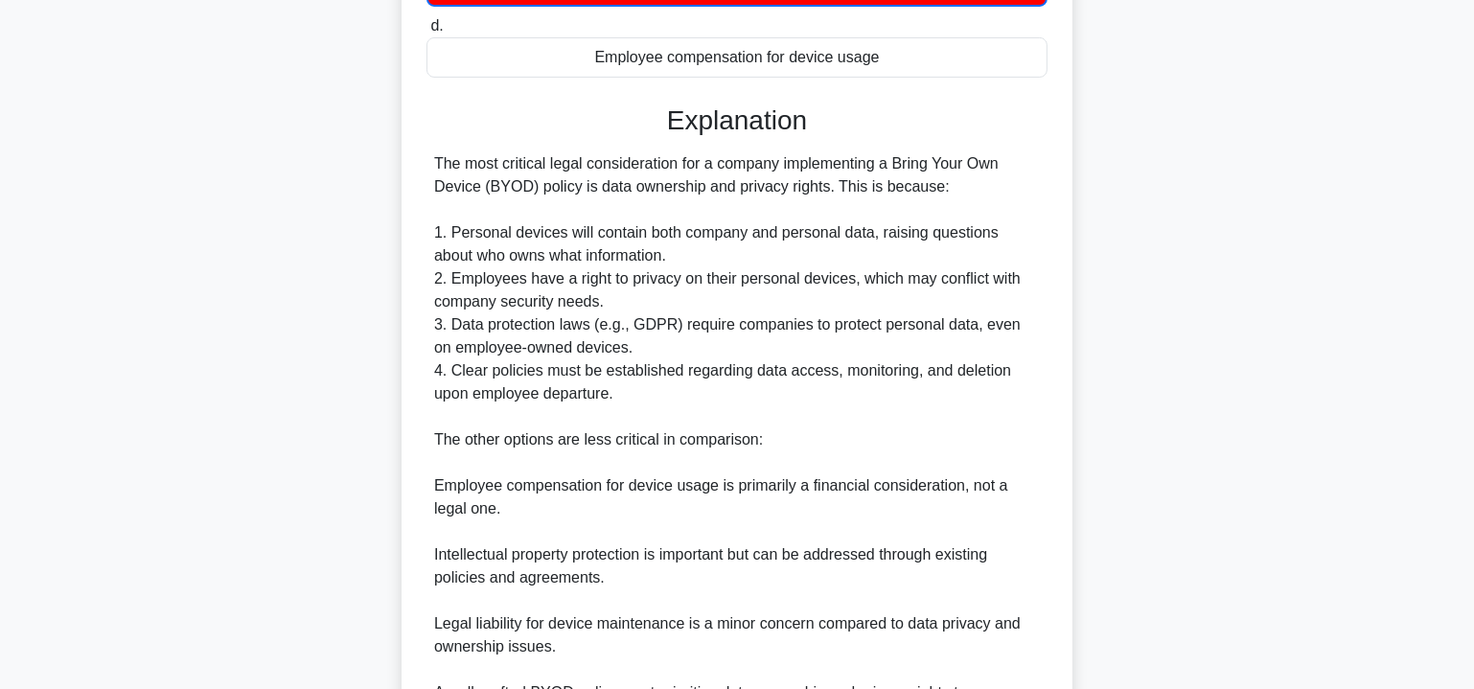
scroll to position [606, 0]
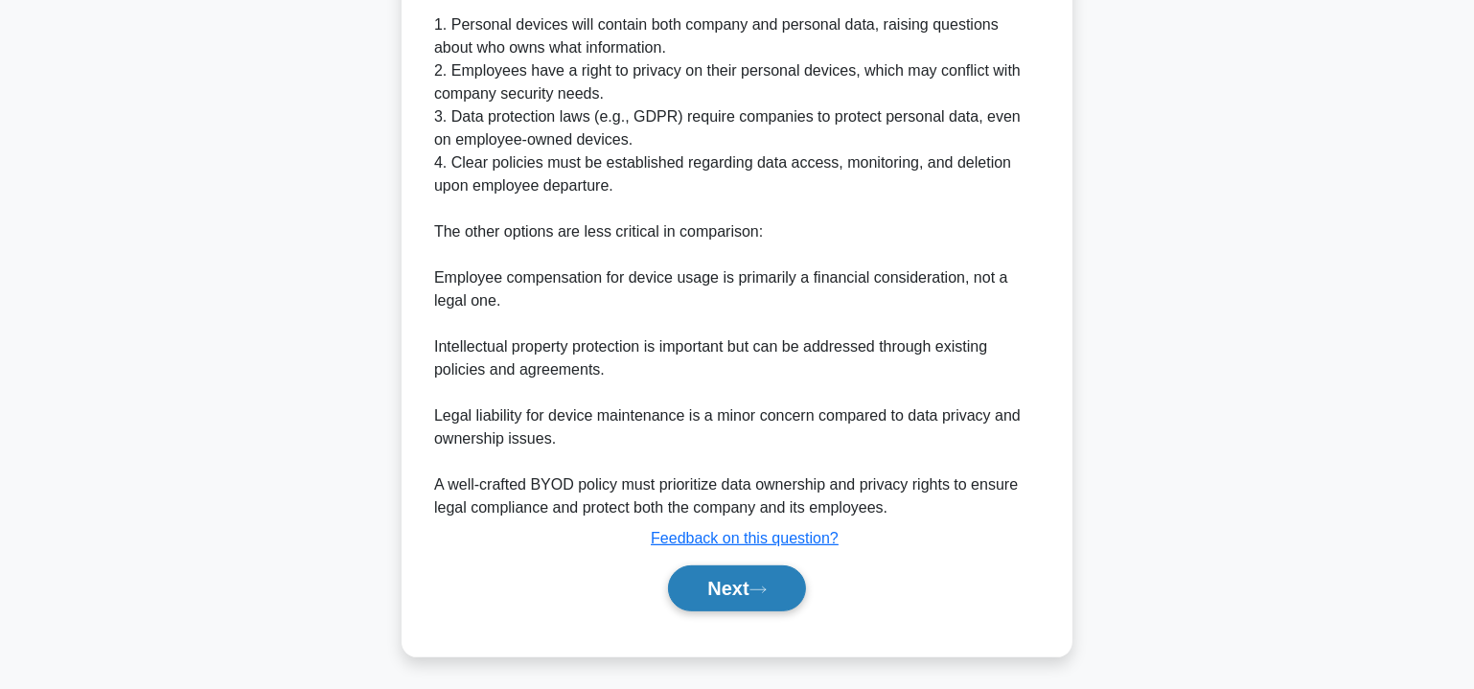
click at [744, 584] on button "Next" at bounding box center [736, 589] width 137 height 46
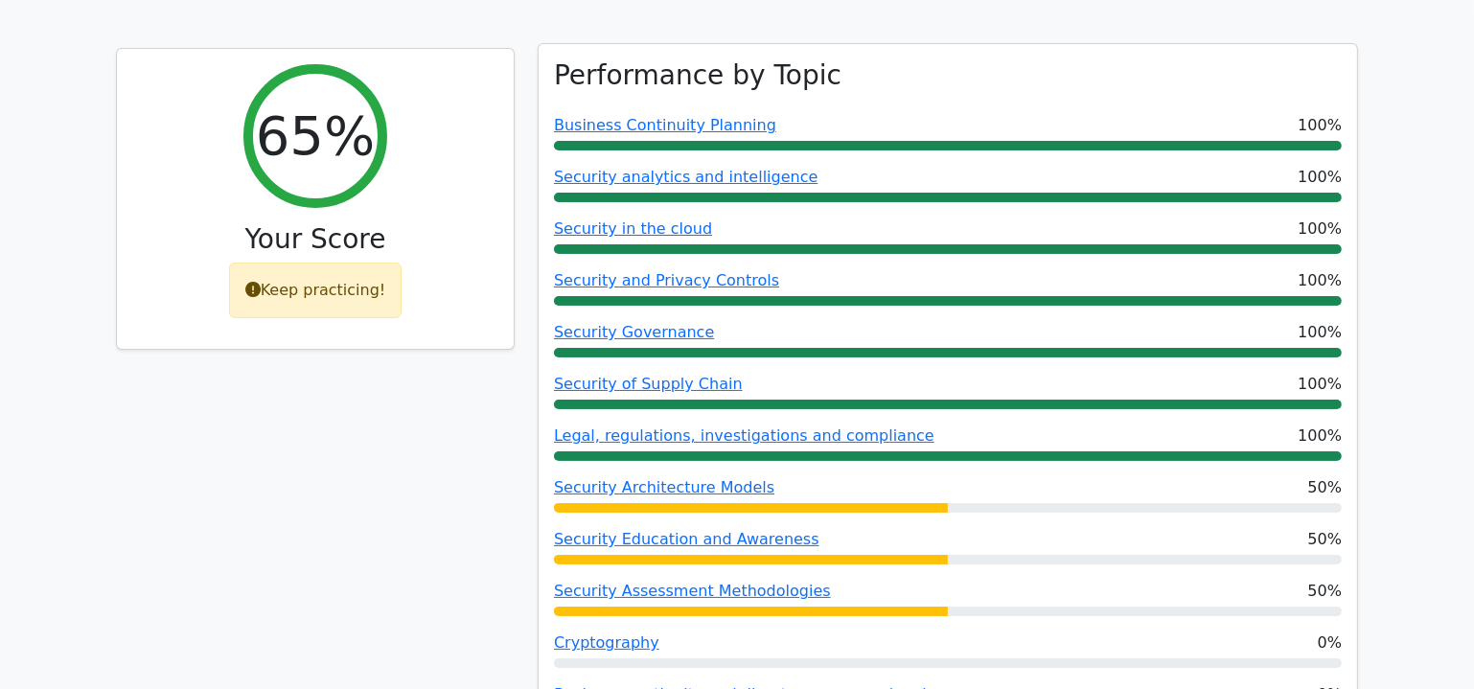
scroll to position [348, 0]
